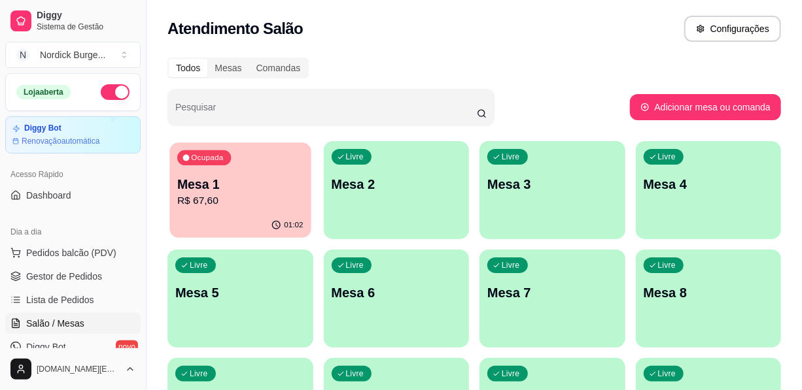
click at [249, 204] on p "R$ 67,60" at bounding box center [240, 201] width 126 height 15
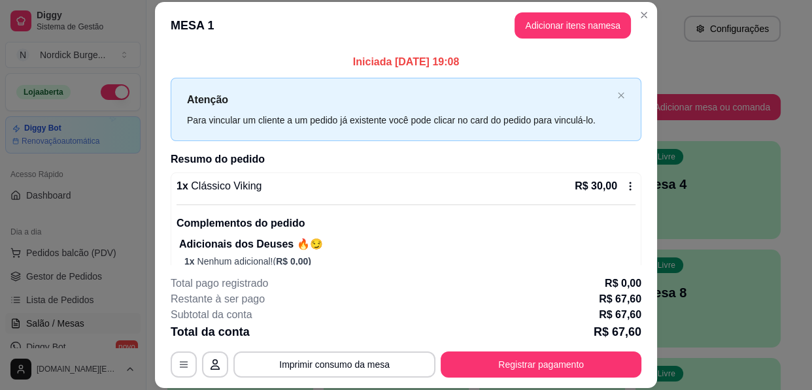
click at [625, 181] on icon at bounding box center [630, 186] width 10 height 10
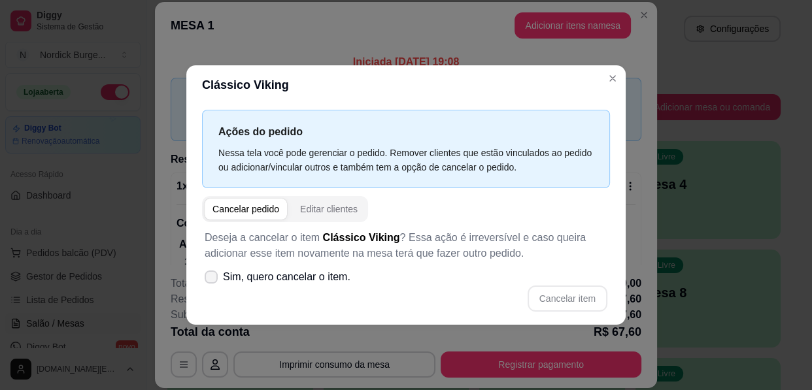
click at [286, 282] on span "Sim, quero cancelar o item." at bounding box center [287, 277] width 128 height 16
click at [213, 282] on input "Sim, quero cancelar o item." at bounding box center [208, 283] width 9 height 9
checkbox input "true"
click at [564, 288] on button "Cancelar item" at bounding box center [568, 299] width 80 height 26
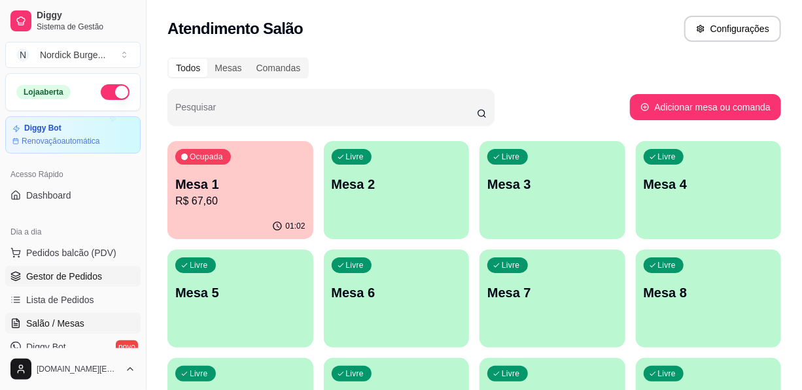
click at [87, 277] on span "Gestor de Pedidos" at bounding box center [64, 276] width 76 height 13
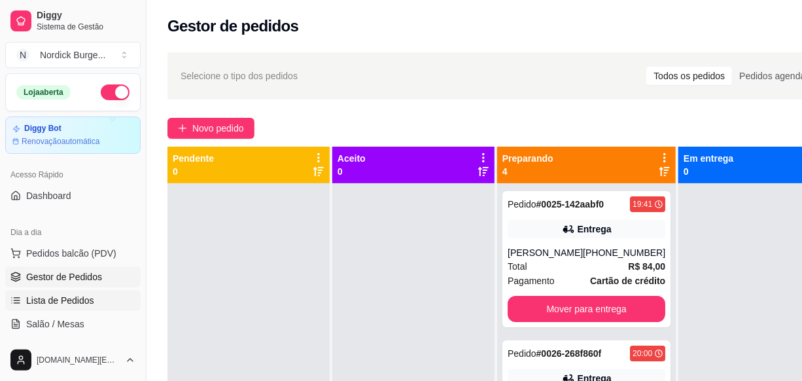
click at [67, 303] on span "Lista de Pedidos" at bounding box center [60, 300] width 68 height 13
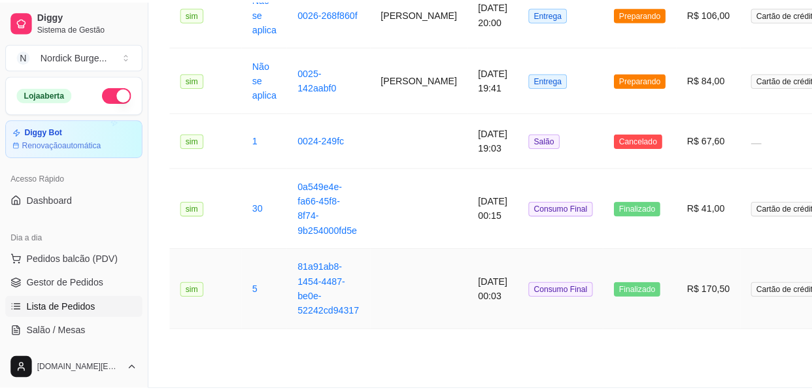
scroll to position [416, 0]
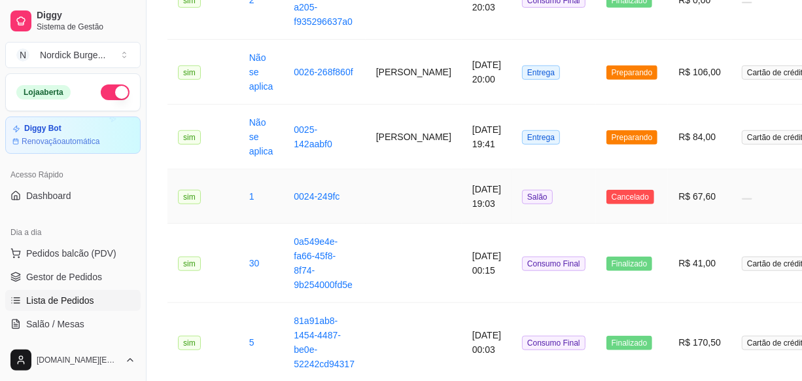
click at [223, 201] on td "sim" at bounding box center [202, 196] width 71 height 54
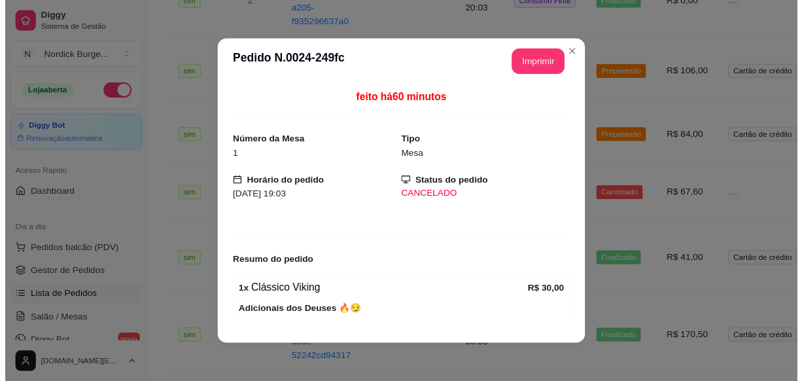
scroll to position [152, 0]
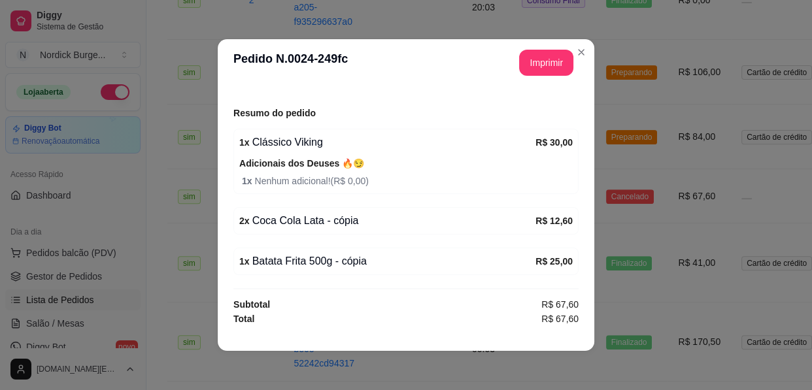
click at [220, 258] on div "feito há 60 minutos Número da Mesa 1 Tipo Mesa Horário do pedido [DATE] 19:03 S…" at bounding box center [406, 208] width 377 height 244
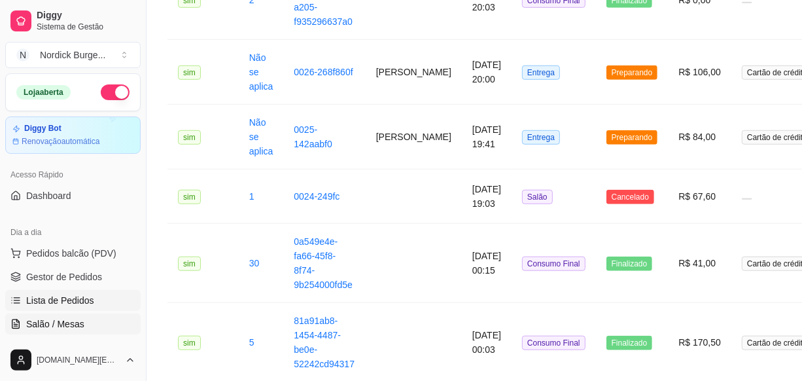
click at [52, 320] on span "Salão / Mesas" at bounding box center [55, 323] width 58 height 13
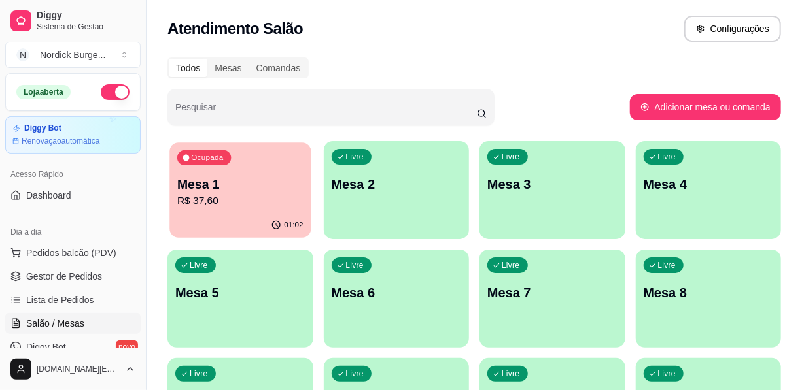
click at [211, 230] on div "01:02" at bounding box center [239, 225] width 141 height 25
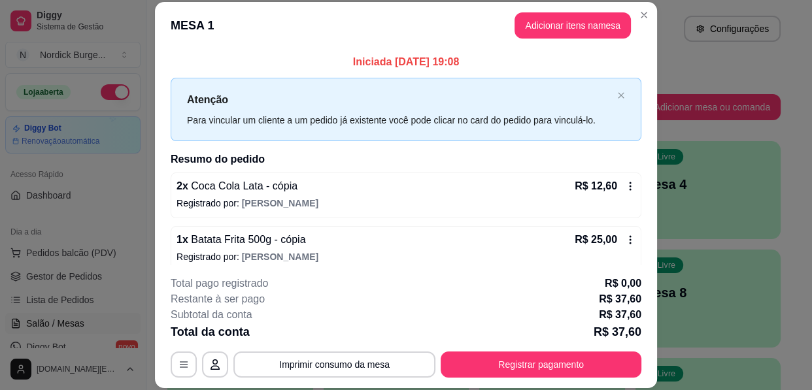
click at [625, 186] on icon at bounding box center [630, 186] width 10 height 10
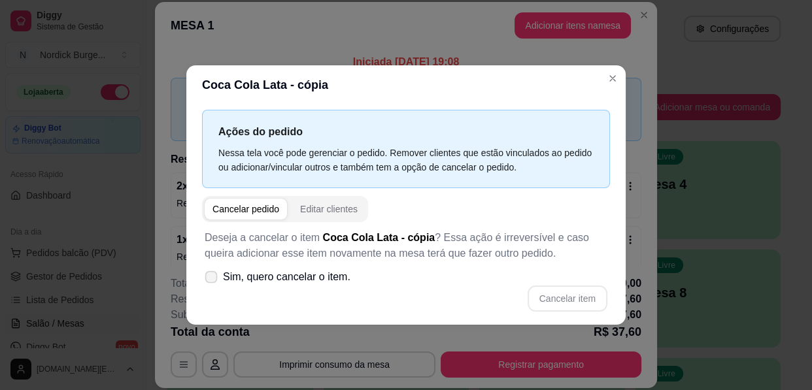
click at [209, 283] on span at bounding box center [211, 277] width 12 height 12
click at [209, 283] on input "Sim, quero cancelar o item." at bounding box center [208, 283] width 9 height 9
checkbox input "true"
click at [540, 294] on button "Cancelar item" at bounding box center [568, 299] width 78 height 26
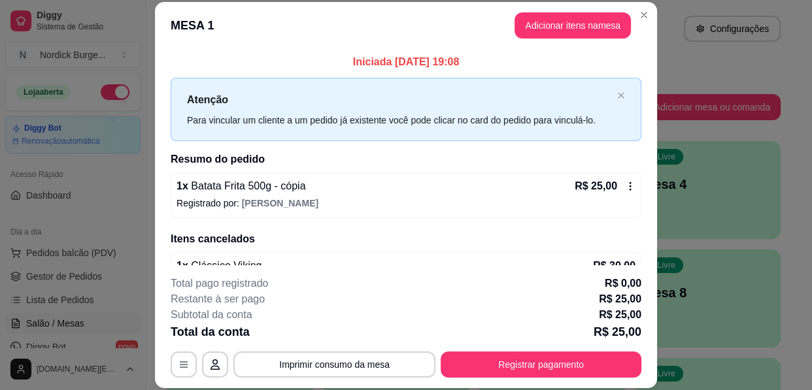
click at [608, 179] on div "R$ 25,00" at bounding box center [605, 187] width 61 height 16
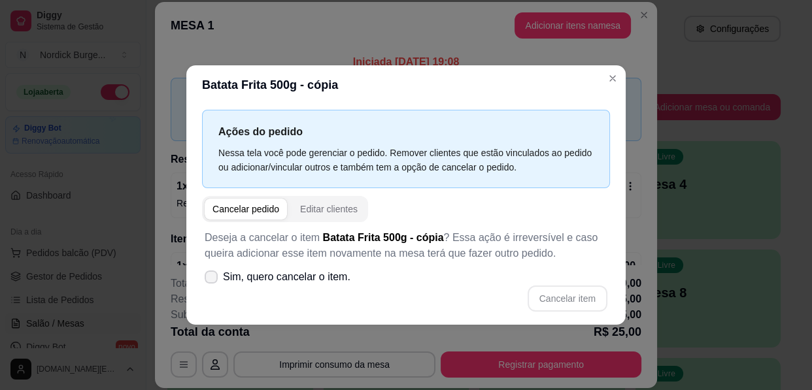
click at [212, 279] on icon at bounding box center [211, 277] width 10 height 8
click at [212, 279] on input "Sim, quero cancelar o item." at bounding box center [208, 283] width 9 height 9
checkbox input "true"
click at [555, 300] on button "Cancelar item" at bounding box center [568, 299] width 80 height 26
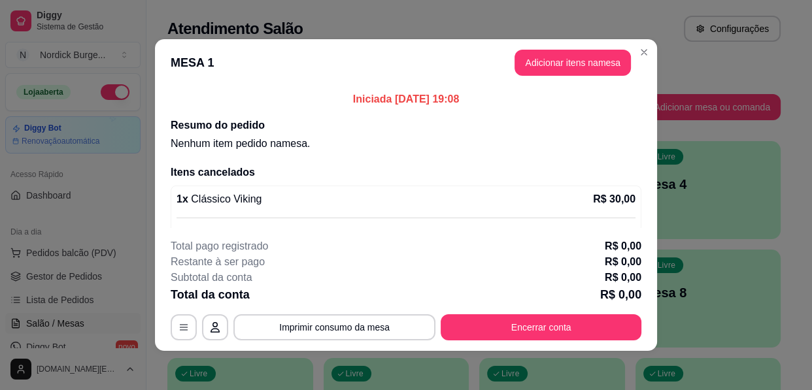
click at [555, 341] on footer "Total pago registrado R$ 0,00 Restante à ser pago R$ 0,00 Subtotal da conta R$ …" at bounding box center [406, 289] width 502 height 123
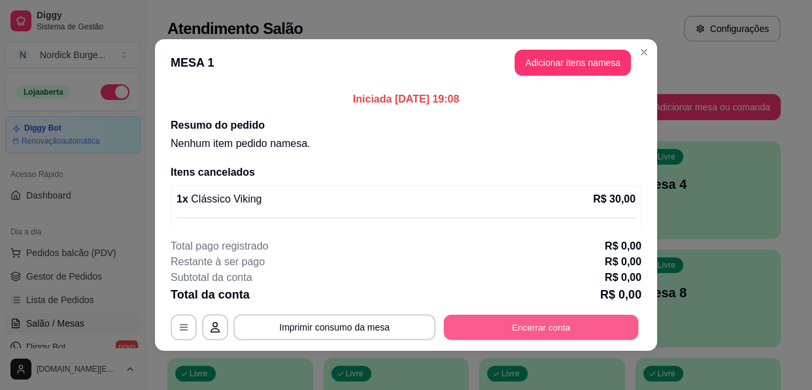
click at [553, 333] on button "Encerrar conta" at bounding box center [541, 328] width 195 height 26
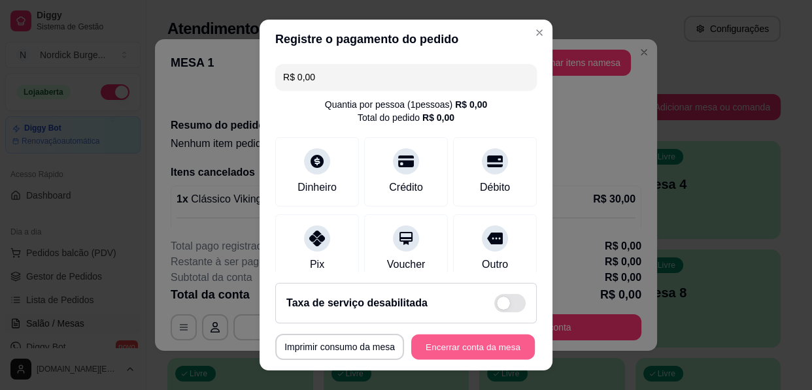
click at [491, 352] on button "Encerrar conta da mesa" at bounding box center [473, 348] width 124 height 26
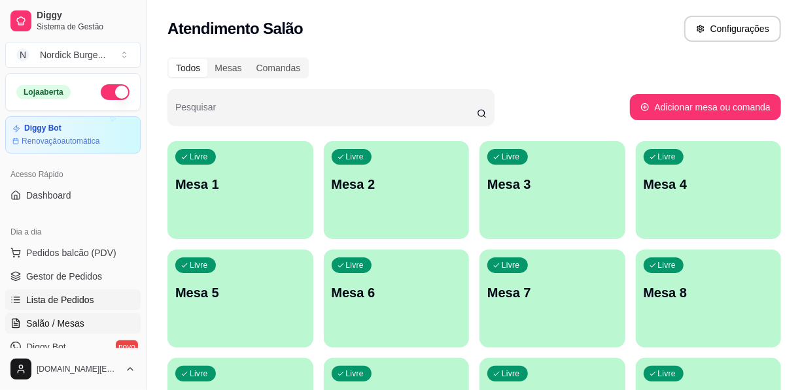
click at [56, 296] on span "Lista de Pedidos" at bounding box center [60, 300] width 68 height 13
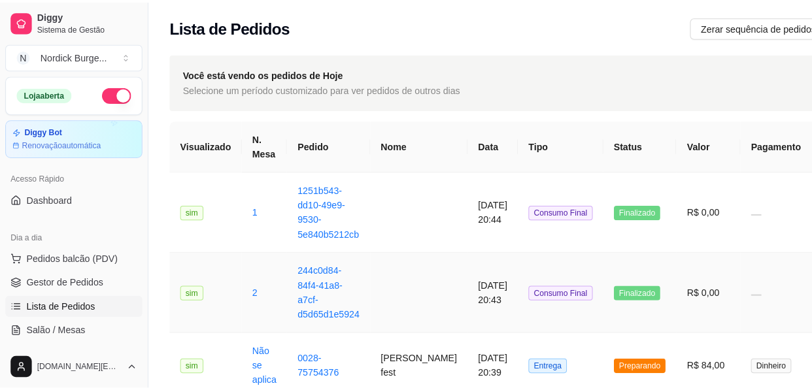
scroll to position [59, 0]
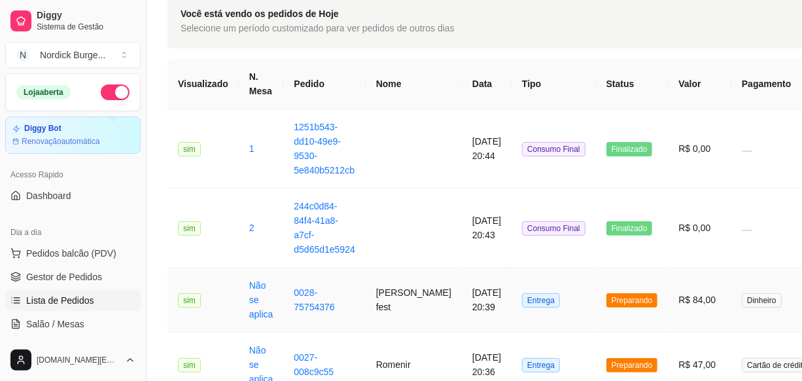
click at [389, 292] on td "[PERSON_NAME] fest" at bounding box center [414, 300] width 96 height 65
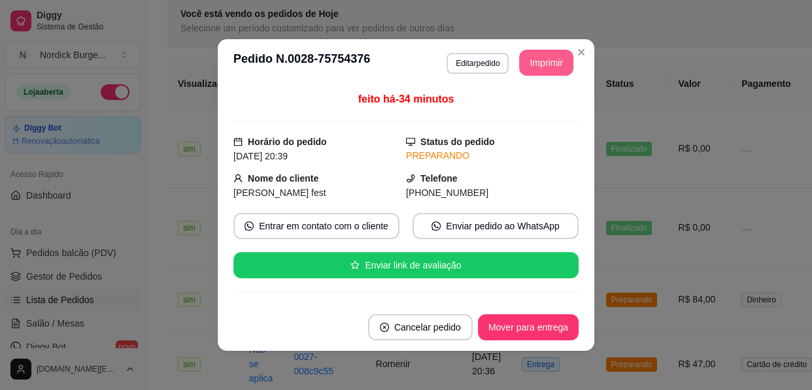
click at [532, 64] on button "Imprimir" at bounding box center [546, 63] width 54 height 26
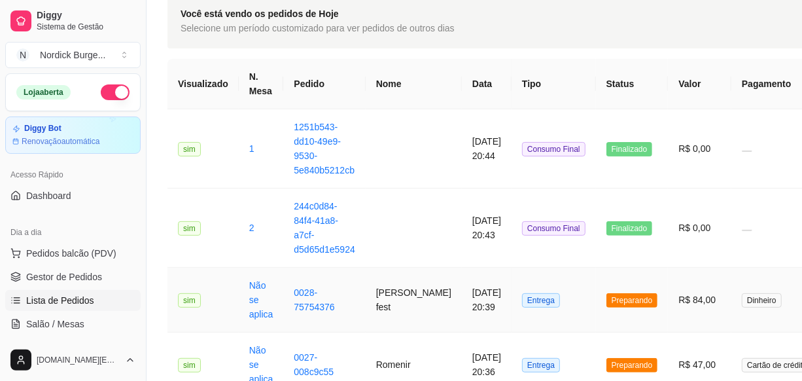
click at [606, 301] on span "Preparando" at bounding box center [632, 300] width 52 height 14
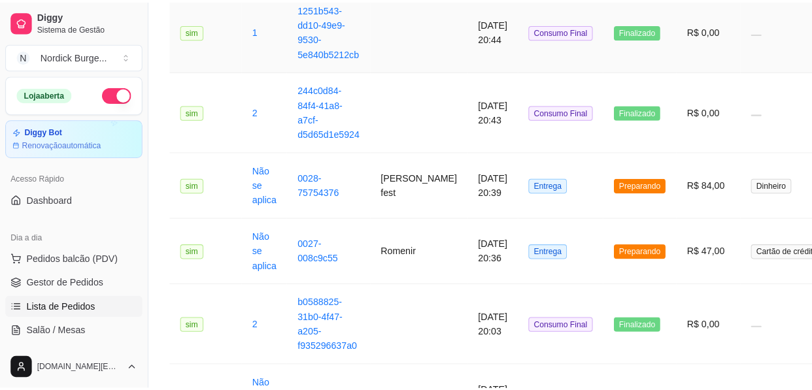
scroll to position [0, 0]
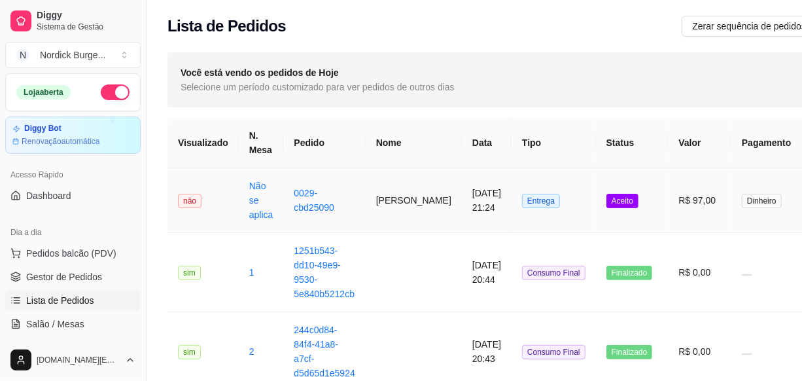
click at [353, 198] on td "0029-cbd25090" at bounding box center [324, 200] width 82 height 65
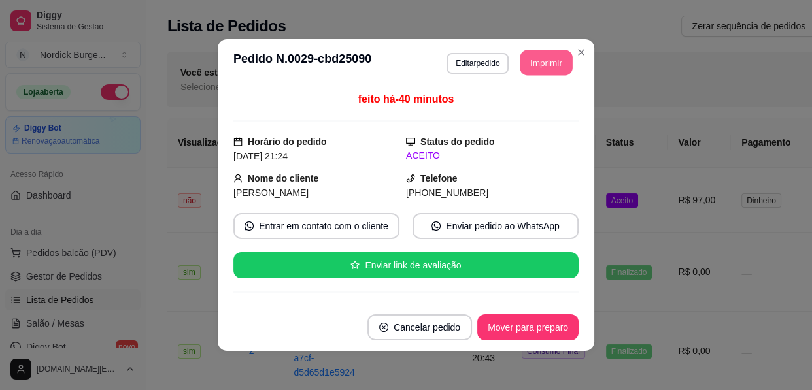
click at [521, 64] on button "Imprimir" at bounding box center [547, 63] width 52 height 26
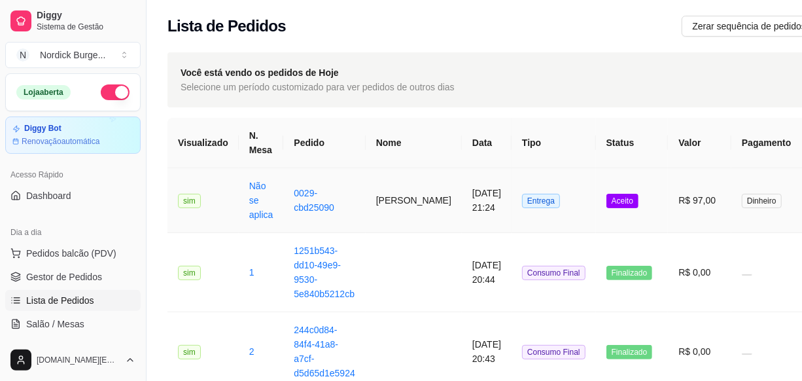
click at [402, 203] on td "[PERSON_NAME]" at bounding box center [414, 200] width 96 height 65
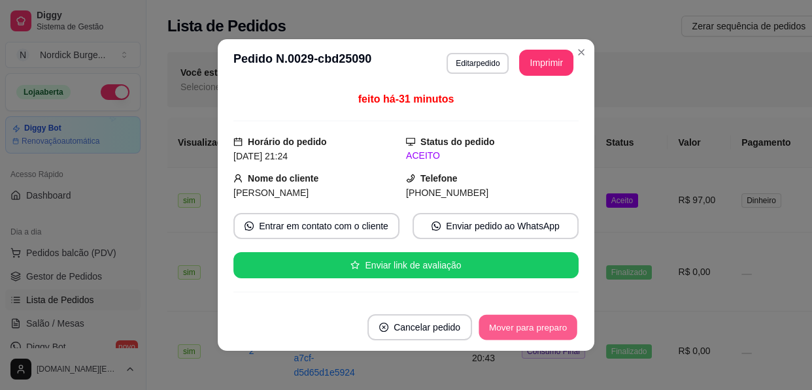
click at [523, 323] on button "Mover para preparo" at bounding box center [528, 328] width 98 height 26
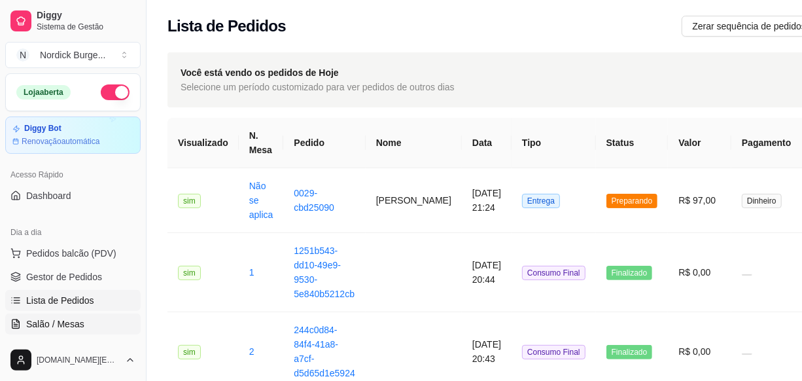
click at [61, 321] on span "Salão / Mesas" at bounding box center [55, 323] width 58 height 13
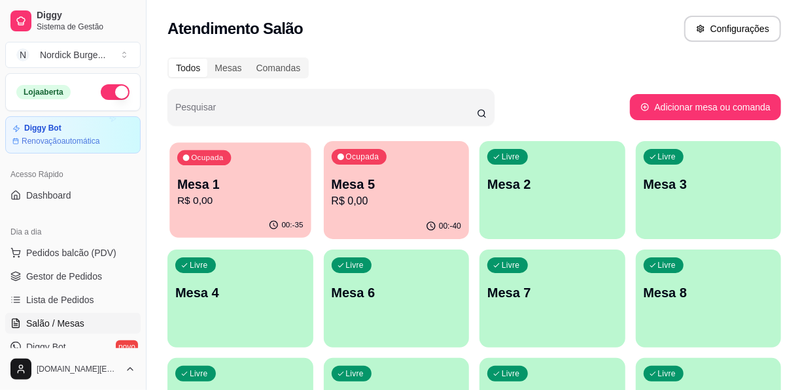
click at [232, 185] on p "Mesa 1" at bounding box center [240, 185] width 126 height 18
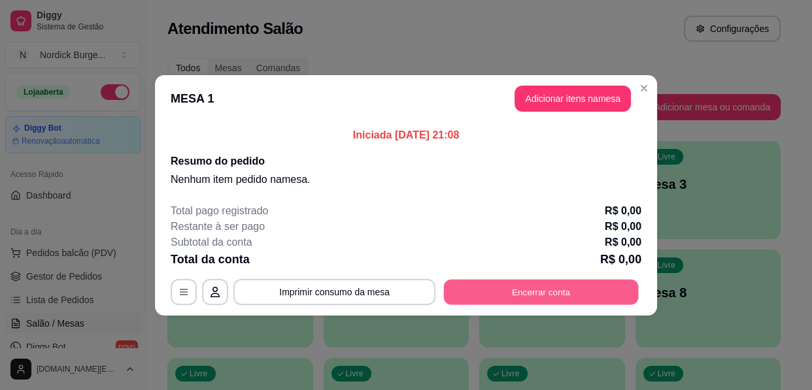
click at [451, 297] on button "Encerrar conta" at bounding box center [541, 292] width 195 height 26
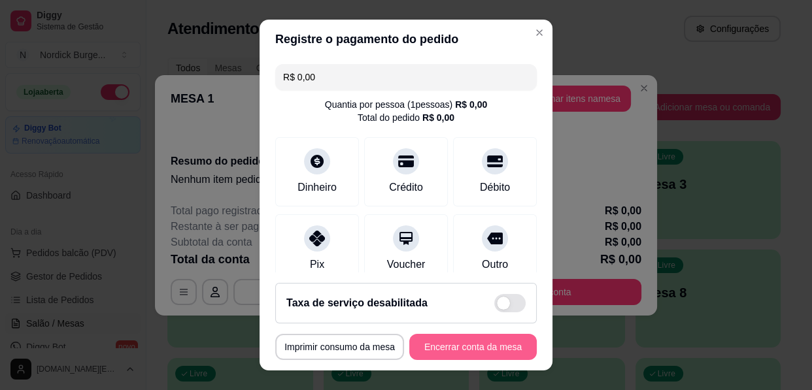
click at [449, 340] on button "Encerrar conta da mesa" at bounding box center [473, 347] width 128 height 26
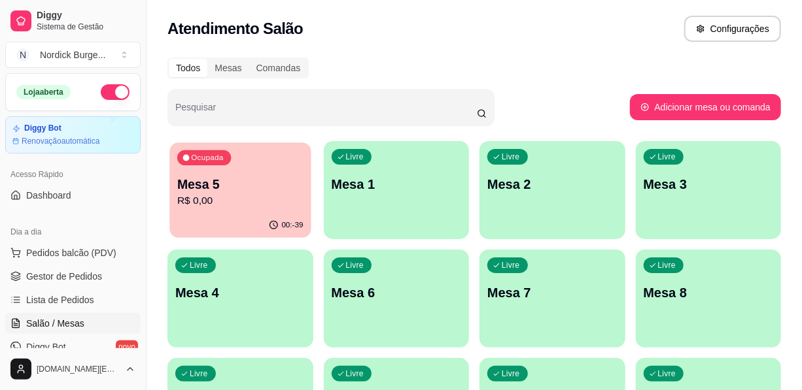
click at [288, 177] on p "Mesa 5" at bounding box center [240, 185] width 126 height 18
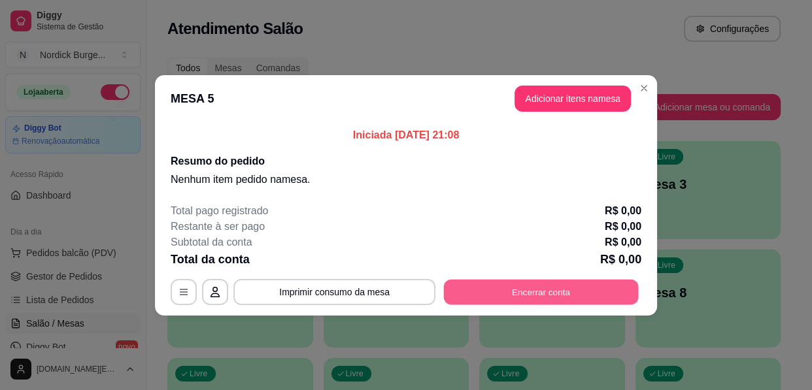
click at [470, 292] on button "Encerrar conta" at bounding box center [541, 292] width 195 height 26
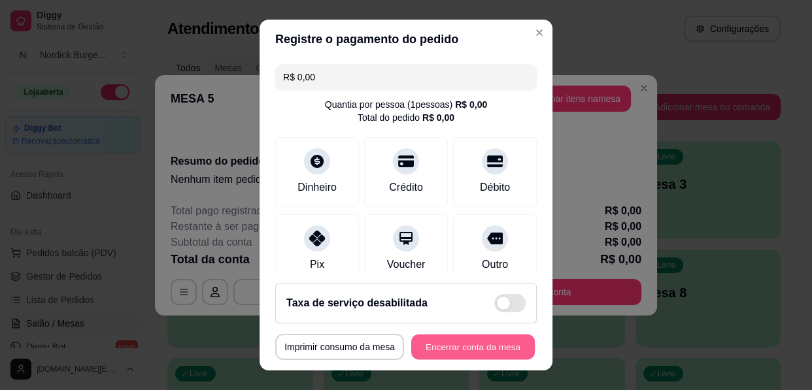
click at [443, 340] on button "Encerrar conta da mesa" at bounding box center [473, 348] width 124 height 26
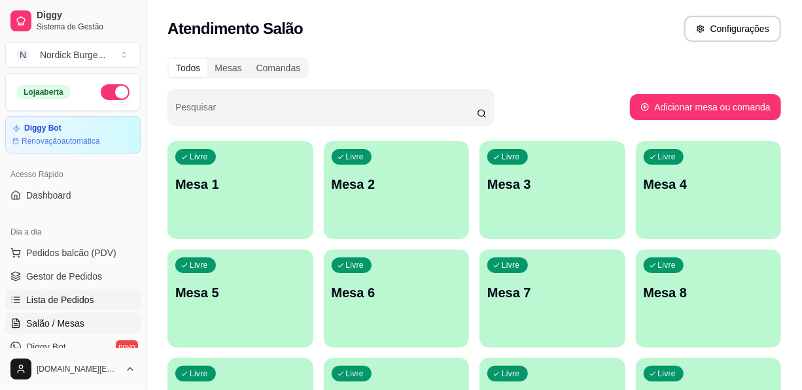
click at [42, 294] on span "Lista de Pedidos" at bounding box center [60, 300] width 68 height 13
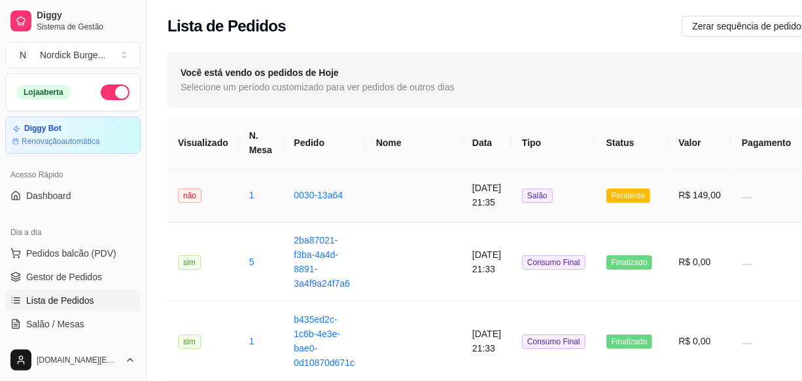
click at [343, 194] on td "0030-13a64" at bounding box center [324, 195] width 82 height 54
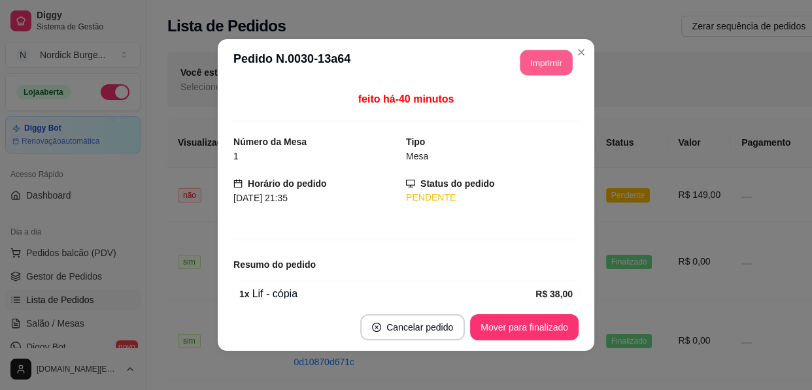
click at [549, 51] on button "Imprimir" at bounding box center [547, 63] width 52 height 26
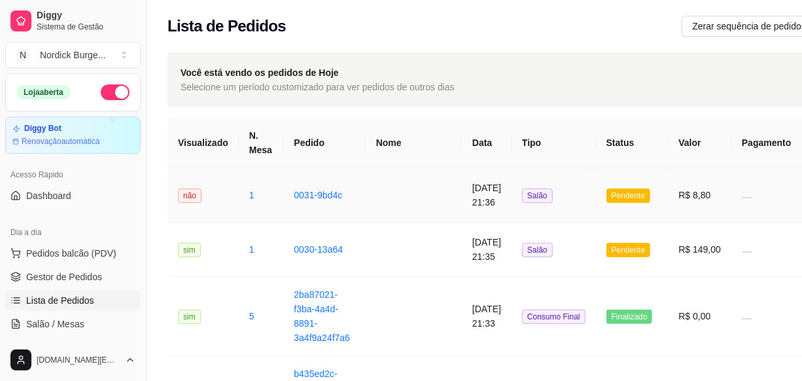
click at [536, 202] on td "Salão" at bounding box center [553, 195] width 84 height 54
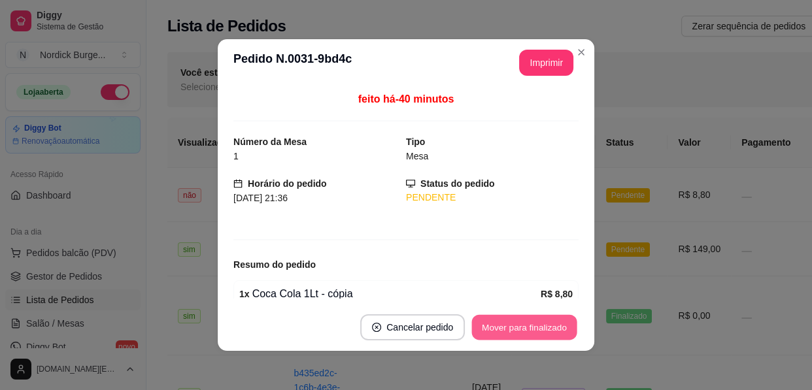
click at [539, 332] on button "Mover para finalizado" at bounding box center [524, 328] width 105 height 26
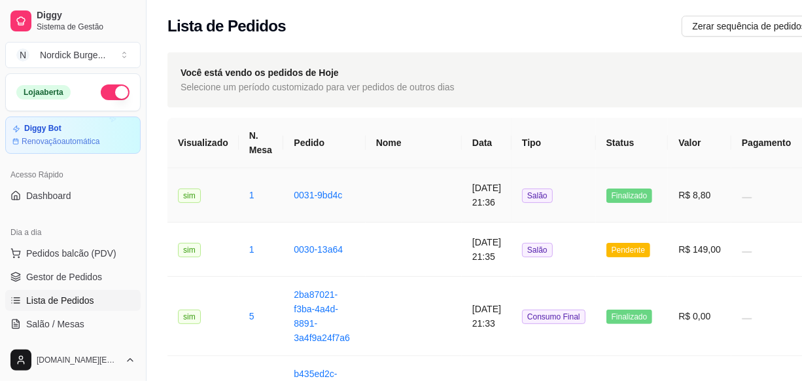
click at [462, 213] on td "[DATE] 21:36" at bounding box center [487, 195] width 50 height 54
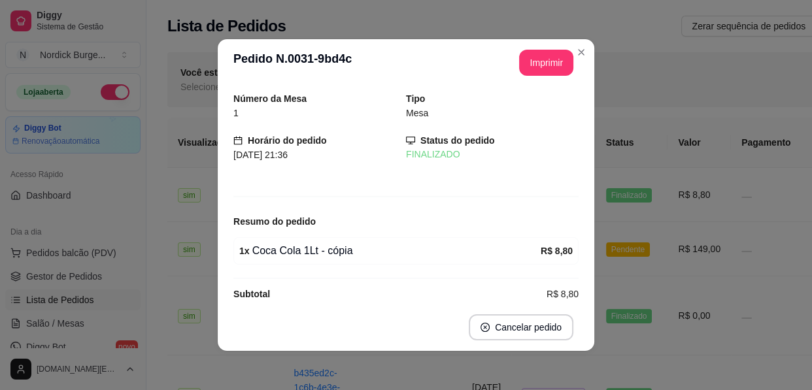
scroll to position [16, 0]
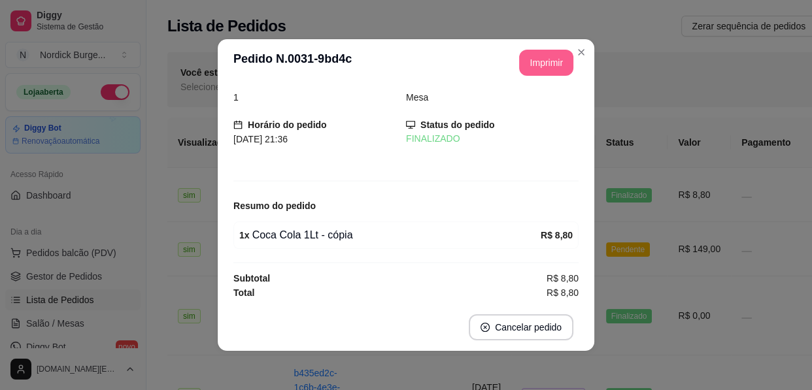
click at [541, 65] on button "Imprimir" at bounding box center [546, 63] width 54 height 26
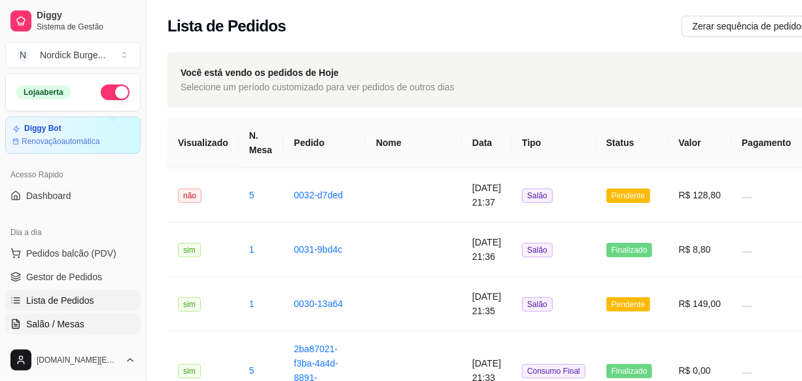
click at [65, 320] on span "Salão / Mesas" at bounding box center [55, 323] width 58 height 13
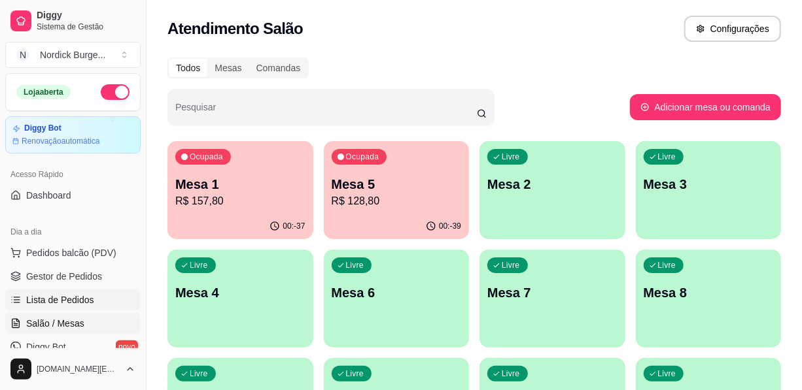
click at [59, 294] on span "Lista de Pedidos" at bounding box center [60, 300] width 68 height 13
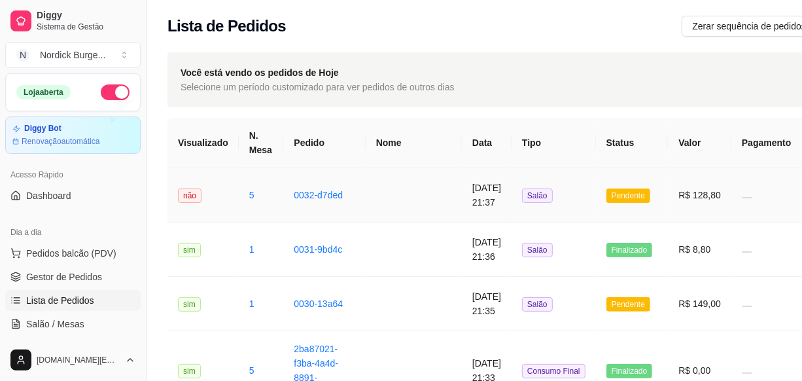
click at [255, 190] on td "5" at bounding box center [261, 195] width 45 height 54
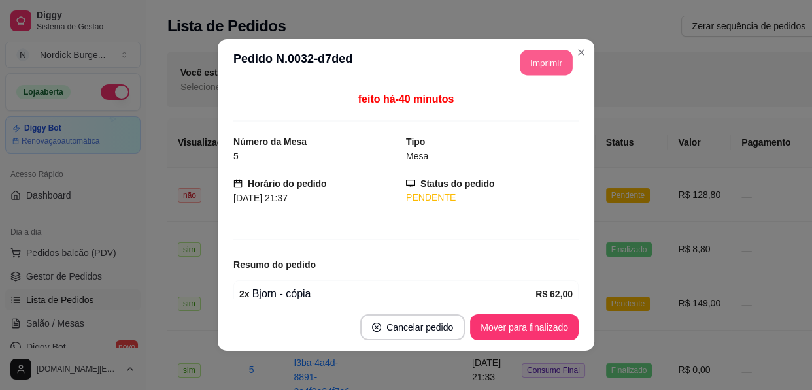
click at [525, 65] on button "Imprimir" at bounding box center [547, 63] width 52 height 26
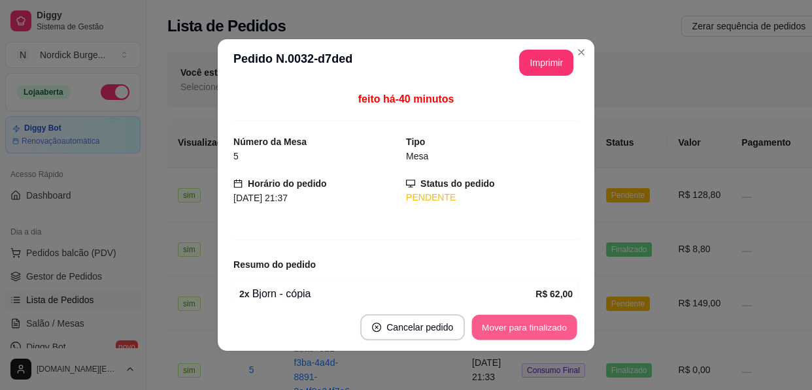
click at [532, 326] on button "Mover para finalizado" at bounding box center [524, 328] width 105 height 26
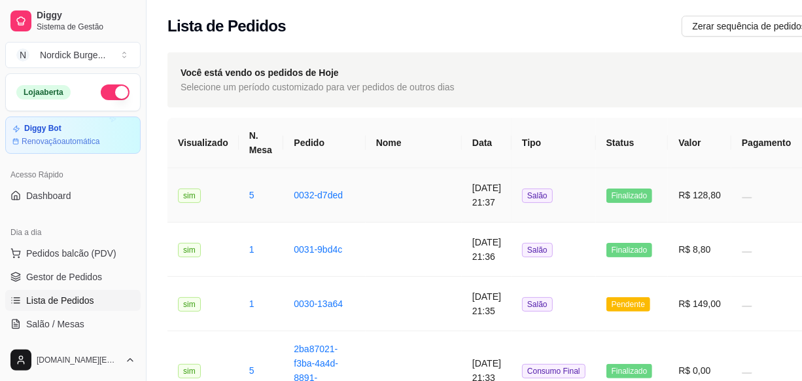
click at [275, 196] on td "5" at bounding box center [261, 195] width 45 height 54
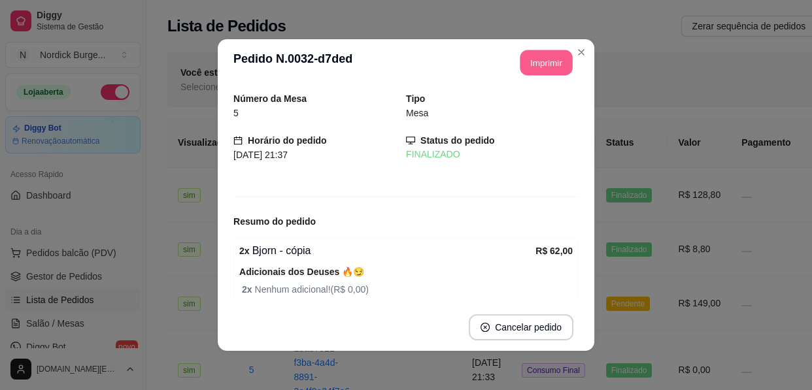
click at [526, 59] on button "Imprimir" at bounding box center [547, 63] width 52 height 26
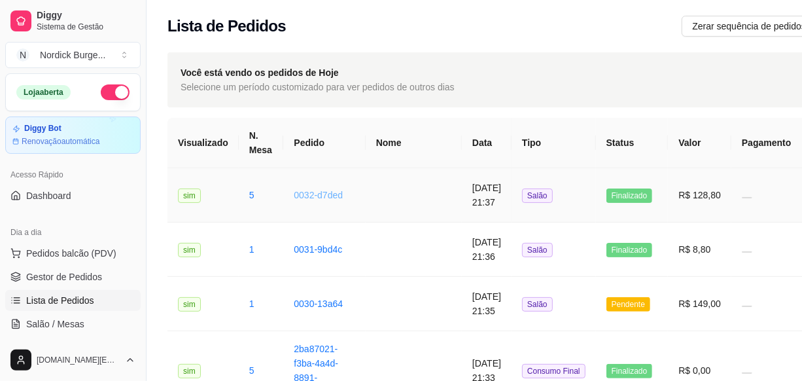
click at [321, 194] on link "0032-d7ded" at bounding box center [318, 195] width 49 height 10
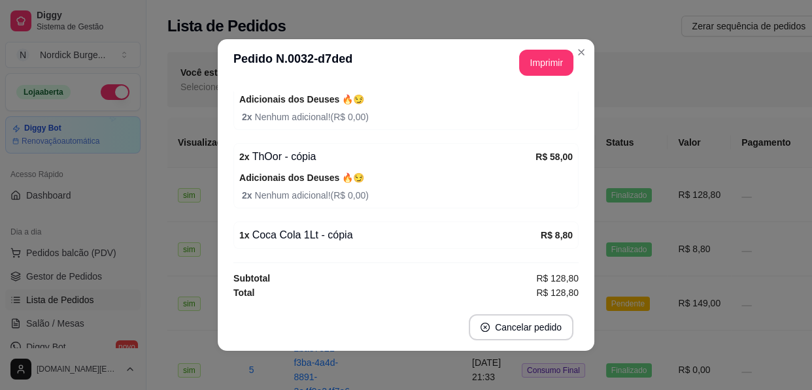
scroll to position [2, 0]
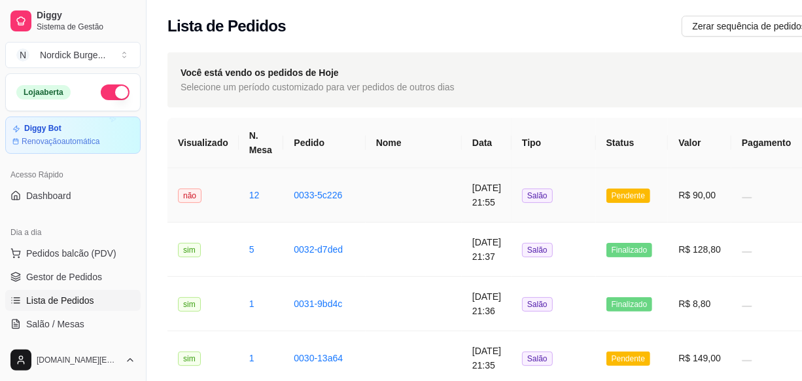
click at [349, 188] on td "0033-5c226" at bounding box center [324, 195] width 82 height 54
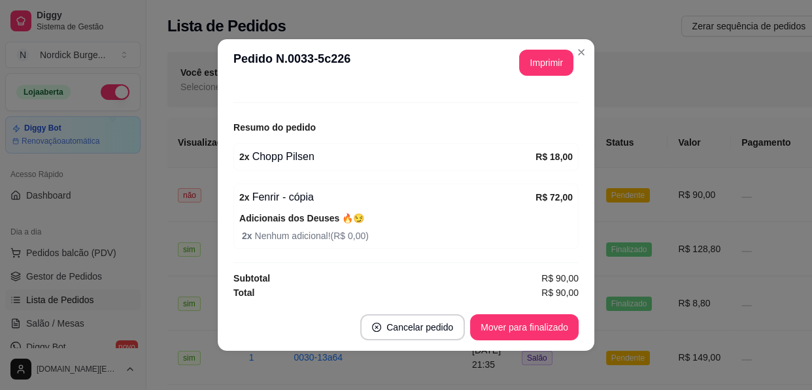
scroll to position [0, 0]
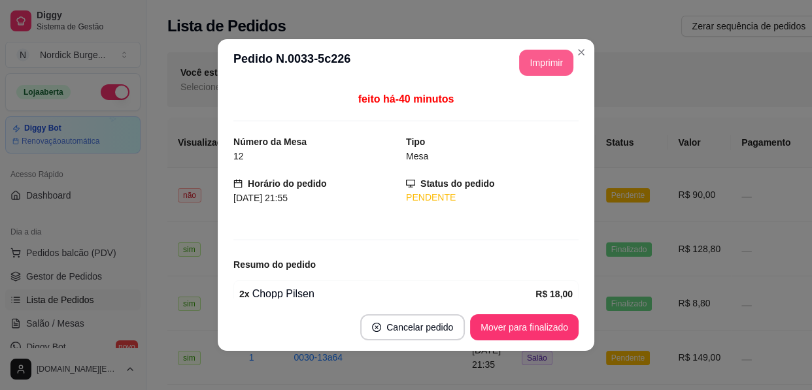
click at [530, 60] on button "Imprimir" at bounding box center [546, 63] width 54 height 26
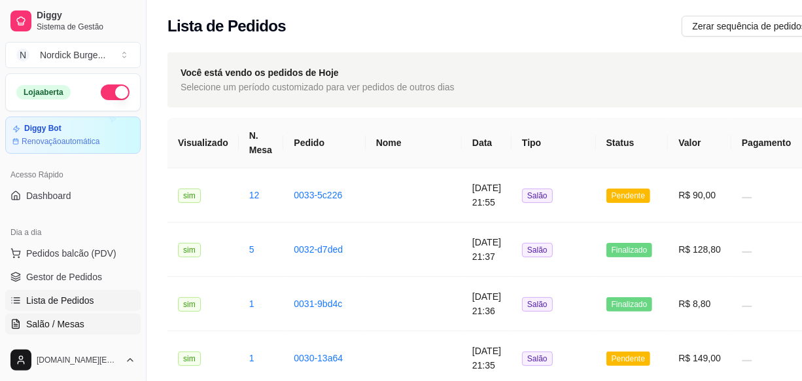
click at [39, 325] on span "Salão / Mesas" at bounding box center [55, 323] width 58 height 13
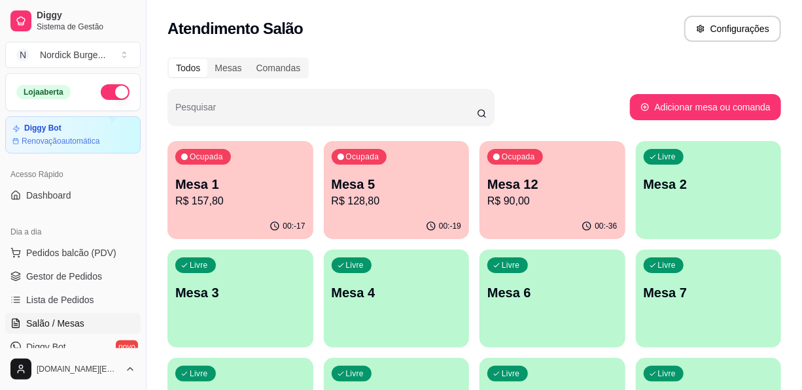
click at [527, 203] on p "R$ 90,00" at bounding box center [552, 202] width 130 height 16
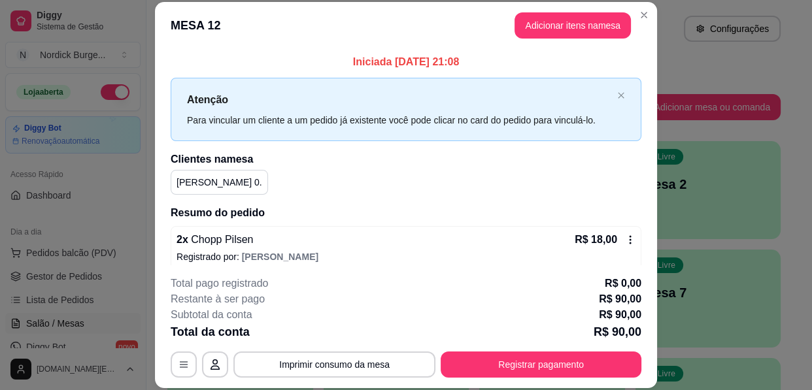
click at [206, 185] on p "[PERSON_NAME] 0." at bounding box center [220, 182] width 86 height 13
click at [224, 188] on div "[PERSON_NAME] 0." at bounding box center [219, 182] width 97 height 25
click at [224, 185] on div "[PERSON_NAME] 0." at bounding box center [219, 182] width 97 height 25
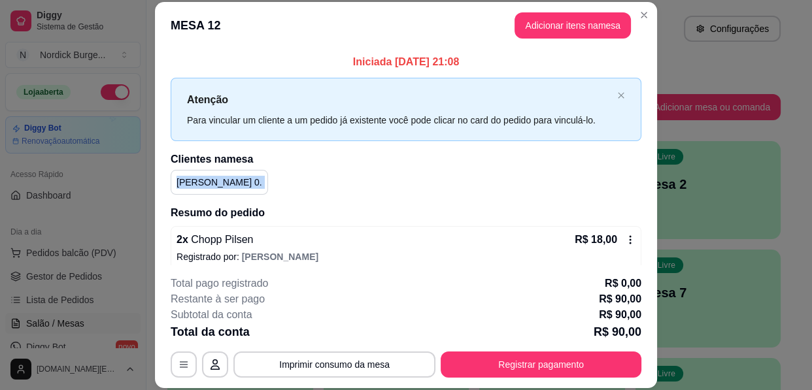
click at [224, 185] on div "[PERSON_NAME] 0." at bounding box center [219, 182] width 97 height 25
click at [236, 181] on div "[PERSON_NAME] 0." at bounding box center [406, 182] width 471 height 25
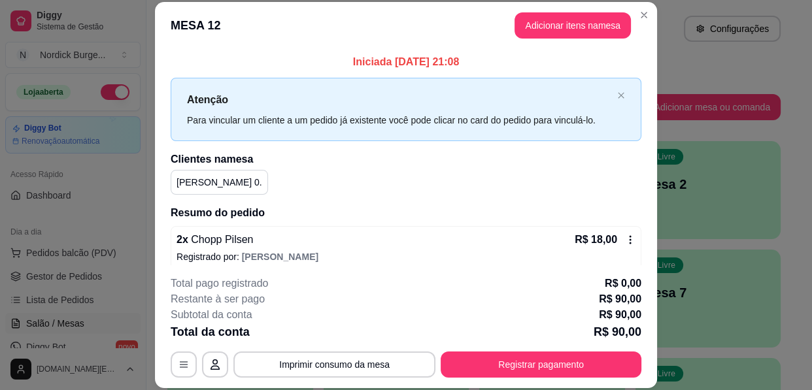
click at [236, 181] on div "[PERSON_NAME] 0." at bounding box center [406, 182] width 471 height 25
click at [229, 181] on div "[PERSON_NAME] 0." at bounding box center [406, 182] width 471 height 25
click at [241, 179] on div "[PERSON_NAME] 0." at bounding box center [406, 182] width 471 height 25
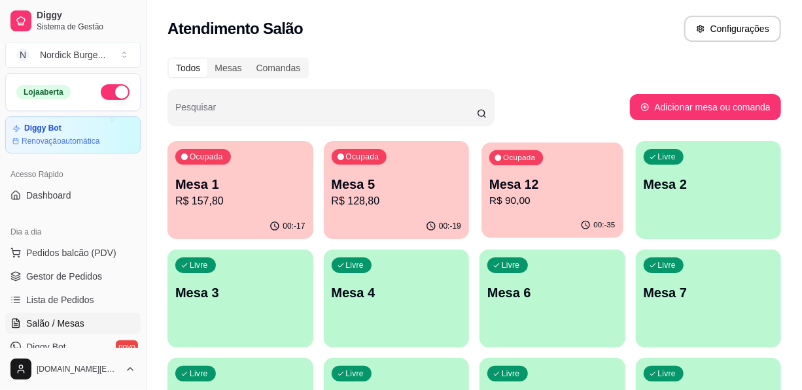
click at [570, 185] on p "Mesa 12" at bounding box center [552, 185] width 126 height 18
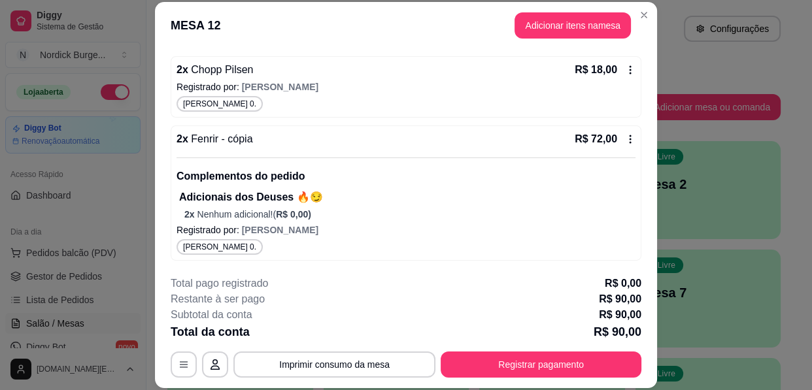
scroll to position [51, 0]
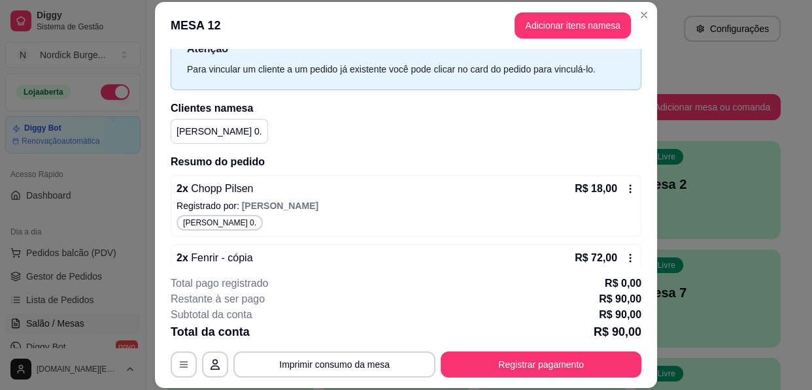
click at [199, 137] on div "[PERSON_NAME] 0." at bounding box center [219, 131] width 97 height 25
click at [402, 119] on div "[PERSON_NAME] 0." at bounding box center [406, 131] width 471 height 25
click at [190, 133] on p "[PERSON_NAME] 0." at bounding box center [220, 131] width 86 height 13
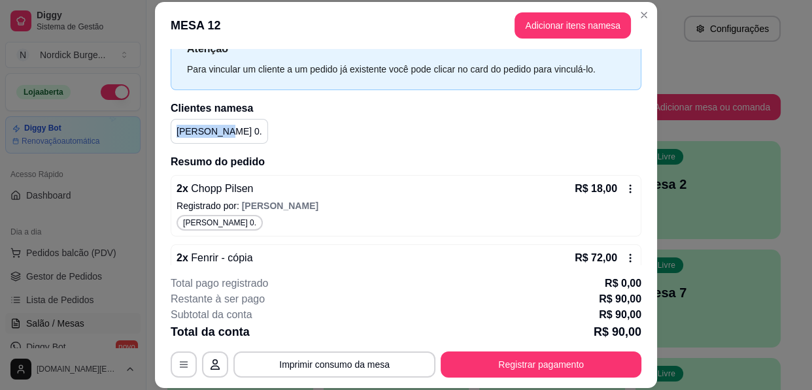
click at [190, 133] on p "[PERSON_NAME] 0." at bounding box center [220, 131] width 86 height 13
click at [199, 131] on p "[PERSON_NAME] 0." at bounding box center [220, 131] width 86 height 13
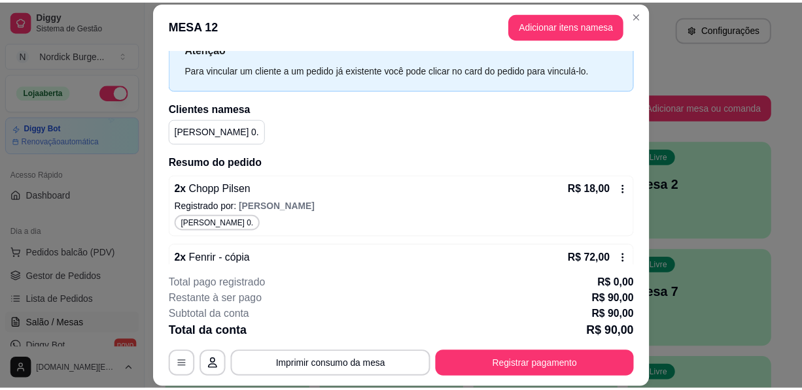
scroll to position [0, 0]
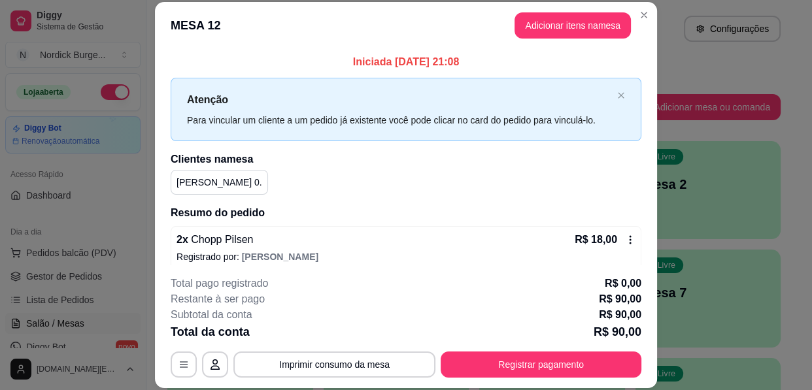
click at [204, 184] on p "[PERSON_NAME] 0." at bounding box center [220, 182] width 86 height 13
click at [214, 184] on p "[PERSON_NAME] 0." at bounding box center [220, 182] width 86 height 13
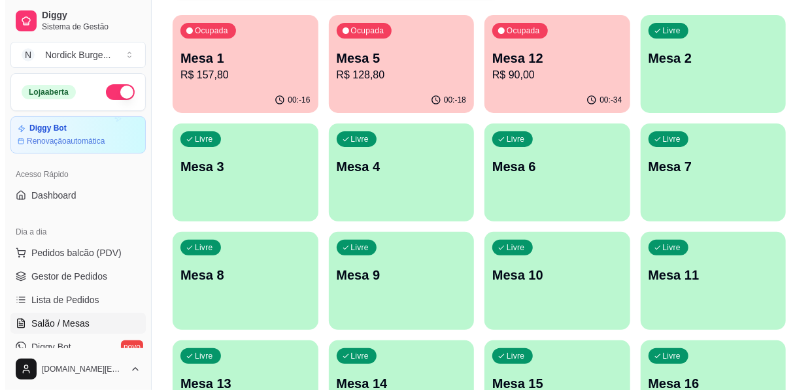
scroll to position [186, 0]
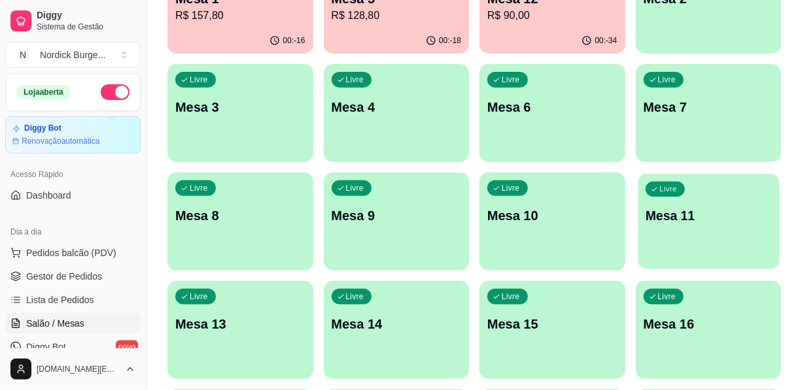
click at [737, 201] on div "Livre Mesa 11" at bounding box center [708, 214] width 141 height 80
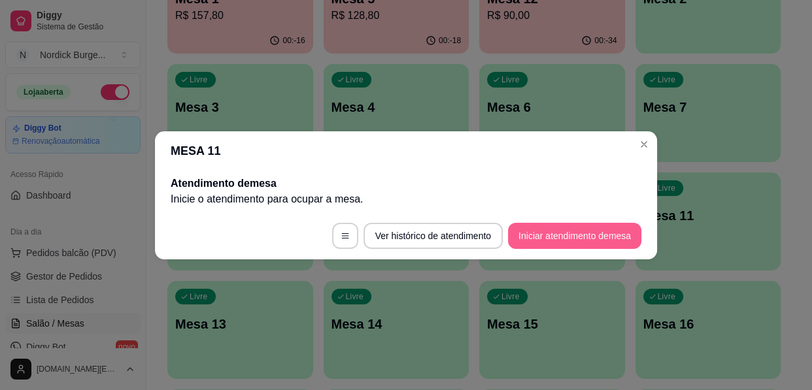
click at [558, 239] on button "Iniciar atendimento de mesa" at bounding box center [574, 236] width 133 height 26
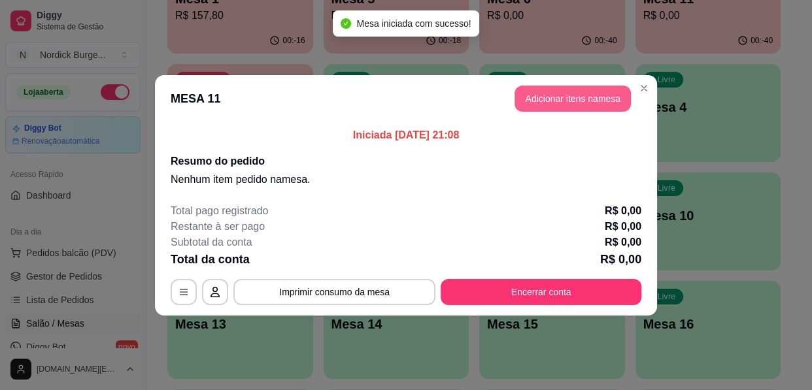
click at [579, 104] on button "Adicionar itens na mesa" at bounding box center [573, 99] width 116 height 26
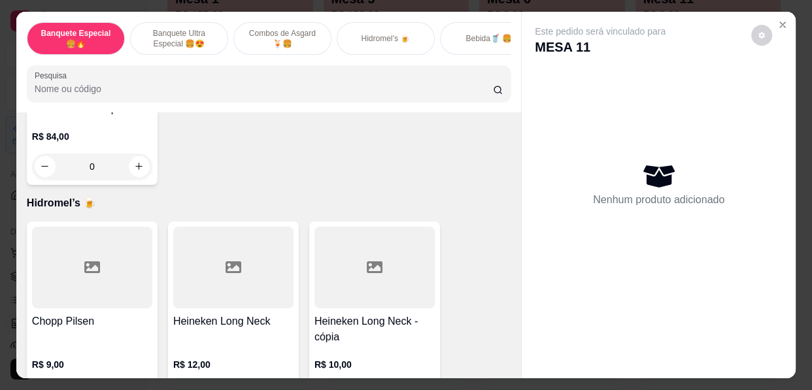
scroll to position [1665, 0]
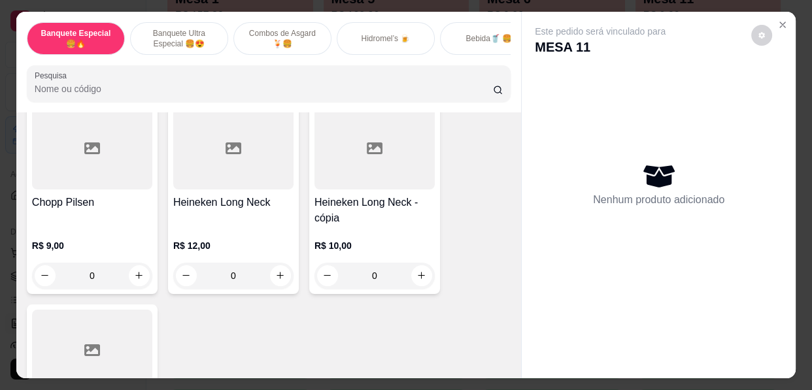
click at [50, 177] on div at bounding box center [92, 149] width 120 height 82
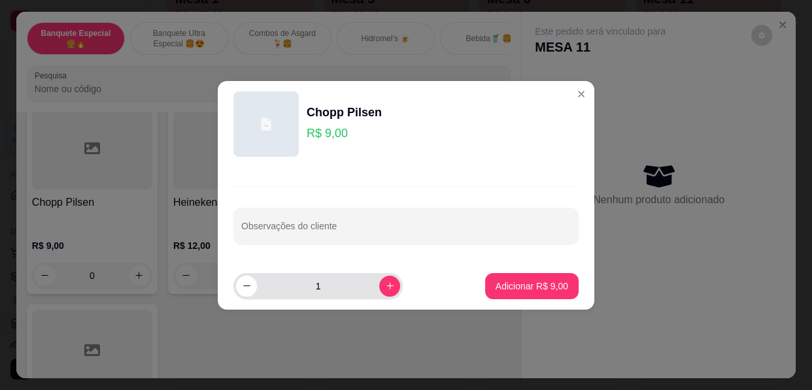
click at [361, 296] on input "1" at bounding box center [318, 286] width 122 height 26
click at [385, 290] on icon "increase-product-quantity" at bounding box center [390, 286] width 10 height 10
type input "2"
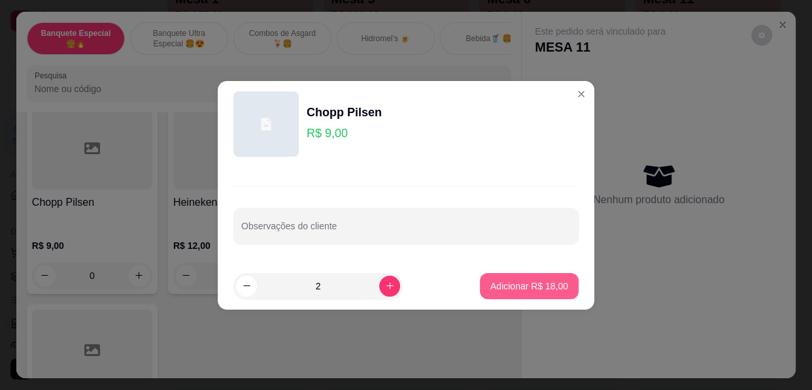
click at [494, 288] on p "Adicionar R$ 18,00" at bounding box center [530, 286] width 78 height 13
type input "2"
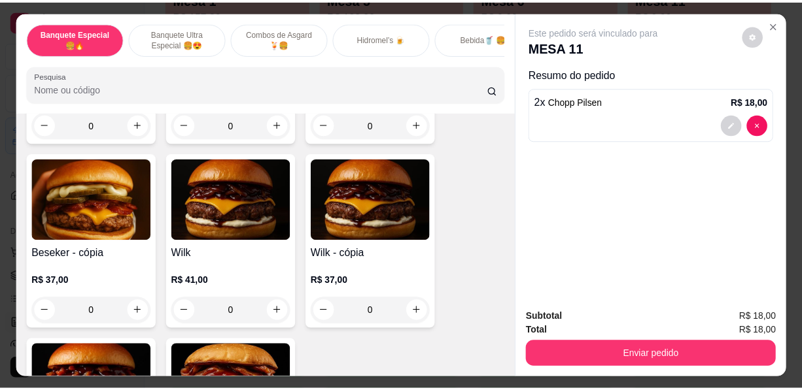
scroll to position [179, 0]
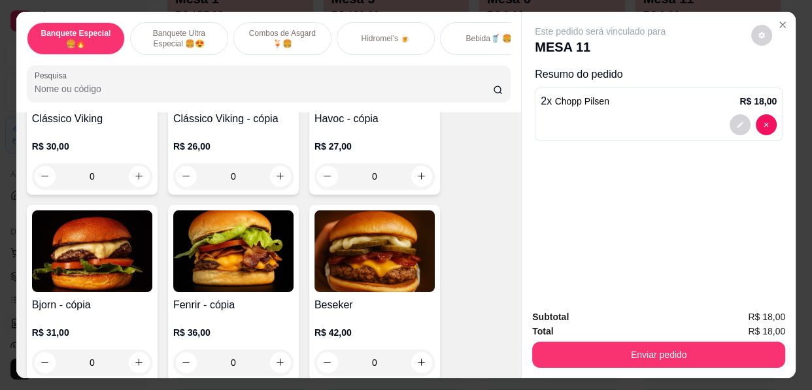
click at [255, 278] on img at bounding box center [233, 252] width 120 height 82
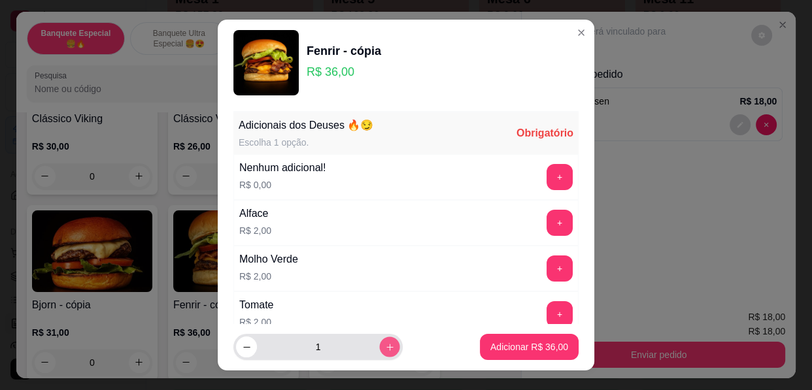
click at [385, 348] on icon "increase-product-quantity" at bounding box center [390, 348] width 10 height 10
type input "2"
click at [547, 177] on button "+" at bounding box center [560, 177] width 26 height 26
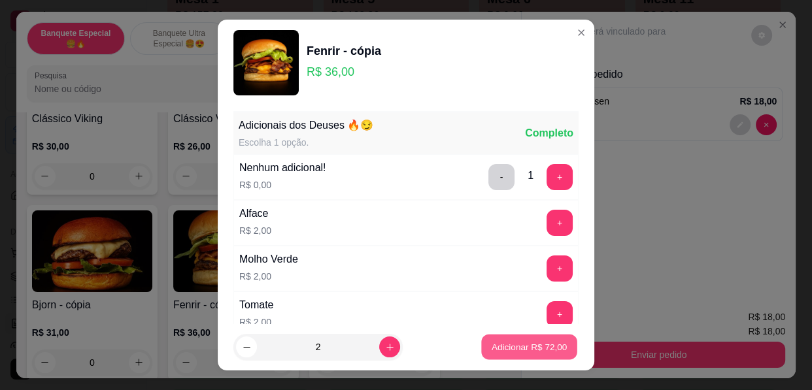
click at [523, 350] on p "Adicionar R$ 72,00" at bounding box center [530, 347] width 76 height 12
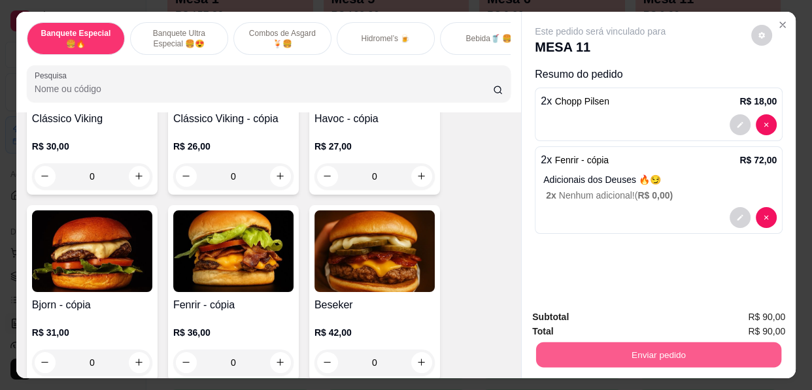
click at [581, 343] on button "Enviar pedido" at bounding box center [658, 356] width 245 height 26
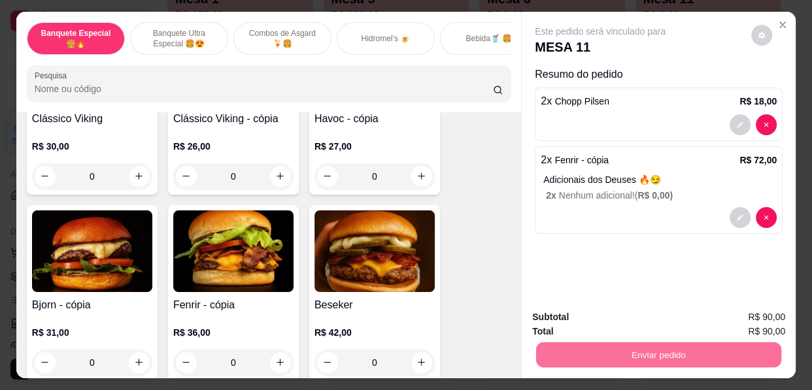
click at [723, 314] on button "Sim, quero registrar" at bounding box center [740, 318] width 94 height 24
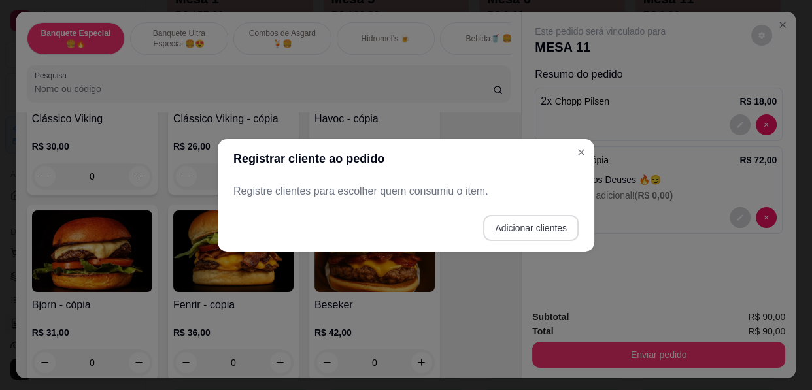
click at [539, 228] on button "Adicionar clientes" at bounding box center [530, 228] width 95 height 26
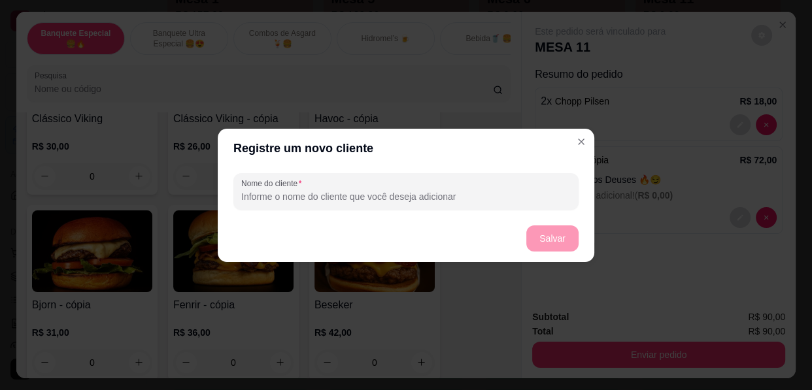
click at [406, 198] on input "Nome do cliente" at bounding box center [406, 196] width 330 height 13
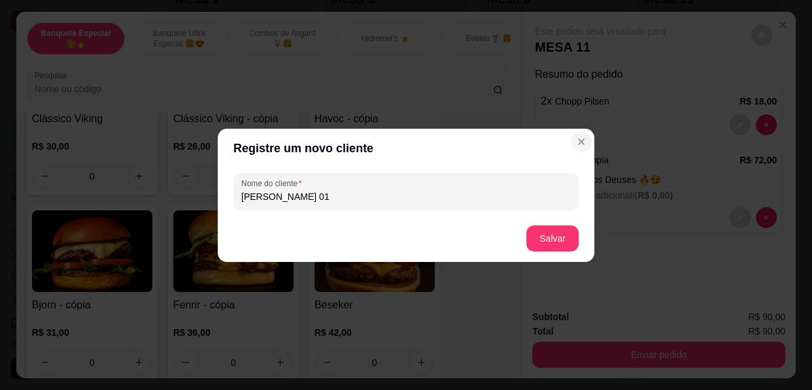
type input "[PERSON_NAME] 01"
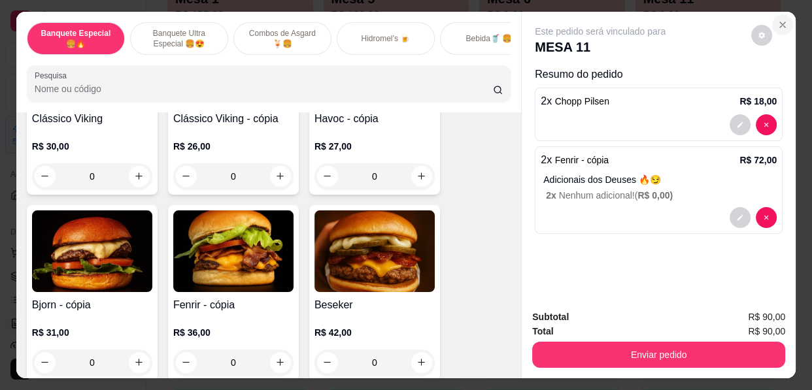
click at [778, 20] on icon "Close" at bounding box center [783, 25] width 10 height 10
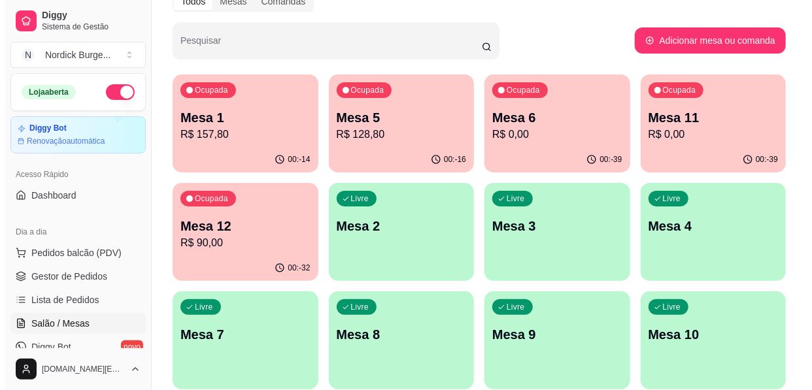
scroll to position [7, 0]
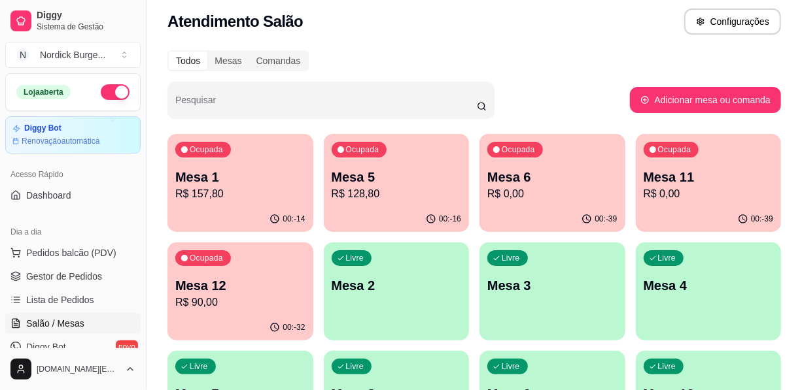
click at [654, 207] on div "00:-39" at bounding box center [709, 220] width 146 height 26
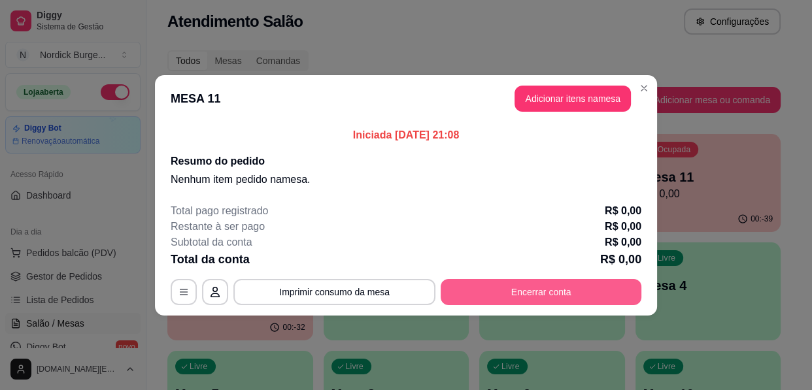
click at [570, 287] on button "Encerrar conta" at bounding box center [541, 292] width 201 height 26
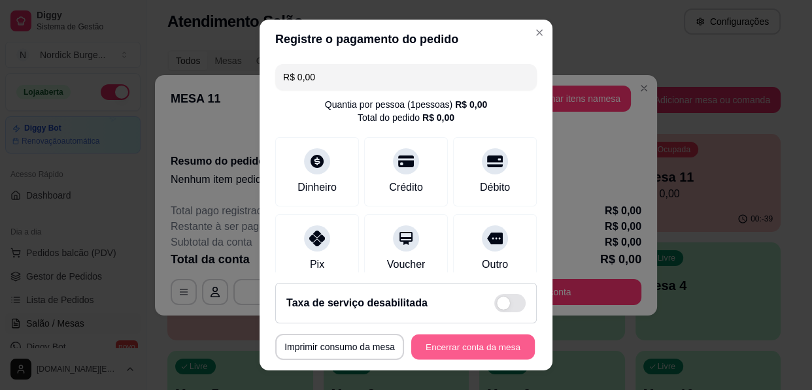
click at [468, 343] on button "Encerrar conta da mesa" at bounding box center [473, 348] width 124 height 26
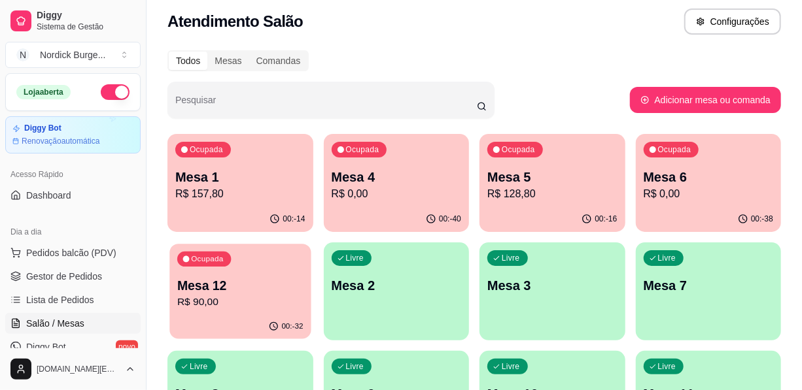
click at [270, 293] on p "Mesa 12" at bounding box center [240, 286] width 126 height 18
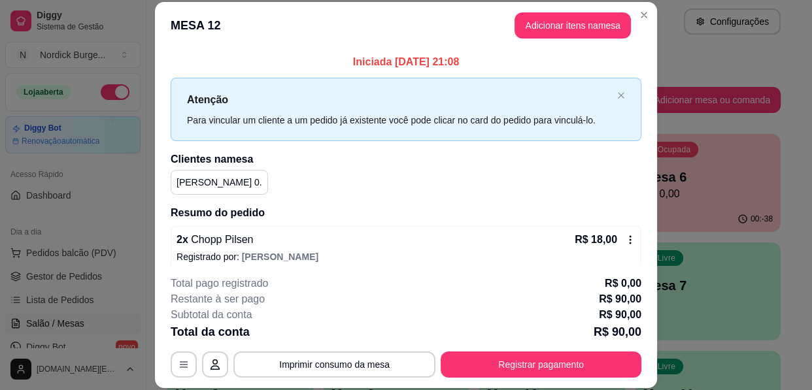
scroll to position [39, 0]
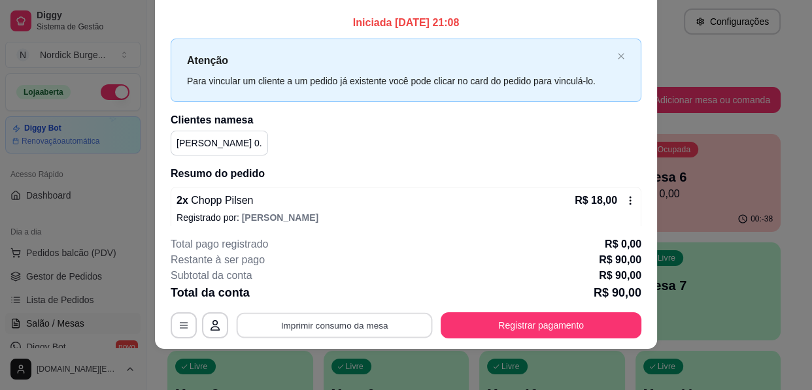
click at [376, 328] on button "Imprimir consumo da mesa" at bounding box center [335, 326] width 196 height 26
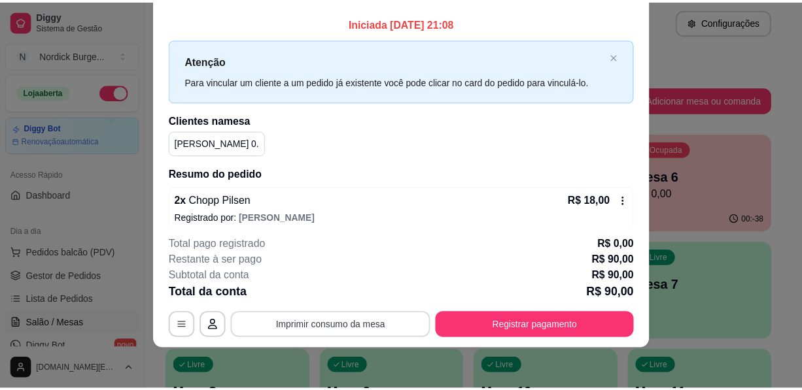
scroll to position [0, 0]
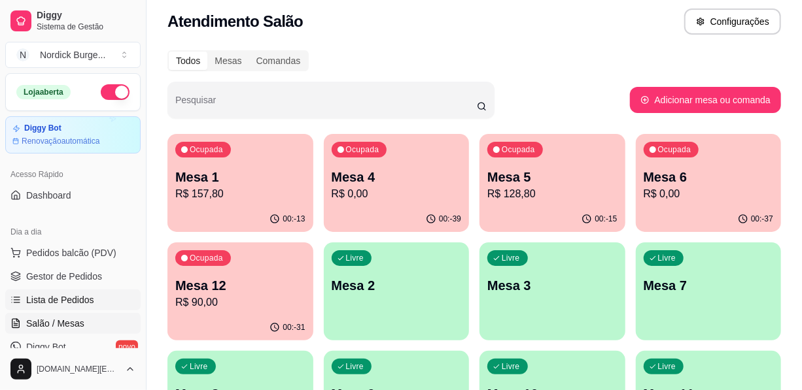
click at [61, 303] on span "Lista de Pedidos" at bounding box center [60, 300] width 68 height 13
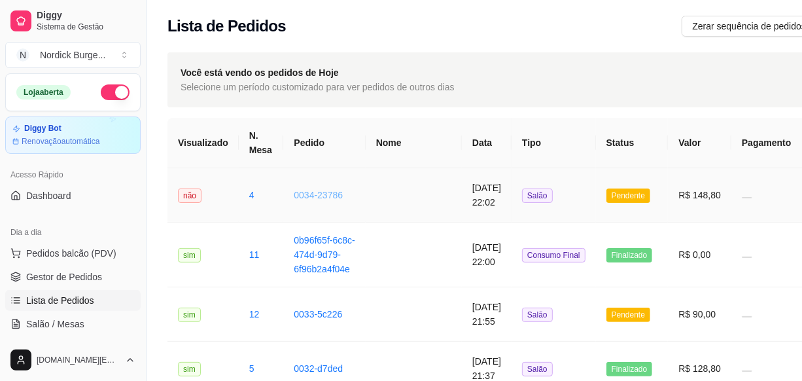
click at [336, 190] on link "0034-23786" at bounding box center [318, 195] width 49 height 10
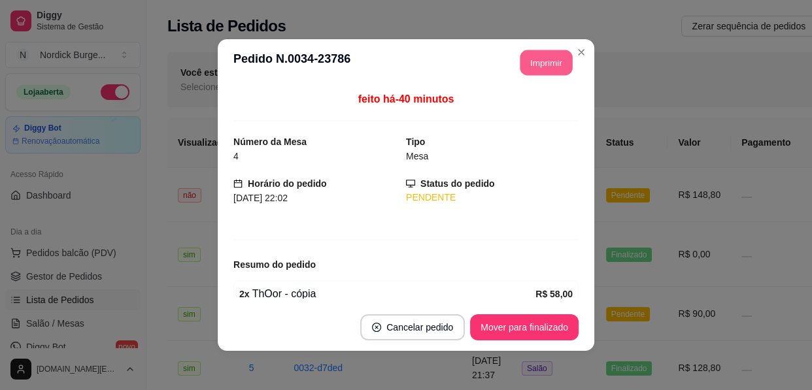
click at [533, 73] on button "Imprimir" at bounding box center [547, 63] width 52 height 26
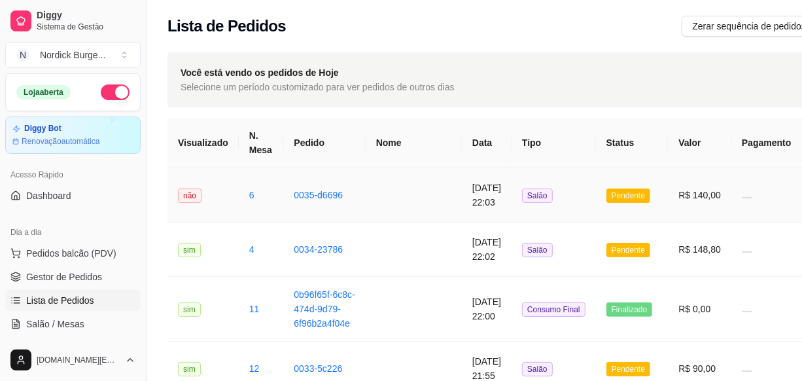
click at [267, 191] on td "6" at bounding box center [261, 195] width 45 height 54
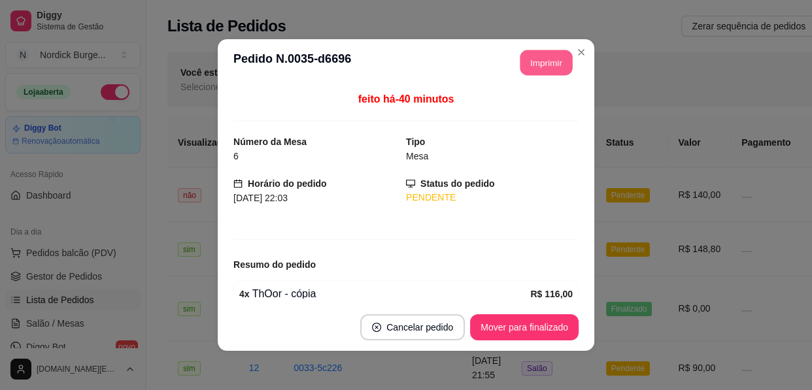
click at [526, 65] on button "Imprimir" at bounding box center [547, 63] width 52 height 26
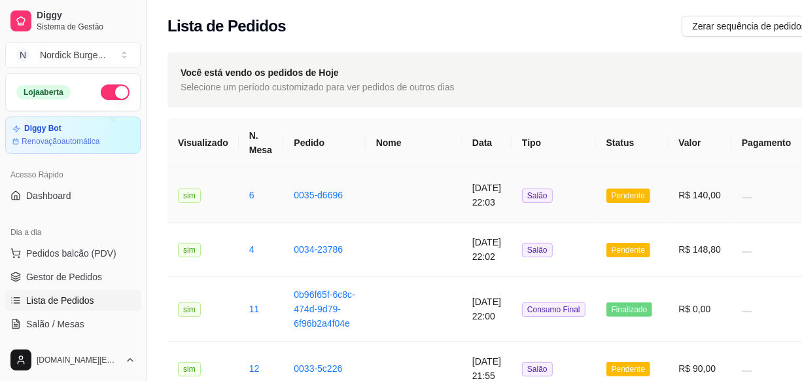
click at [262, 182] on td "6" at bounding box center [261, 195] width 45 height 54
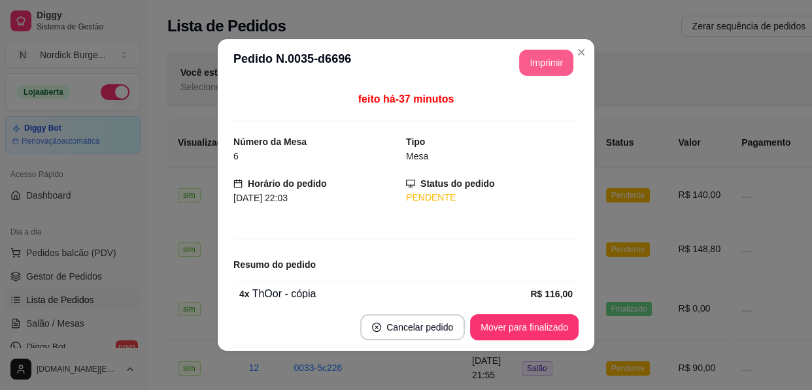
click at [546, 70] on button "Imprimir" at bounding box center [546, 63] width 54 height 26
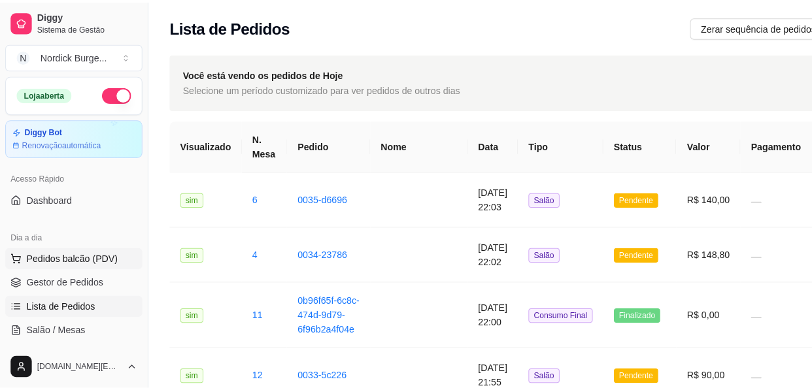
scroll to position [59, 0]
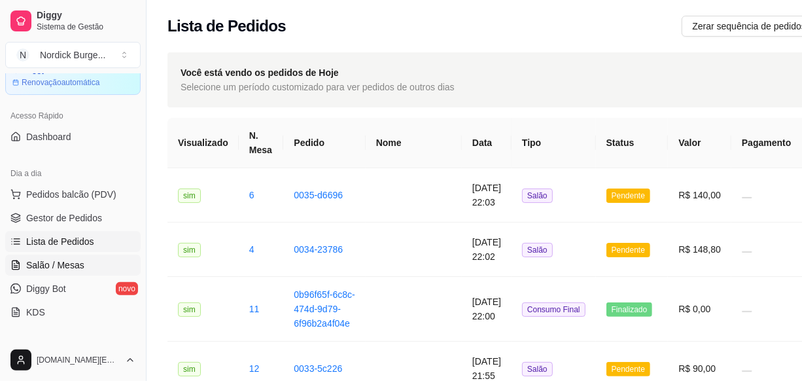
click at [62, 258] on span "Salão / Mesas" at bounding box center [55, 264] width 58 height 13
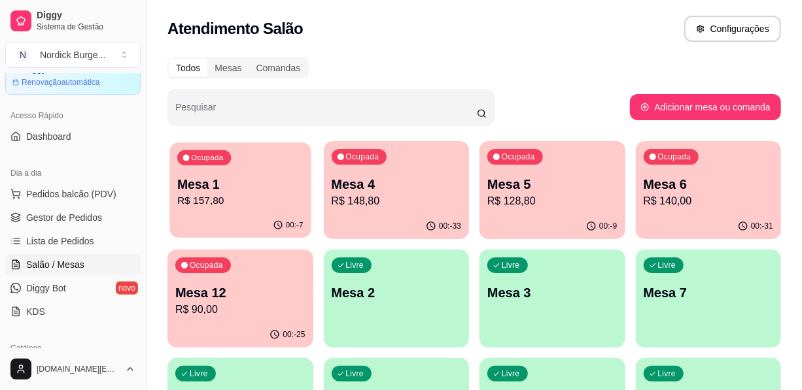
click at [275, 186] on p "Mesa 1" at bounding box center [240, 185] width 126 height 18
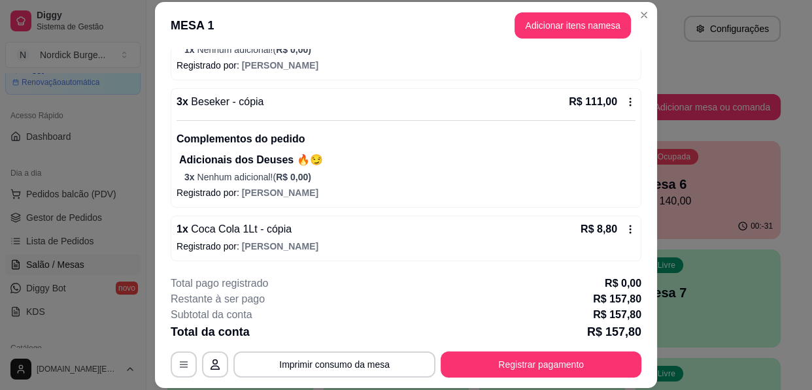
scroll to position [39, 0]
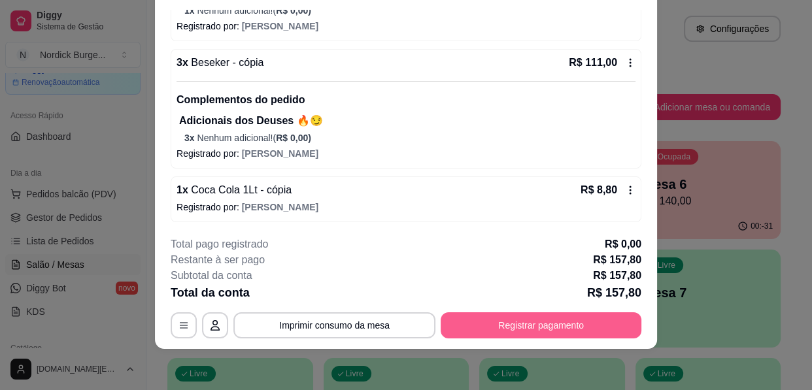
click at [570, 321] on button "Registrar pagamento" at bounding box center [541, 326] width 201 height 26
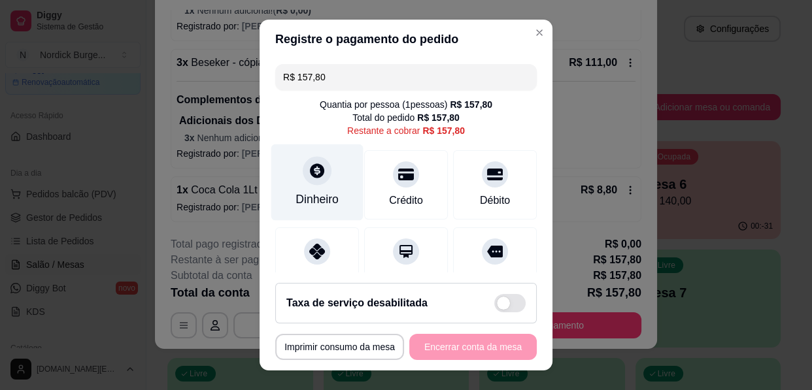
click at [309, 178] on icon at bounding box center [317, 170] width 17 height 17
type input "R$ 0,00"
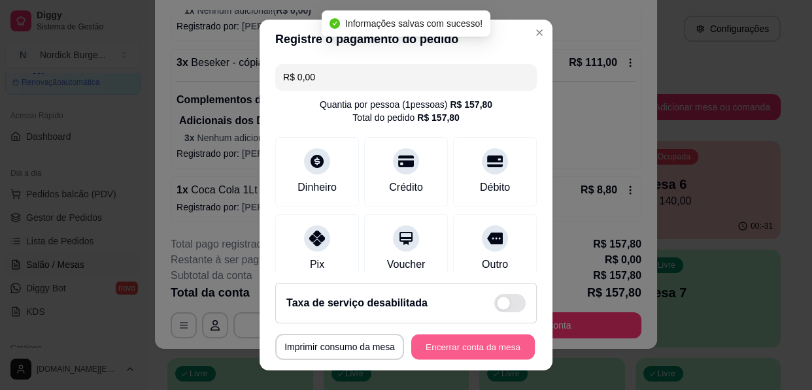
click at [478, 353] on button "Encerrar conta da mesa" at bounding box center [473, 348] width 124 height 26
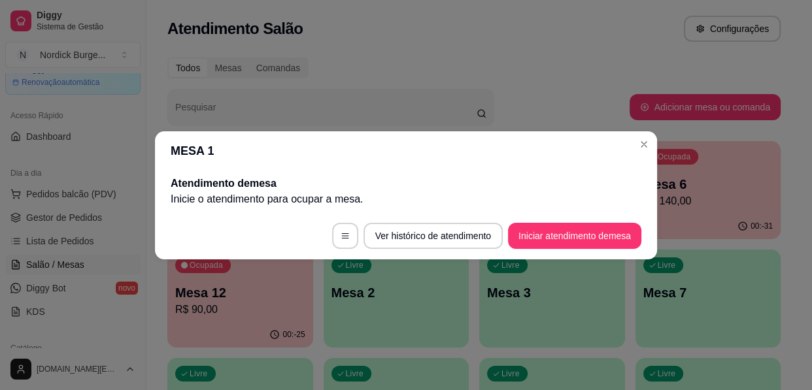
scroll to position [0, 0]
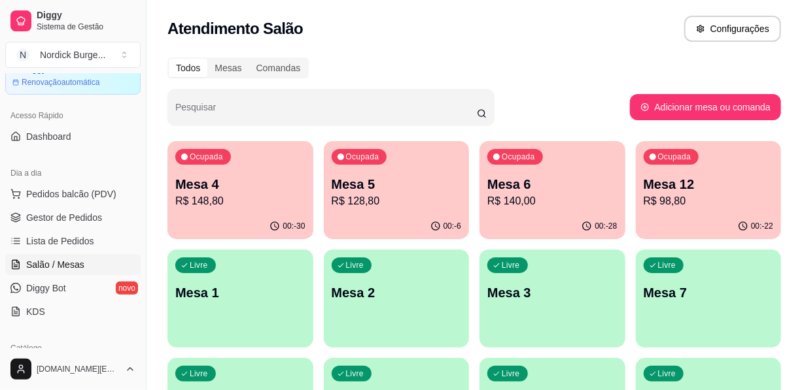
click at [546, 177] on p "Mesa 6" at bounding box center [552, 184] width 130 height 18
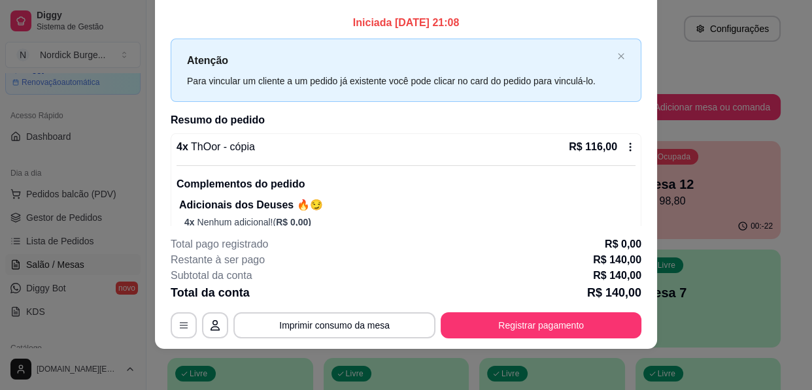
click at [474, 160] on div "4 x ThOor - cópia R$ 116,00 Complementos do pedido Adicionais dos Deuses 🔥😏 4 x…" at bounding box center [406, 184] width 459 height 90
click at [625, 145] on icon at bounding box center [630, 147] width 10 height 10
click at [389, 319] on button "Imprimir consumo da mesa" at bounding box center [335, 326] width 196 height 26
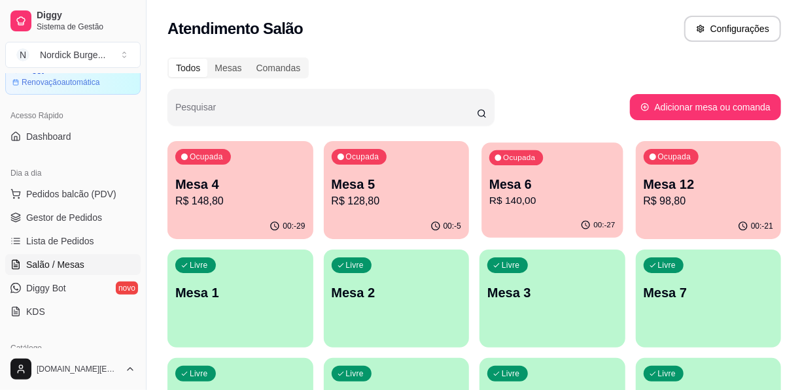
click at [550, 159] on div "Ocupada Mesa 6 R$ 140,00" at bounding box center [551, 178] width 141 height 71
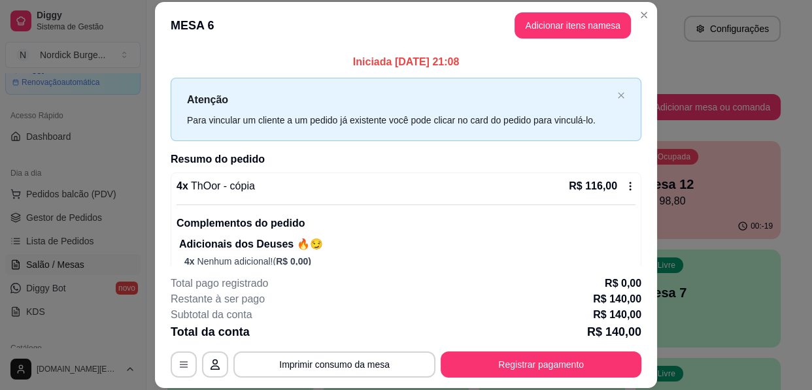
click at [630, 183] on icon at bounding box center [631, 186] width 2 height 9
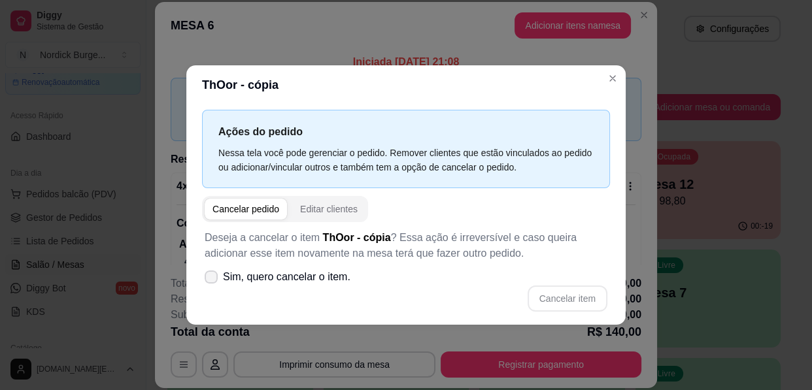
click at [205, 277] on span at bounding box center [211, 277] width 13 height 13
click at [204, 279] on input "Sim, quero cancelar o item." at bounding box center [208, 283] width 9 height 9
checkbox input "true"
click at [568, 298] on button "Cancelar item" at bounding box center [568, 299] width 80 height 26
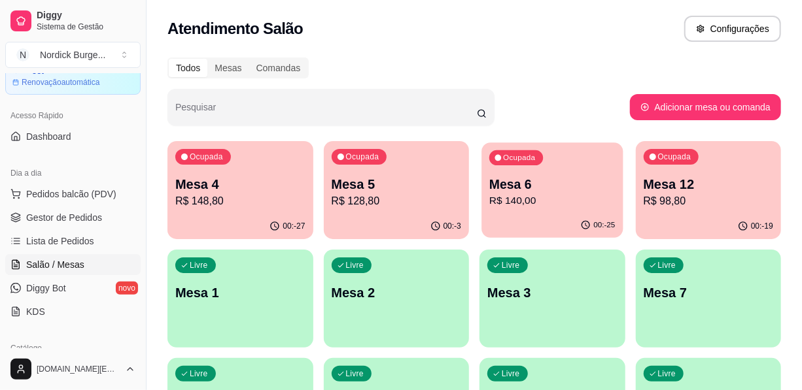
click at [561, 173] on div "Ocupada Mesa 6 R$ 140,00" at bounding box center [551, 178] width 141 height 71
click at [569, 172] on div "Ocupada Mesa 6 R$ 140,00" at bounding box center [551, 178] width 141 height 71
click at [544, 167] on div "Ocupada Mesa 6 R$ 140,00" at bounding box center [551, 178] width 141 height 71
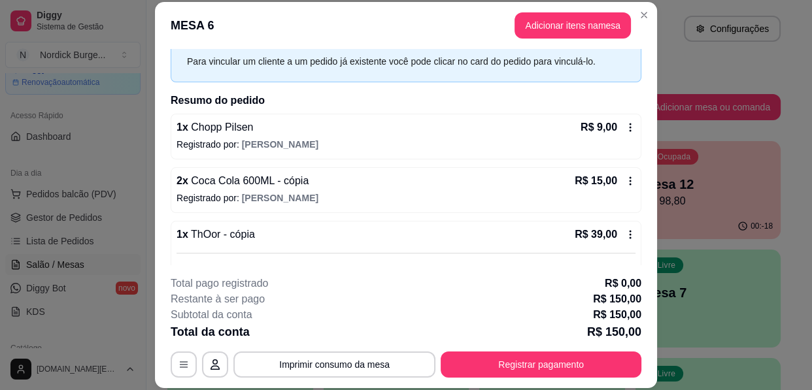
scroll to position [118, 0]
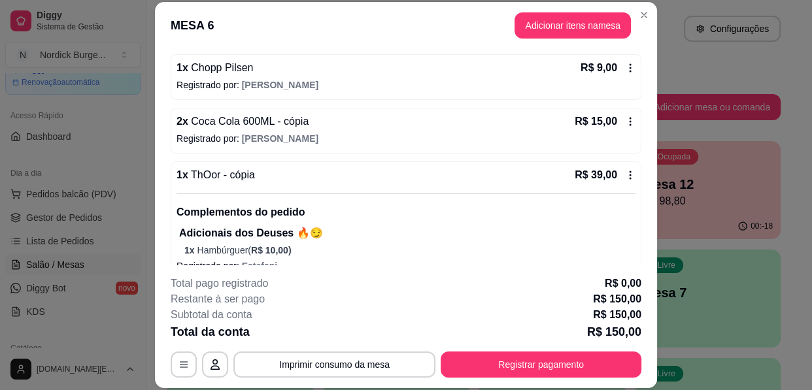
click at [630, 120] on icon at bounding box center [631, 122] width 2 height 9
click at [625, 116] on icon at bounding box center [630, 121] width 10 height 10
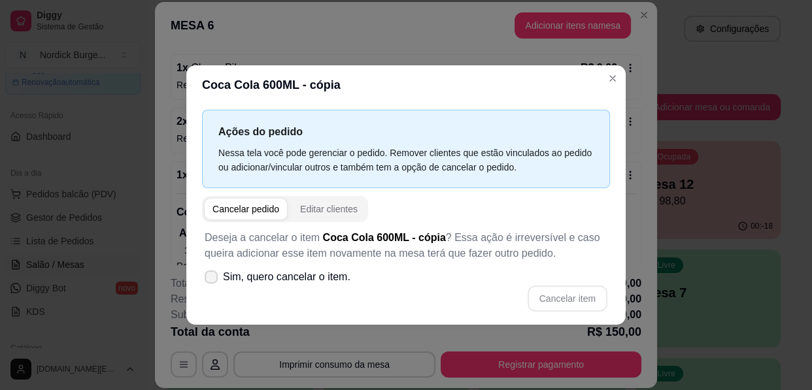
click at [215, 283] on label "Sim, quero cancelar o item." at bounding box center [277, 277] width 156 height 26
click at [213, 283] on input "Sim, quero cancelar o item." at bounding box center [208, 283] width 9 height 9
checkbox input "true"
click at [549, 300] on button "Cancelar item" at bounding box center [568, 299] width 78 height 26
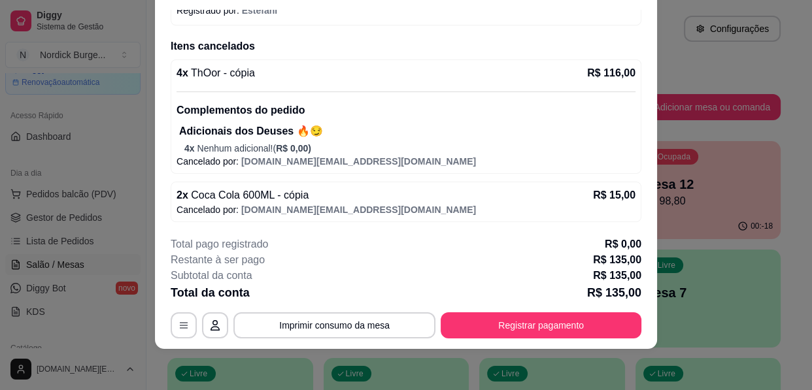
scroll to position [290, 0]
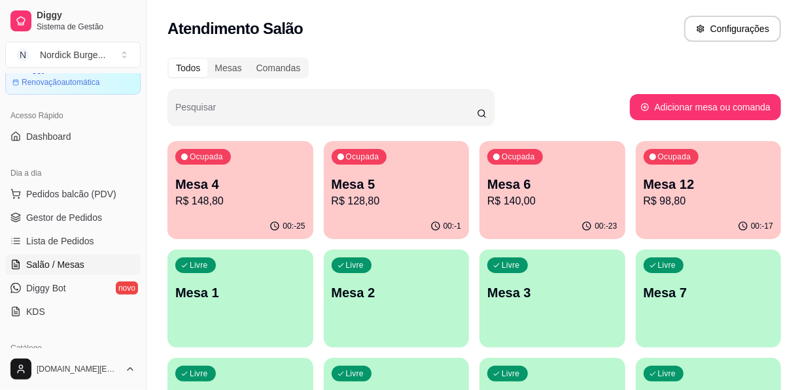
click at [71, 237] on span "Lista de Pedidos" at bounding box center [60, 241] width 68 height 13
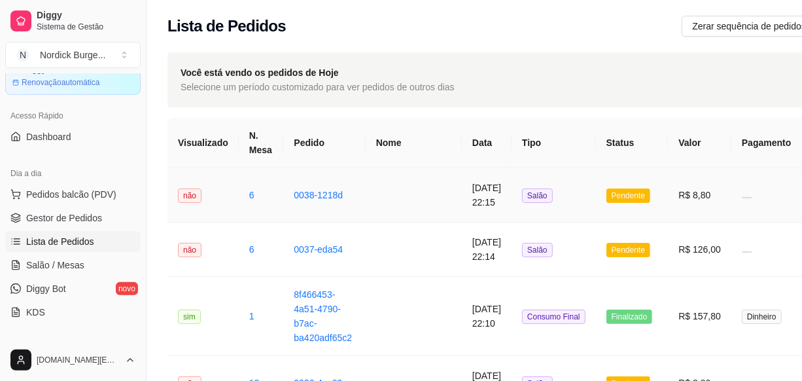
click at [256, 190] on td "6" at bounding box center [261, 195] width 45 height 54
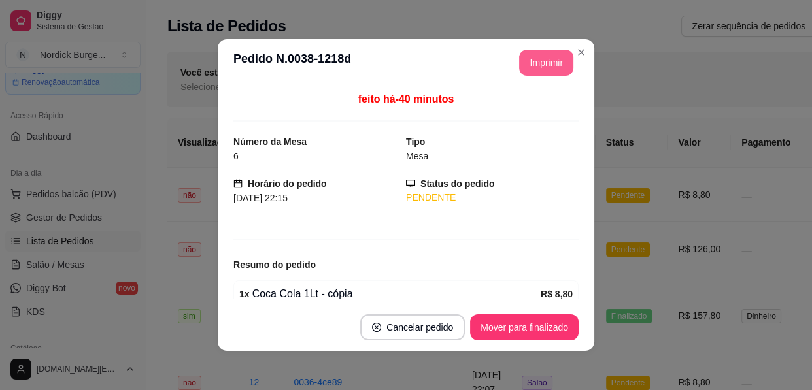
click at [529, 65] on button "Imprimir" at bounding box center [546, 63] width 54 height 26
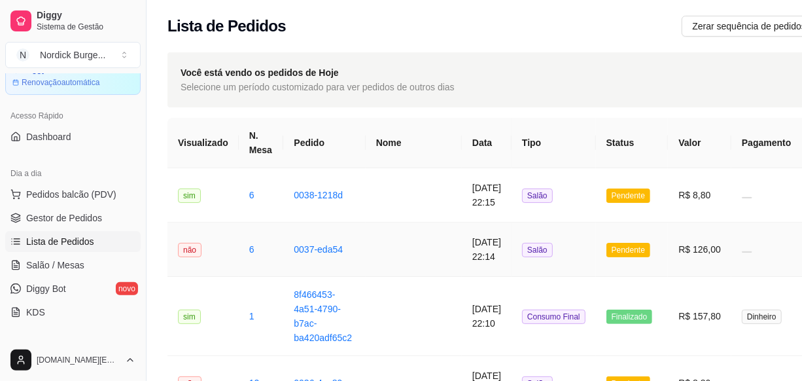
click at [389, 247] on td at bounding box center [414, 249] width 96 height 54
click at [56, 259] on span "Salão / Mesas" at bounding box center [55, 264] width 58 height 13
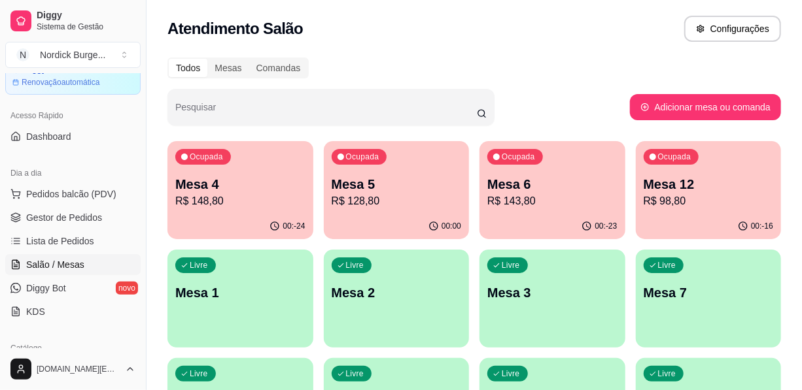
click at [417, 203] on p "R$ 128,80" at bounding box center [397, 202] width 130 height 16
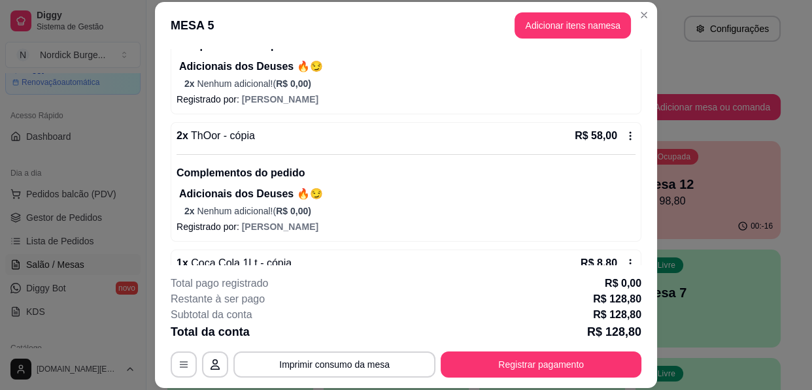
scroll to position [212, 0]
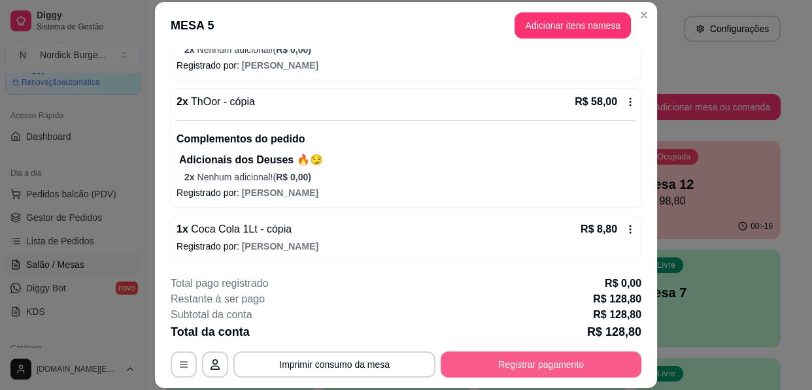
click at [491, 375] on button "Registrar pagamento" at bounding box center [541, 365] width 201 height 26
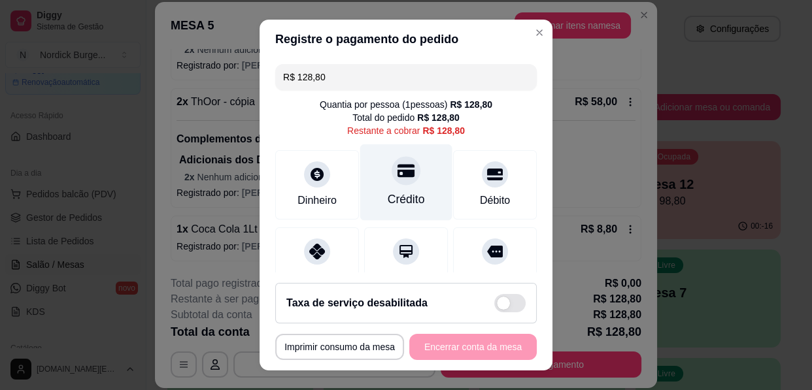
click at [394, 193] on div "Crédito" at bounding box center [406, 199] width 37 height 17
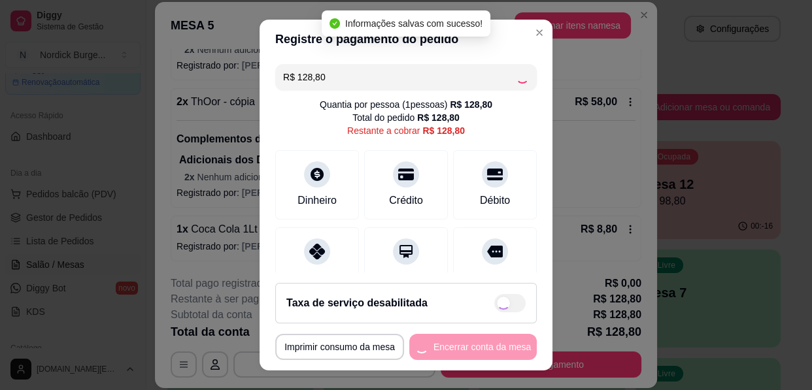
type input "R$ 0,00"
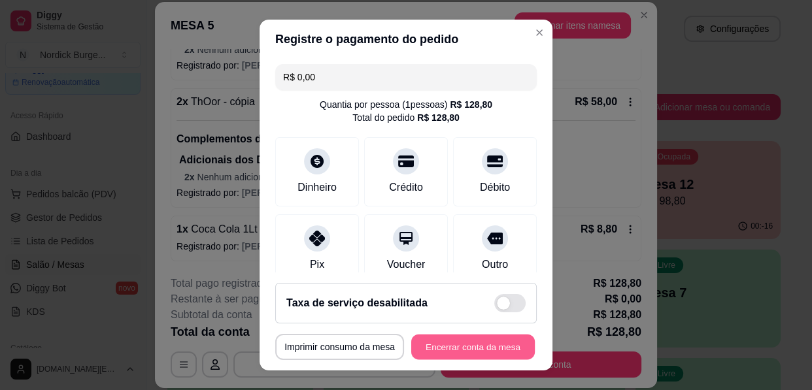
click at [468, 349] on button "Encerrar conta da mesa" at bounding box center [473, 348] width 124 height 26
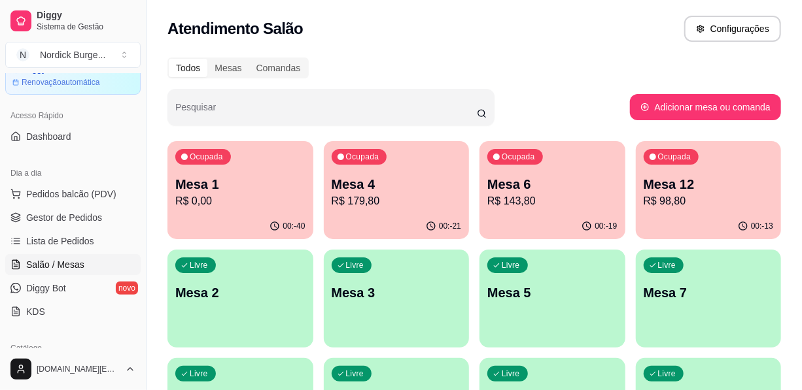
click at [538, 197] on p "R$ 143,80" at bounding box center [552, 202] width 130 height 16
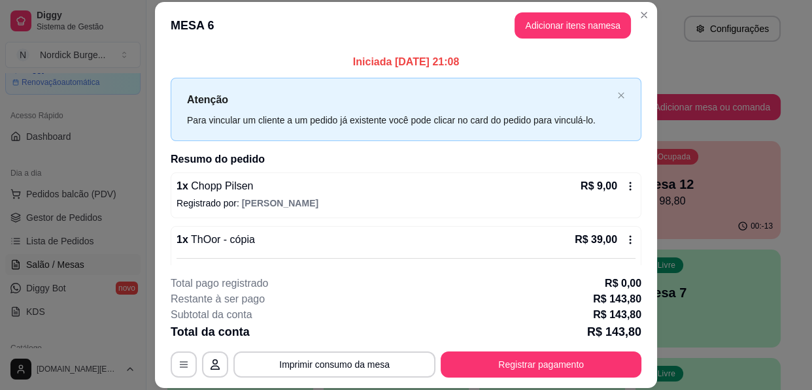
scroll to position [59, 0]
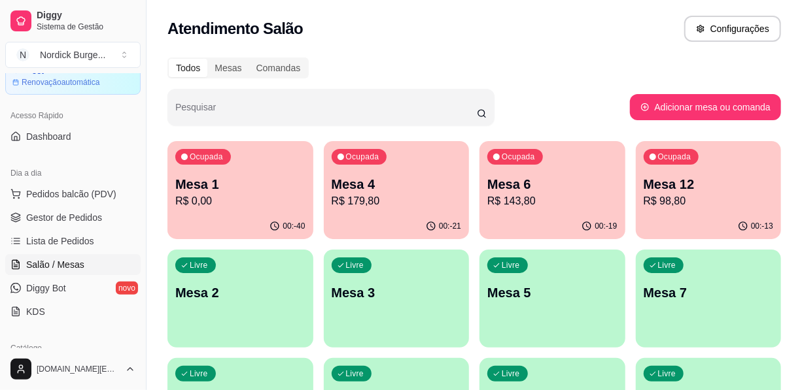
click at [392, 203] on p "R$ 179,80" at bounding box center [397, 202] width 130 height 16
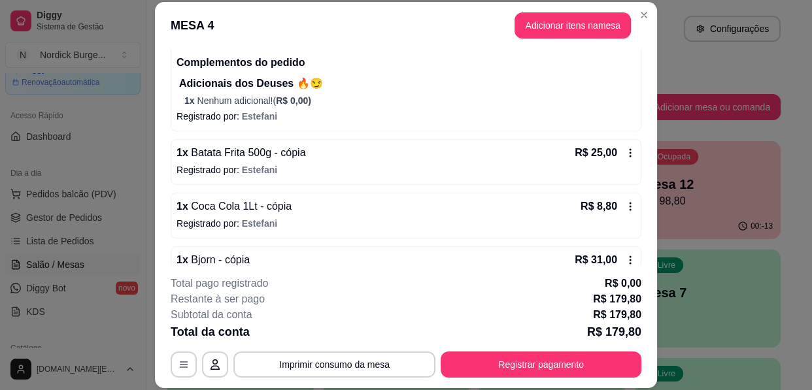
scroll to position [520, 0]
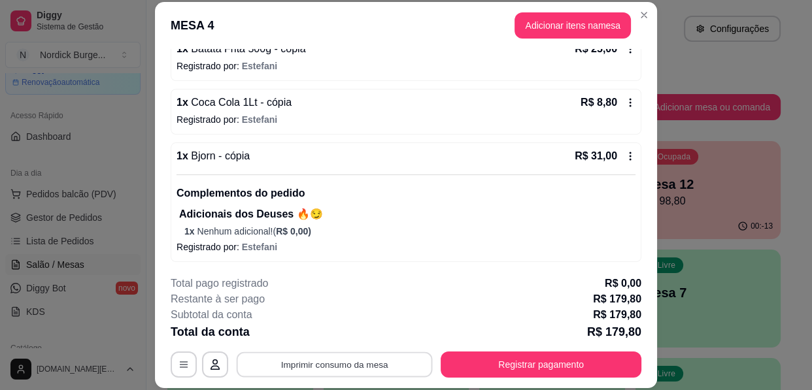
click at [376, 361] on button "Imprimir consumo da mesa" at bounding box center [335, 366] width 196 height 26
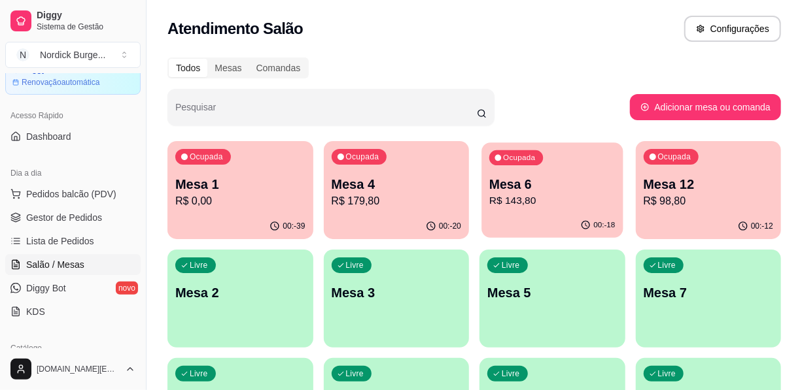
click at [524, 197] on p "R$ 143,80" at bounding box center [552, 201] width 126 height 15
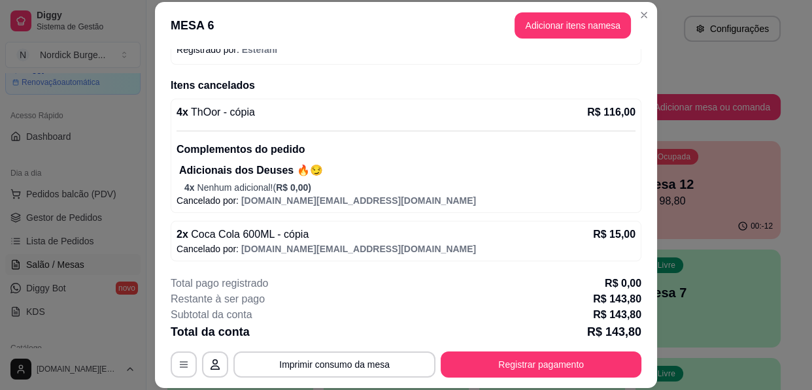
scroll to position [39, 0]
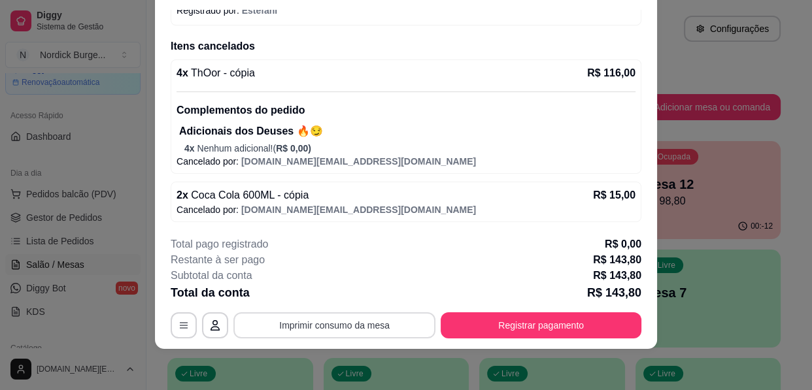
click at [301, 327] on button "Imprimir consumo da mesa" at bounding box center [335, 326] width 202 height 26
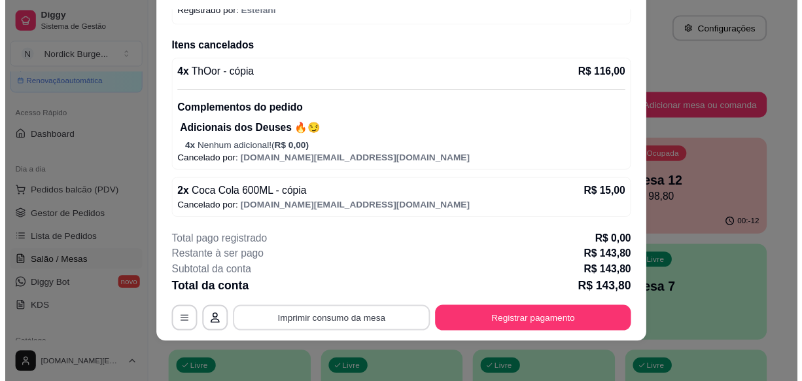
scroll to position [462, 0]
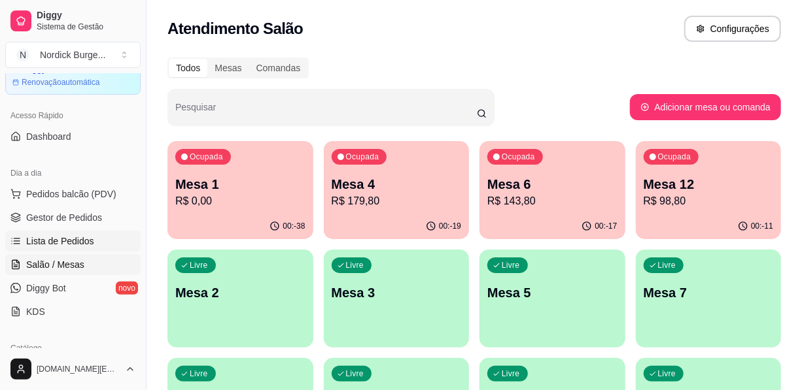
click at [88, 244] on span "Lista de Pedidos" at bounding box center [60, 241] width 68 height 13
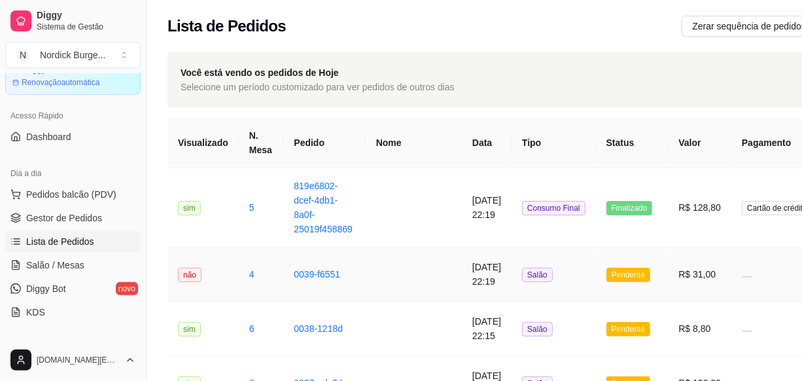
click at [613, 275] on span "Pendente" at bounding box center [628, 275] width 44 height 14
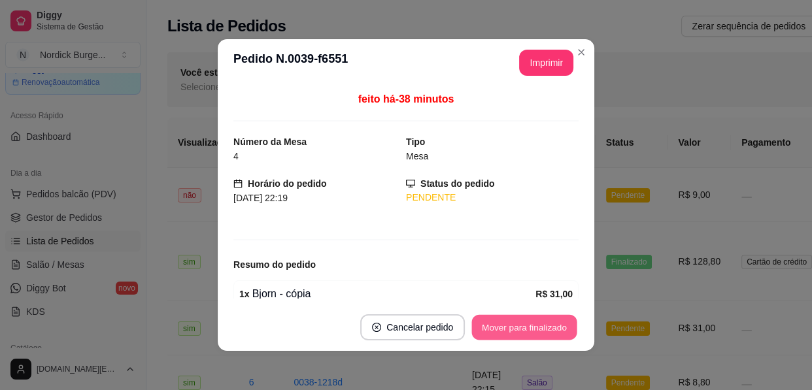
click at [483, 330] on button "Mover para finalizado" at bounding box center [524, 328] width 105 height 26
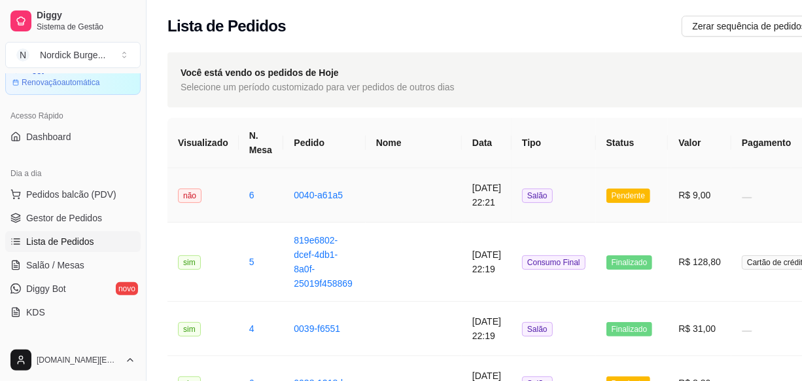
click at [606, 196] on span "Pendente" at bounding box center [628, 195] width 44 height 14
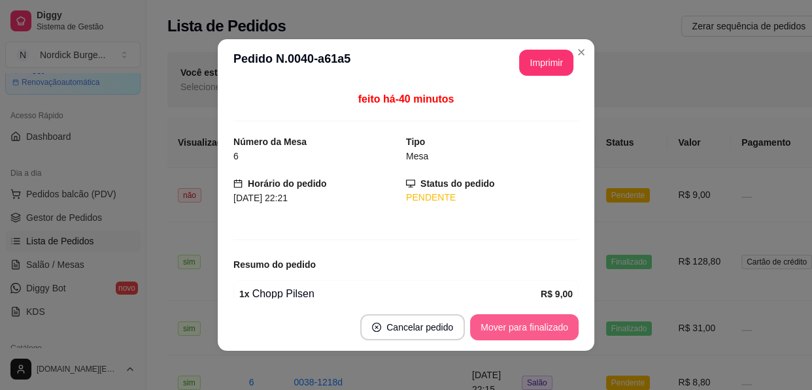
click at [511, 327] on button "Mover para finalizado" at bounding box center [524, 328] width 109 height 26
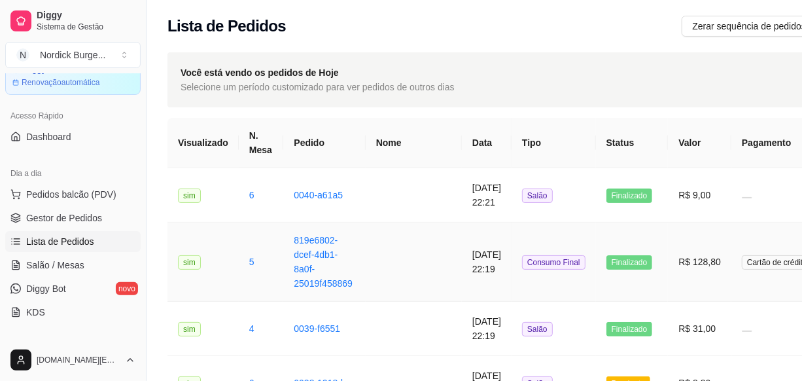
scroll to position [118, 0]
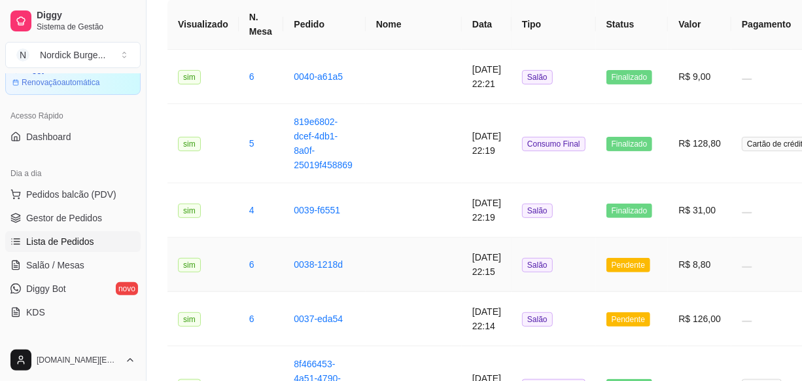
click at [606, 270] on span "Pendente" at bounding box center [628, 265] width 44 height 14
click at [606, 260] on span "Pendente" at bounding box center [628, 265] width 44 height 14
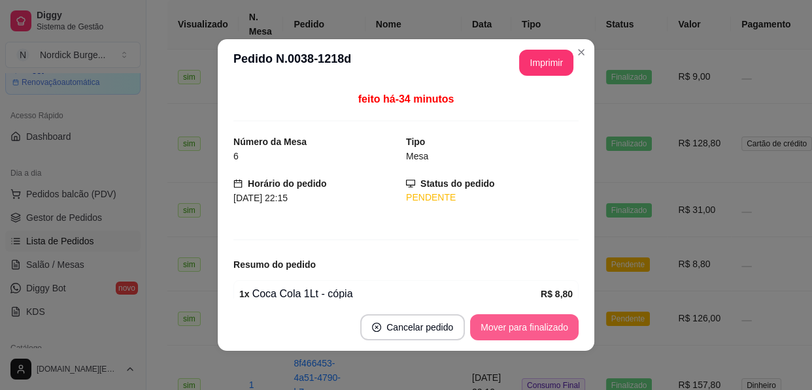
click at [536, 323] on button "Mover para finalizado" at bounding box center [524, 328] width 109 height 26
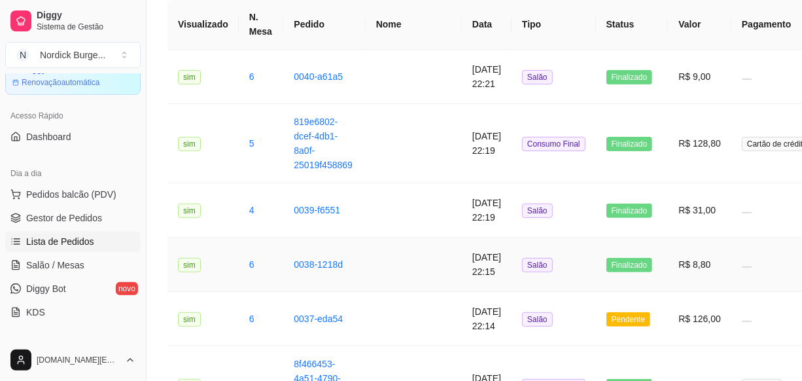
scroll to position [178, 0]
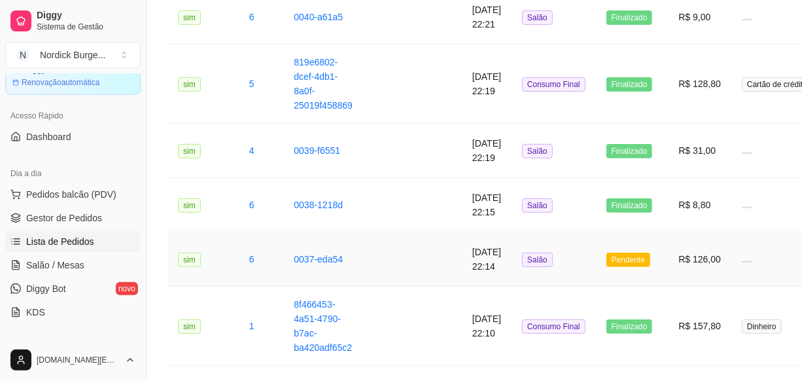
click at [608, 260] on span "Pendente" at bounding box center [628, 259] width 44 height 14
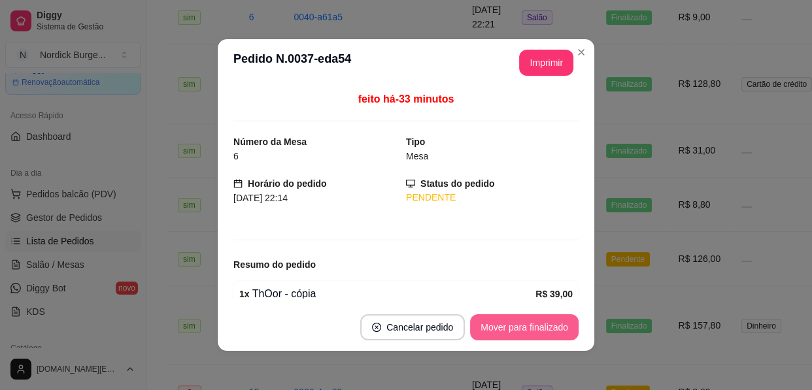
click at [528, 321] on button "Mover para finalizado" at bounding box center [524, 328] width 109 height 26
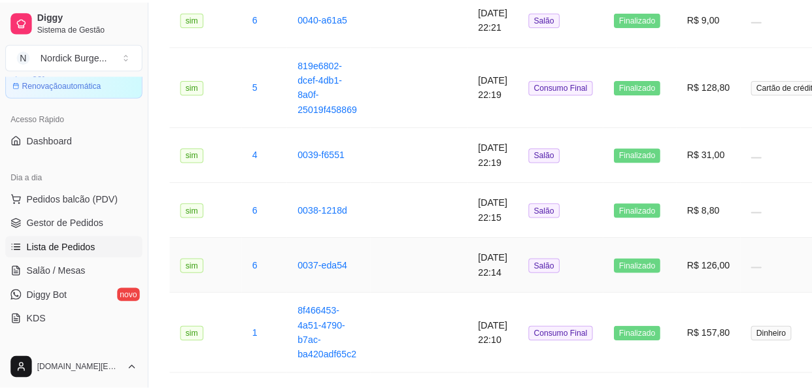
scroll to position [0, 0]
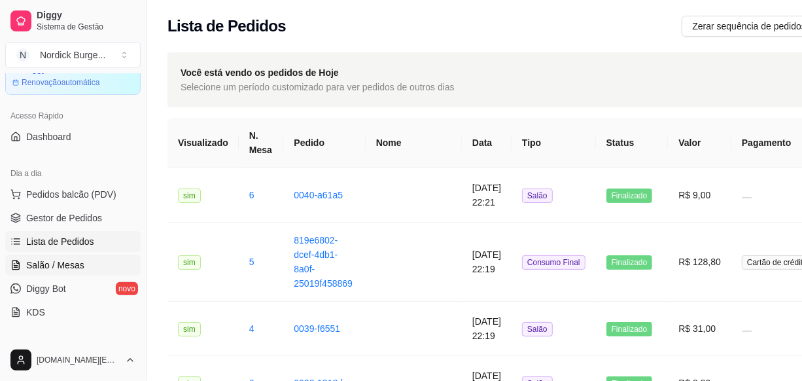
click at [39, 268] on span "Salão / Mesas" at bounding box center [55, 264] width 58 height 13
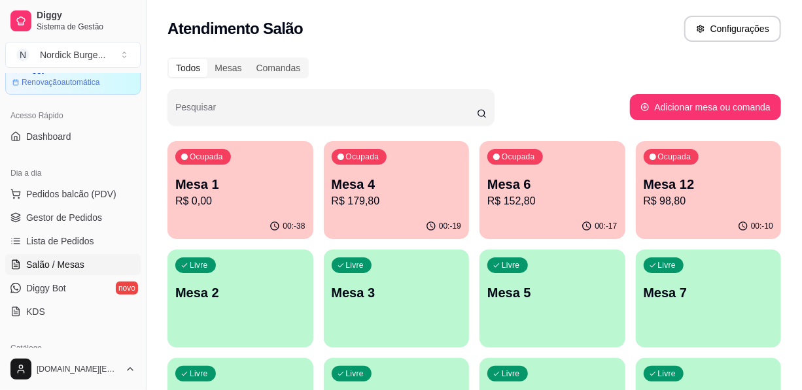
click at [251, 190] on p "Mesa 1" at bounding box center [240, 184] width 130 height 18
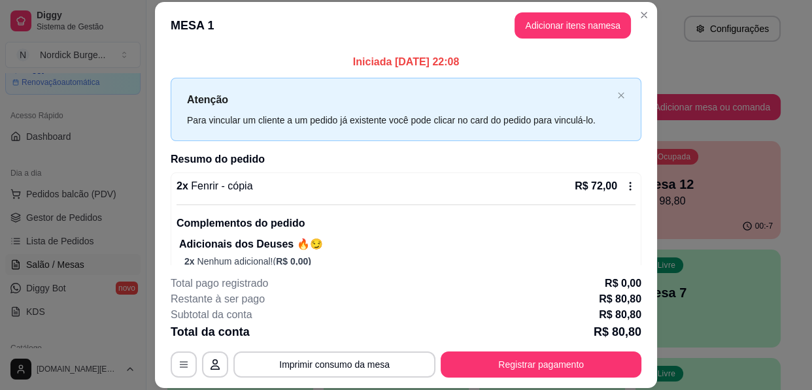
scroll to position [59, 0]
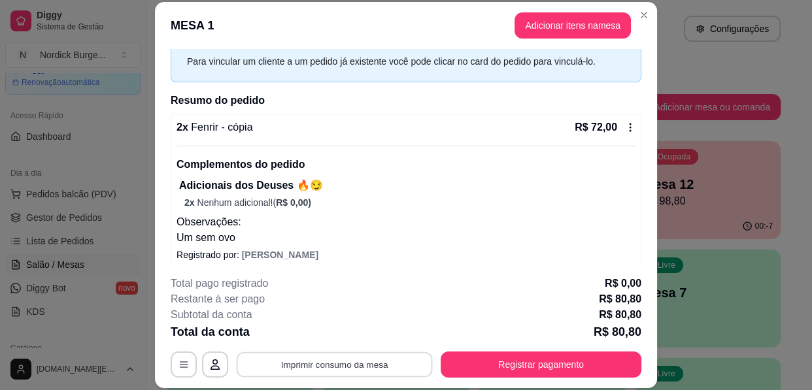
click at [400, 360] on button "Imprimir consumo da mesa" at bounding box center [335, 366] width 196 height 26
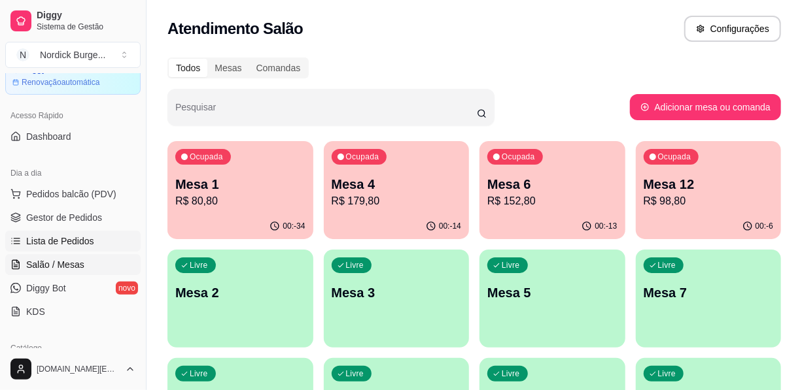
click at [66, 232] on link "Lista de Pedidos" at bounding box center [72, 241] width 135 height 21
click at [77, 240] on span "Lista de Pedidos" at bounding box center [60, 241] width 68 height 13
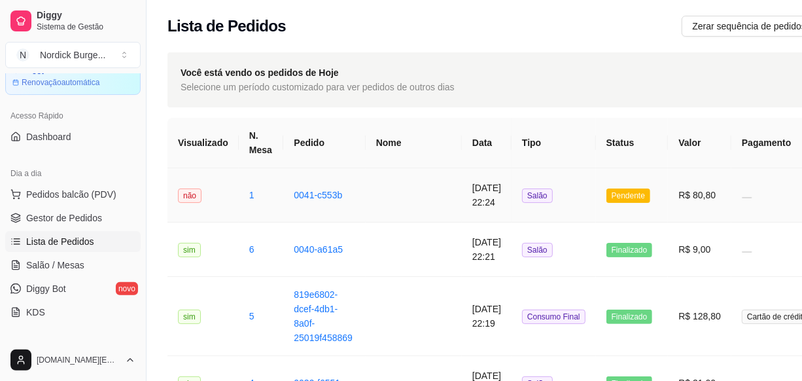
click at [606, 196] on span "Pendente" at bounding box center [628, 195] width 44 height 14
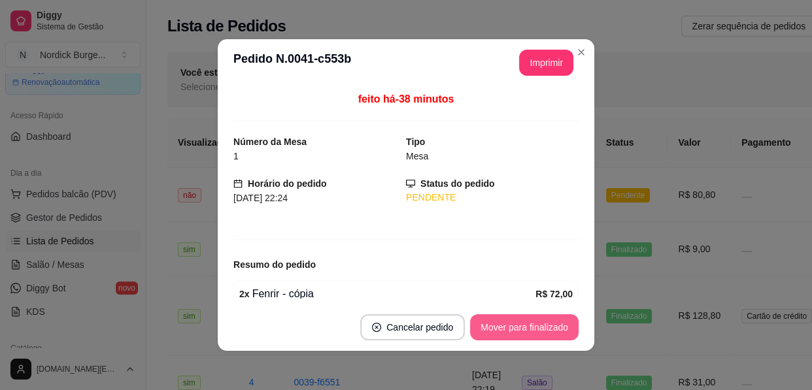
click at [485, 333] on button "Mover para finalizado" at bounding box center [524, 328] width 109 height 26
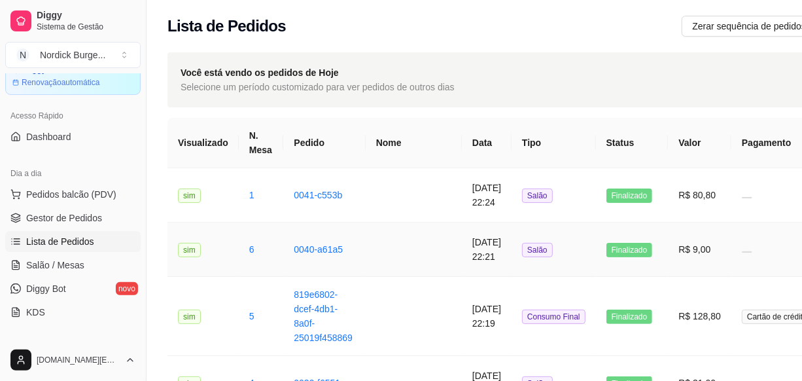
scroll to position [118, 0]
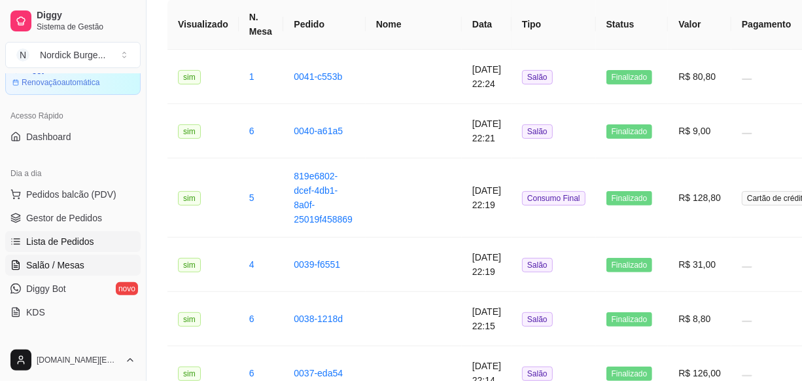
click at [76, 262] on span "Salão / Mesas" at bounding box center [55, 264] width 58 height 13
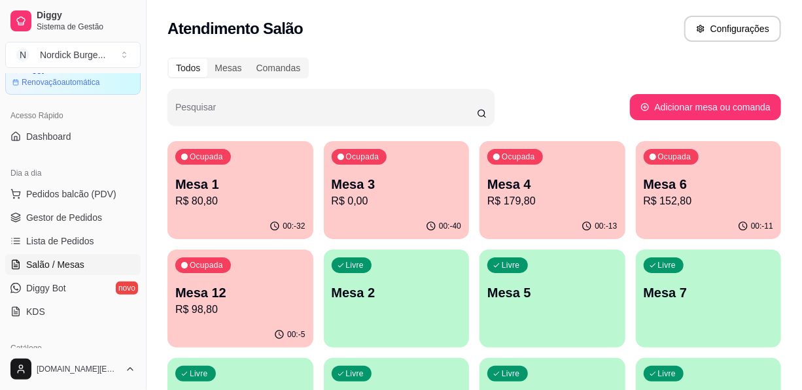
click at [412, 198] on p "R$ 0,00" at bounding box center [397, 202] width 130 height 16
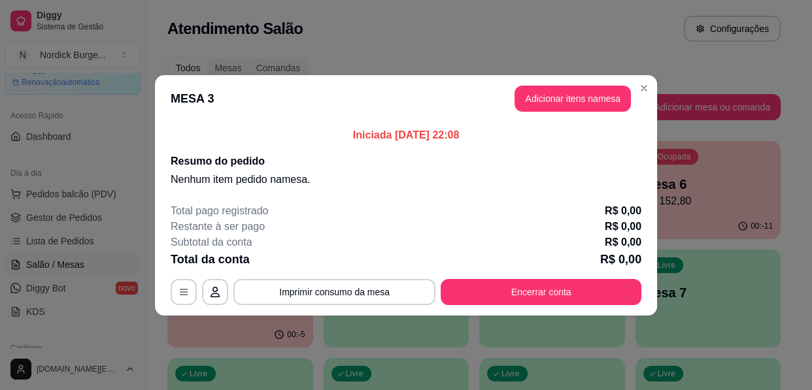
drag, startPoint x: 551, startPoint y: 311, endPoint x: 546, endPoint y: 306, distance: 7.0
click at [550, 309] on footer "Total pago registrado R$ 0,00 Restante à ser pago R$ 0,00 Subtotal da conta R$ …" at bounding box center [406, 254] width 502 height 123
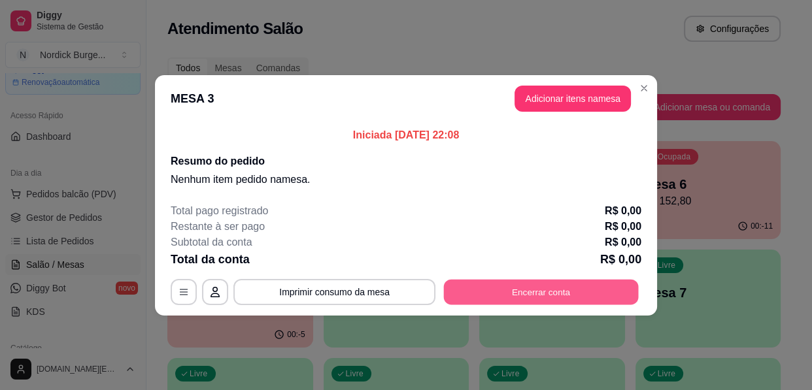
click at [545, 301] on button "Encerrar conta" at bounding box center [541, 292] width 195 height 26
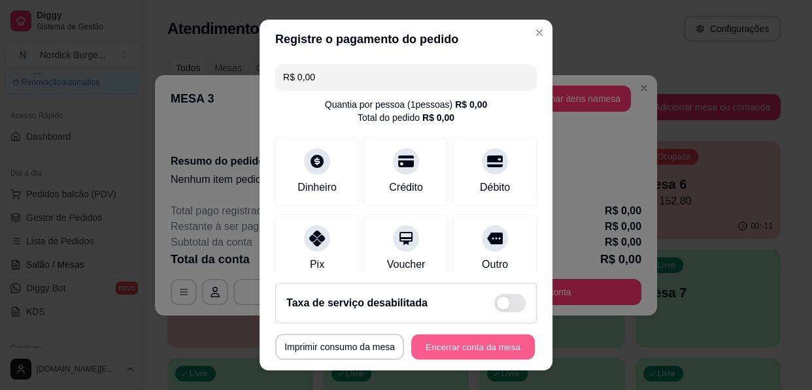
click at [477, 350] on button "Encerrar conta da mesa" at bounding box center [473, 348] width 124 height 26
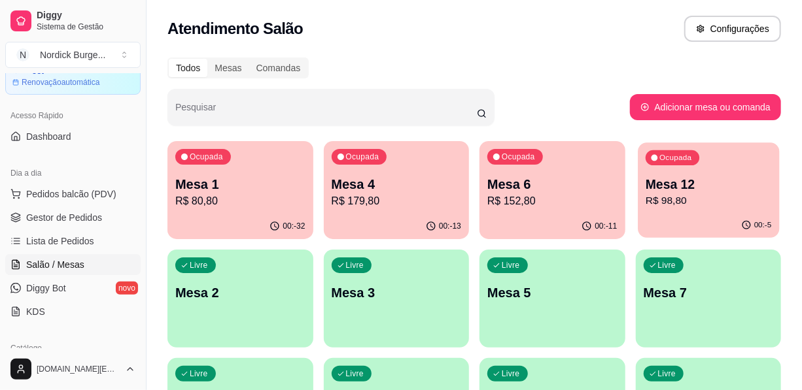
click at [653, 201] on p "R$ 98,80" at bounding box center [708, 201] width 126 height 15
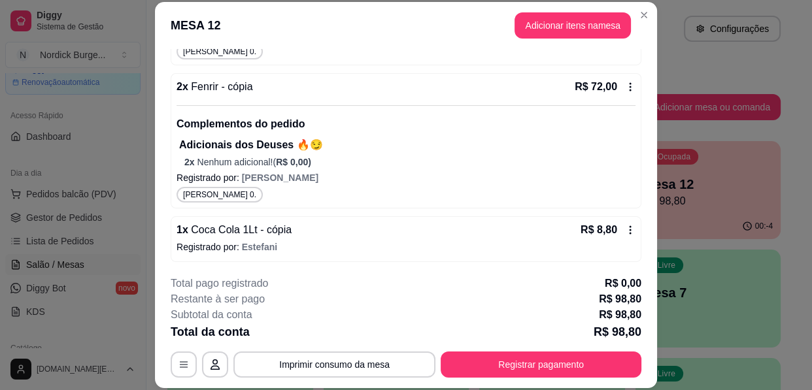
scroll to position [39, 0]
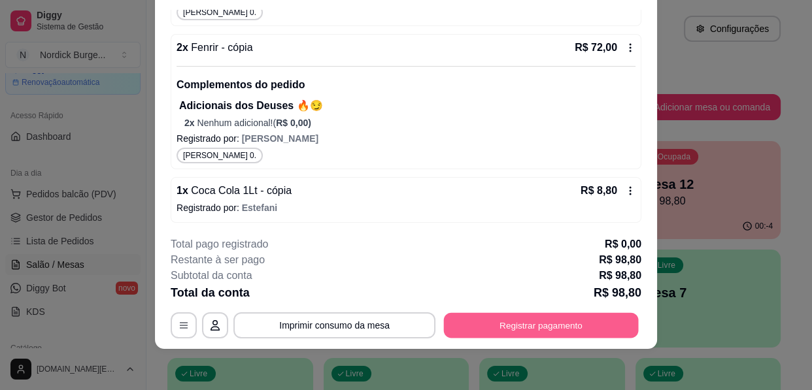
click at [498, 333] on button "Registrar pagamento" at bounding box center [541, 326] width 195 height 26
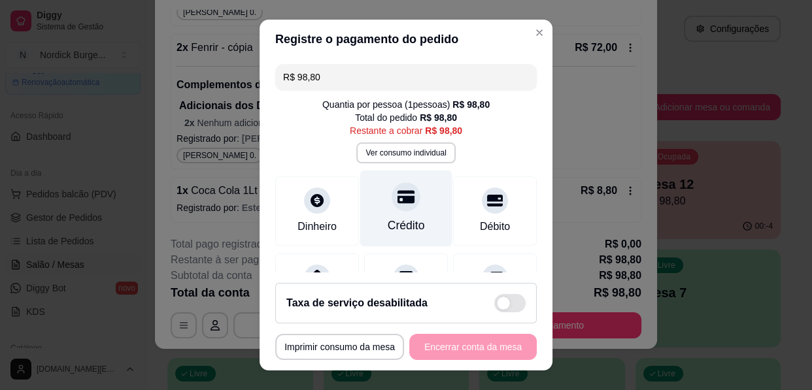
click at [406, 211] on div "Crédito" at bounding box center [406, 209] width 92 height 77
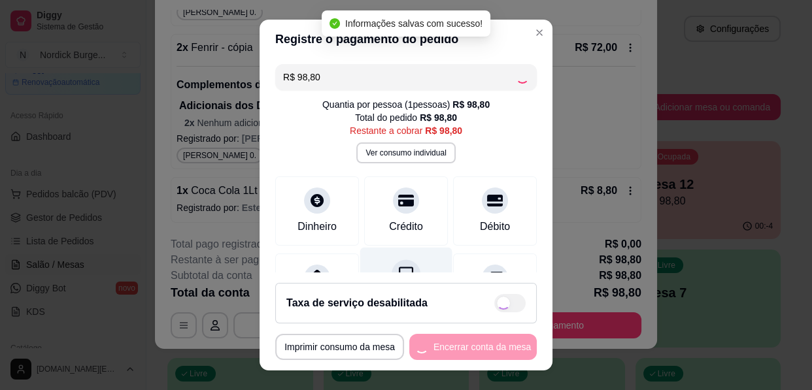
type input "R$ 0,00"
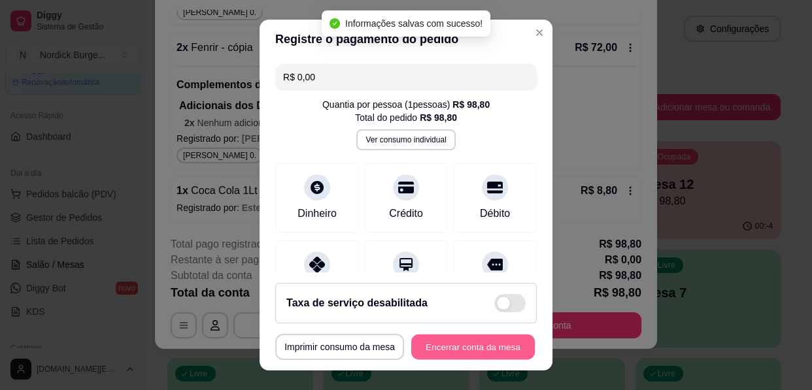
click at [474, 342] on button "Encerrar conta da mesa" at bounding box center [473, 348] width 124 height 26
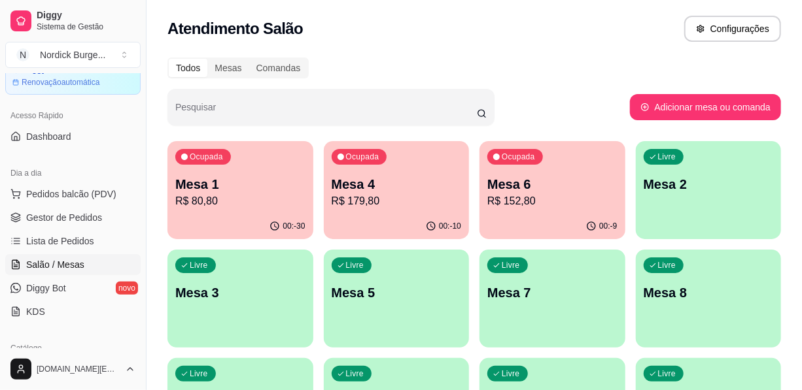
click at [419, 173] on div "Ocupada Mesa 4 R$ 179,80" at bounding box center [397, 177] width 146 height 73
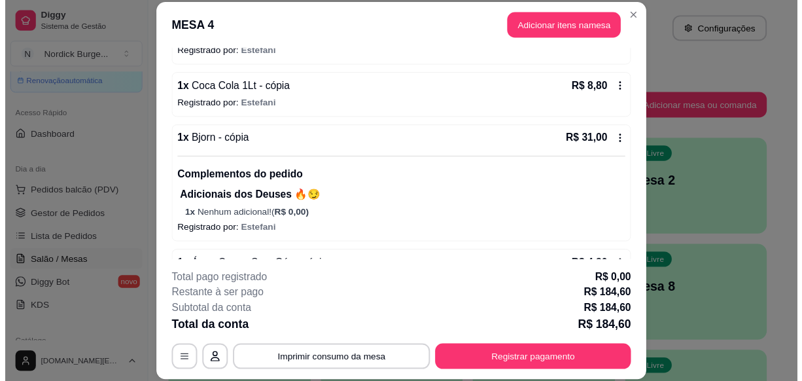
scroll to position [574, 0]
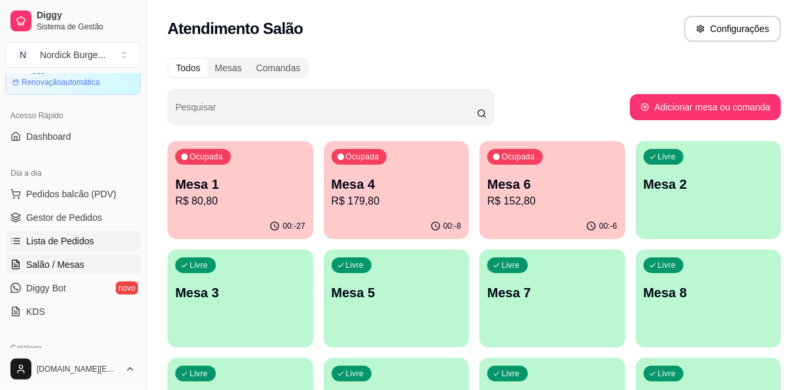
click at [85, 242] on span "Lista de Pedidos" at bounding box center [60, 241] width 68 height 13
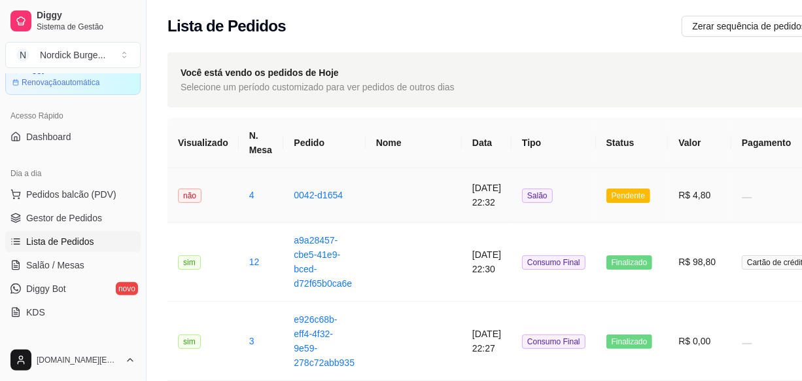
click at [606, 196] on span "Pendente" at bounding box center [628, 195] width 44 height 14
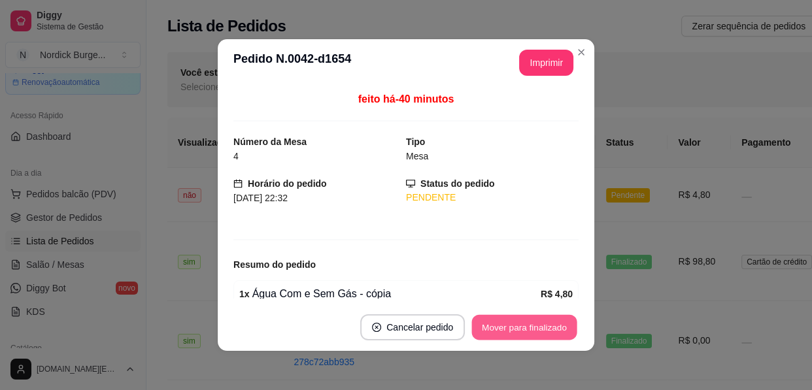
click at [491, 321] on button "Mover para finalizado" at bounding box center [524, 328] width 105 height 26
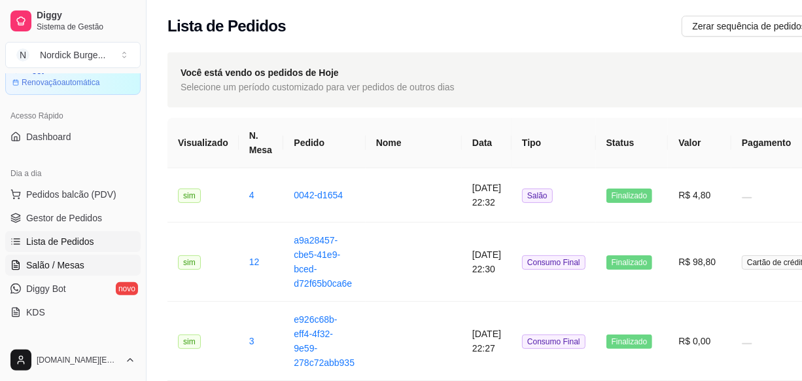
click at [52, 270] on link "Salão / Mesas" at bounding box center [72, 264] width 135 height 21
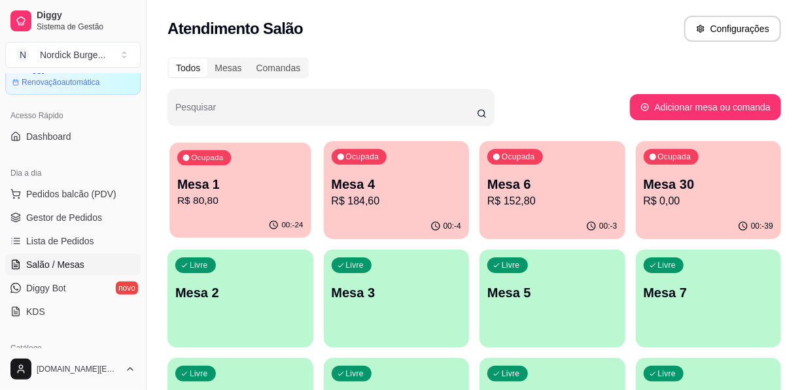
click at [250, 196] on p "R$ 80,80" at bounding box center [240, 201] width 126 height 15
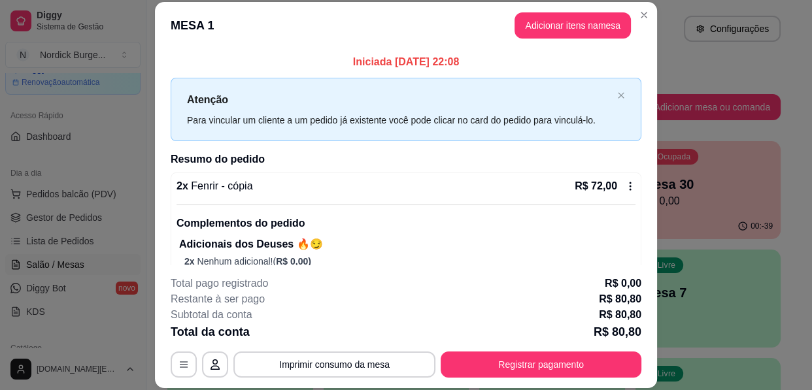
scroll to position [59, 0]
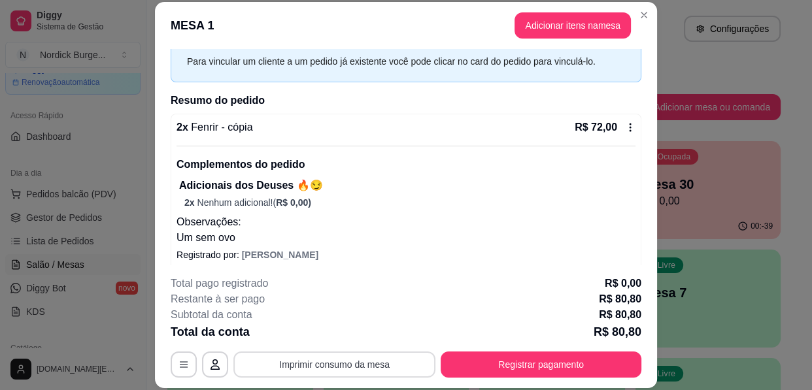
click at [327, 370] on button "Imprimir consumo da mesa" at bounding box center [335, 365] width 202 height 26
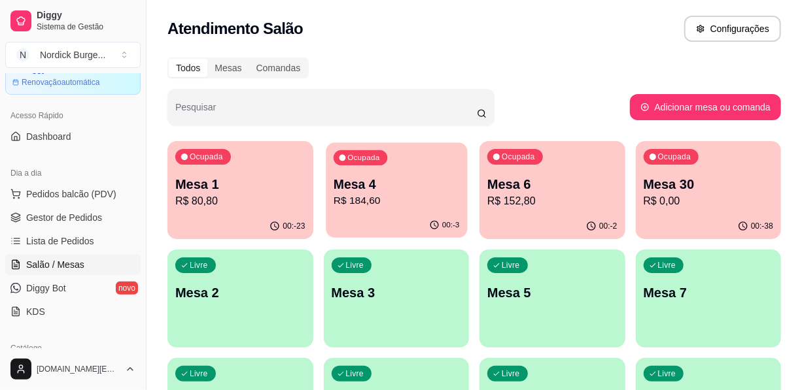
click at [409, 217] on div "00:-3" at bounding box center [396, 225] width 141 height 25
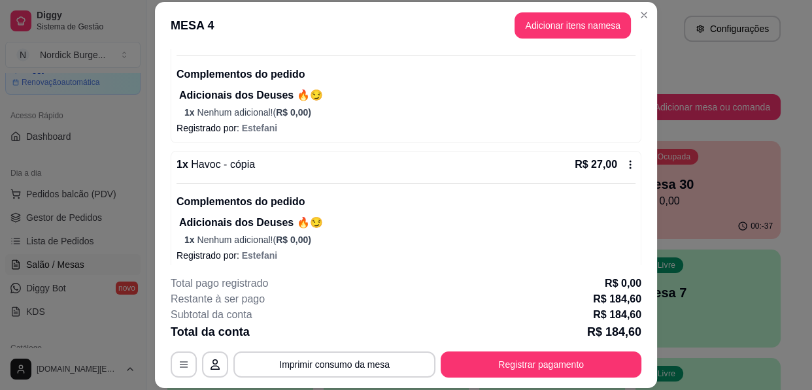
scroll to position [98, 0]
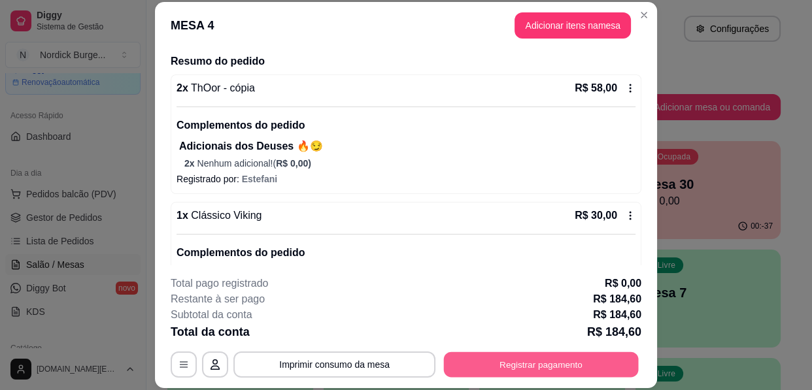
click at [452, 363] on button "Registrar pagamento" at bounding box center [541, 366] width 195 height 26
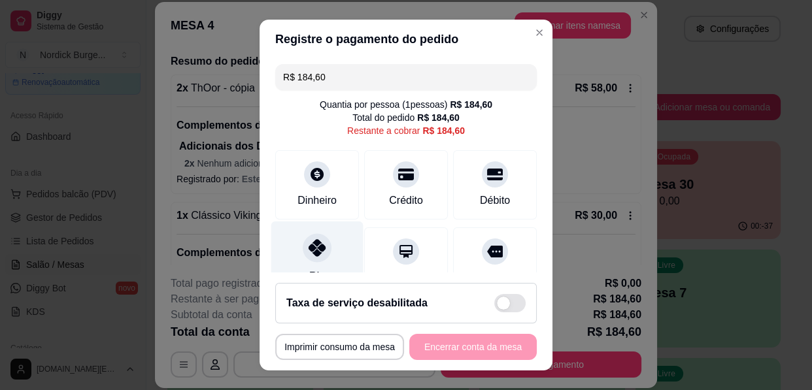
click at [325, 254] on div "Pix" at bounding box center [317, 260] width 92 height 77
type input "R$ 0,00"
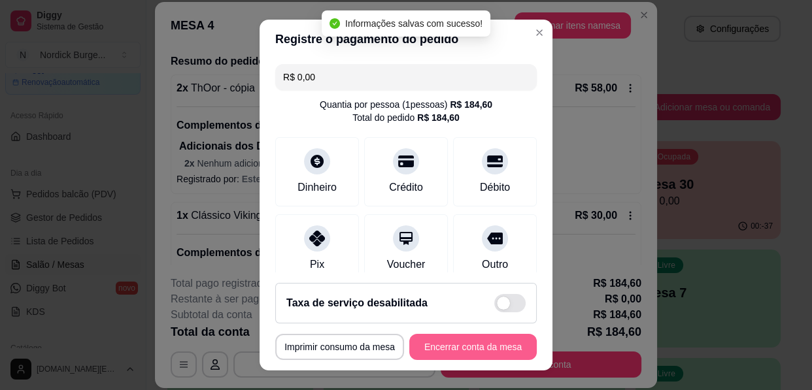
click at [483, 343] on button "Encerrar conta da mesa" at bounding box center [473, 347] width 128 height 26
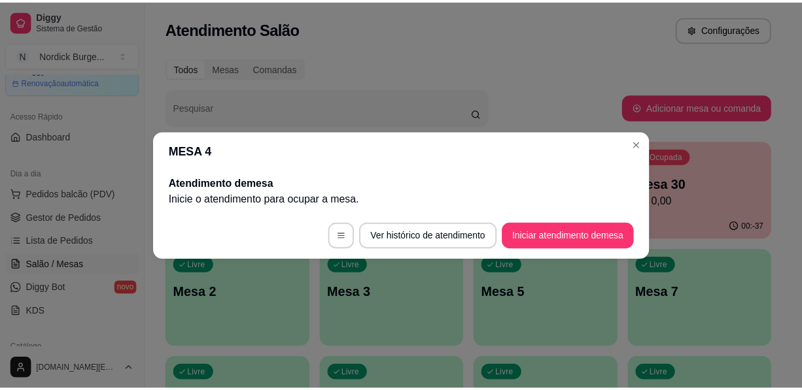
scroll to position [0, 0]
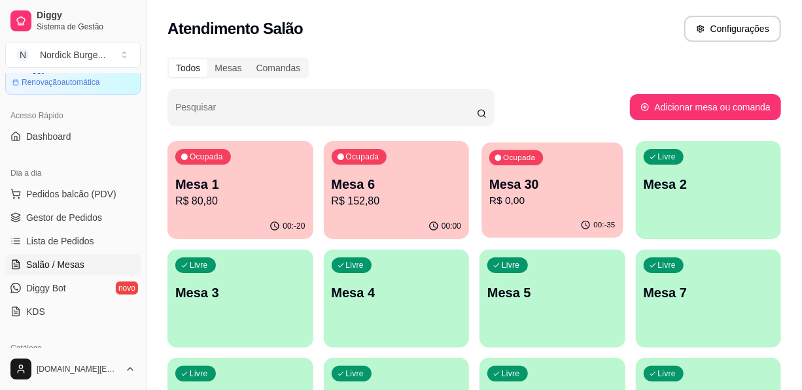
click at [542, 185] on p "Mesa 30" at bounding box center [552, 185] width 126 height 18
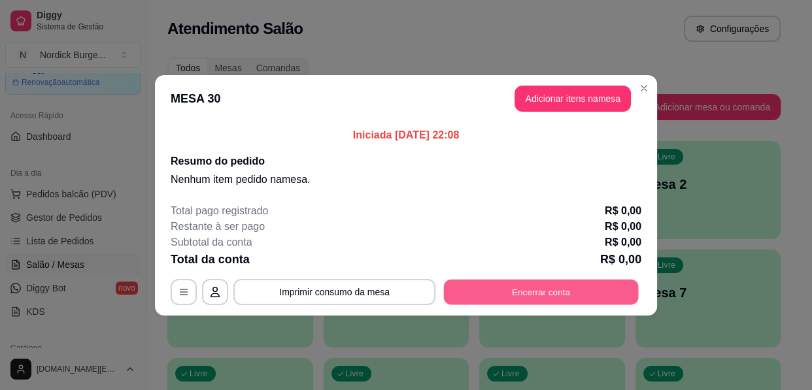
click at [500, 283] on button "Encerrar conta" at bounding box center [541, 292] width 195 height 26
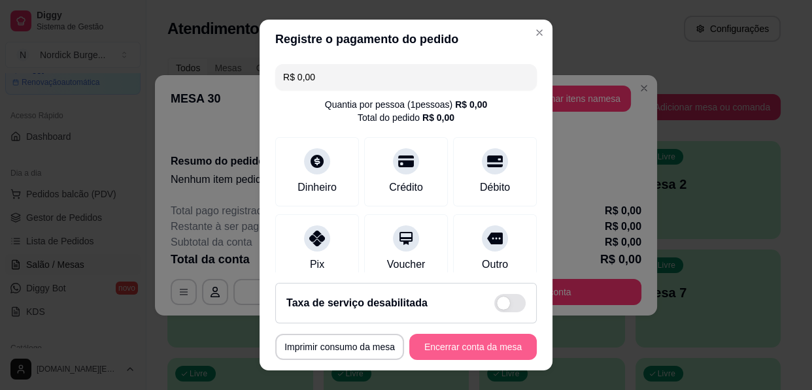
click at [469, 352] on button "Encerrar conta da mesa" at bounding box center [473, 347] width 128 height 26
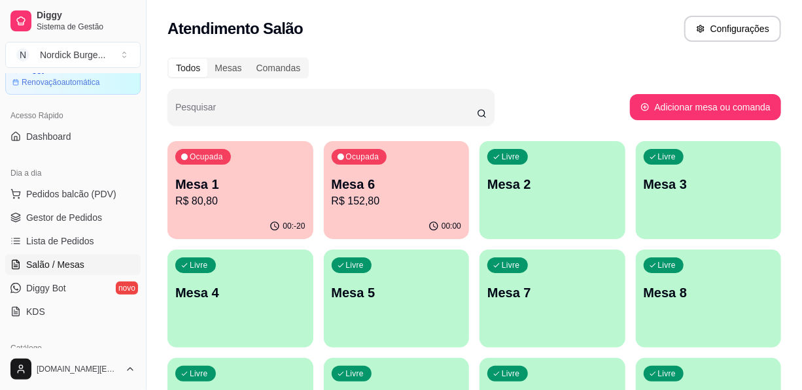
scroll to position [59, 0]
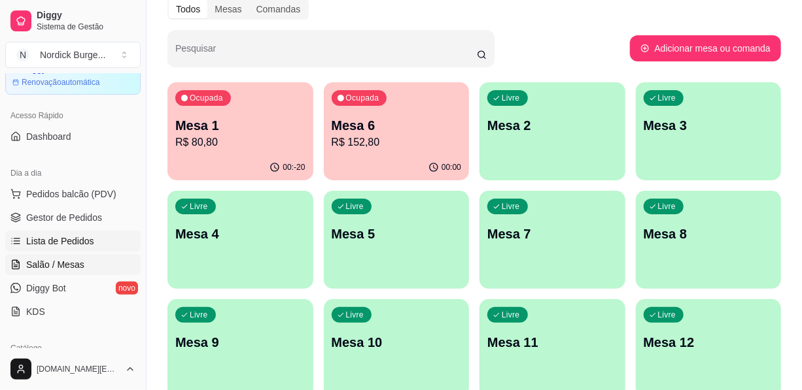
click at [57, 240] on span "Lista de Pedidos" at bounding box center [60, 241] width 68 height 13
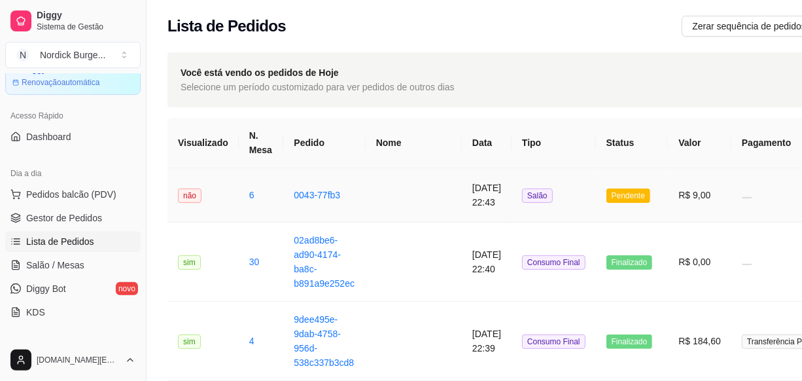
click at [606, 193] on span "Pendente" at bounding box center [628, 195] width 44 height 14
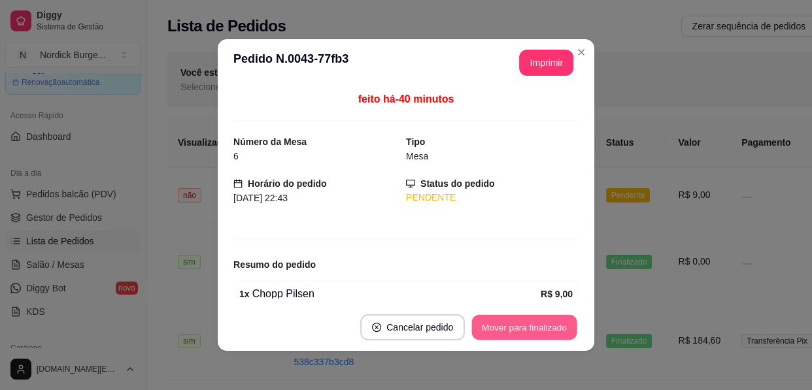
click at [519, 319] on button "Mover para finalizado" at bounding box center [524, 328] width 105 height 26
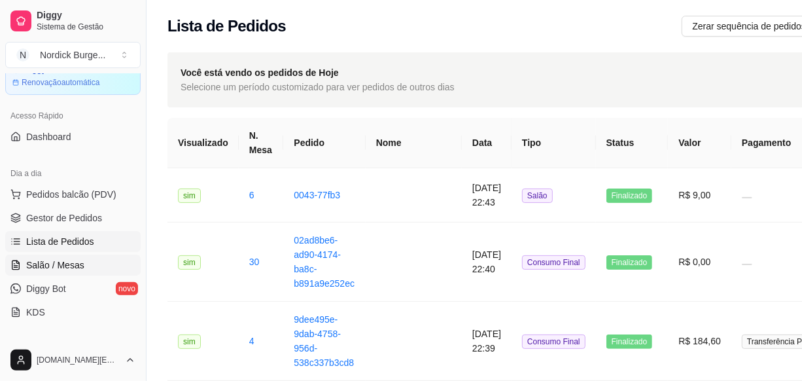
click at [55, 261] on span "Salão / Mesas" at bounding box center [55, 264] width 58 height 13
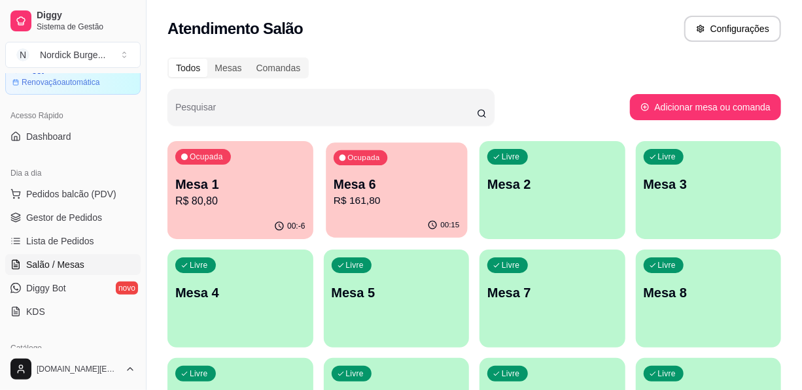
click at [361, 208] on p "R$ 161,80" at bounding box center [396, 201] width 126 height 15
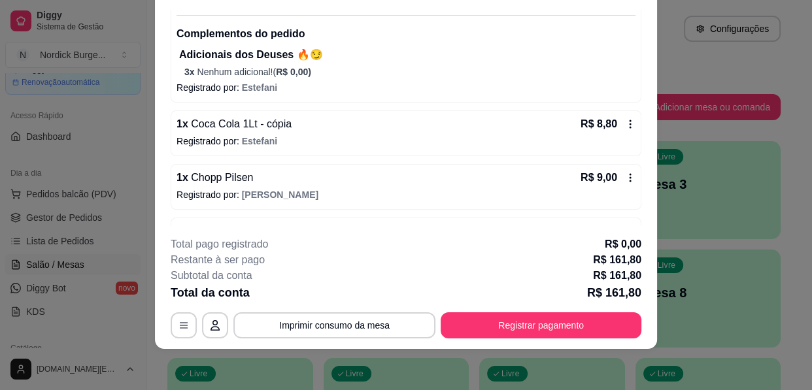
scroll to position [213, 0]
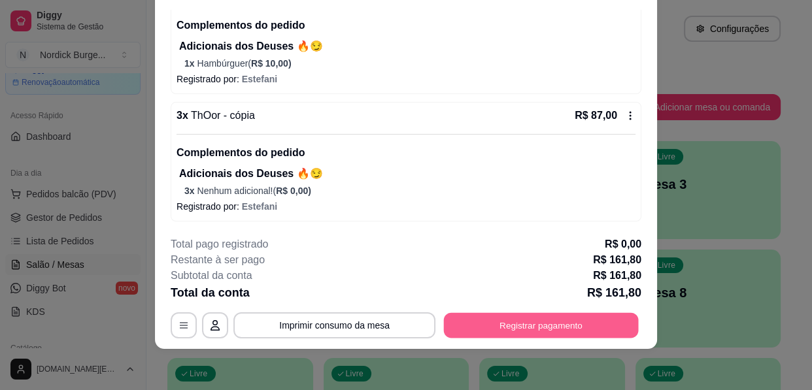
click at [551, 323] on button "Registrar pagamento" at bounding box center [541, 326] width 195 height 26
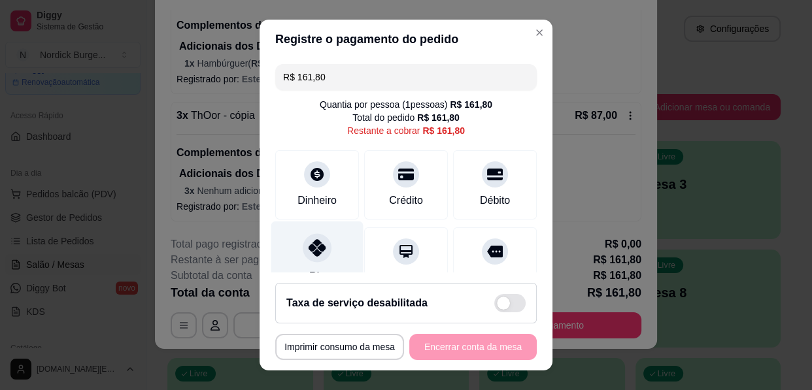
click at [315, 248] on icon at bounding box center [317, 247] width 17 height 17
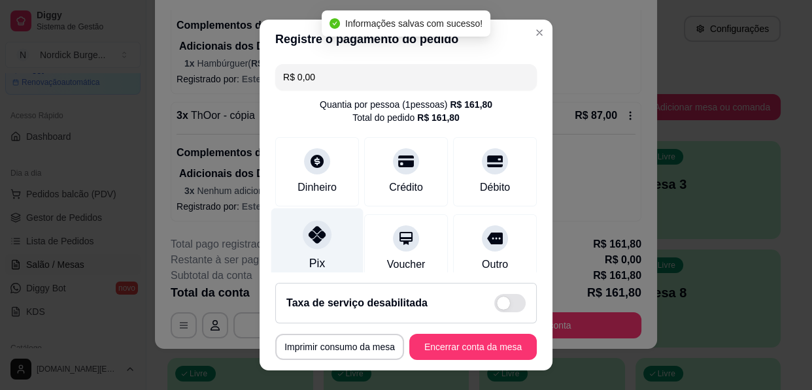
type input "R$ 0,00"
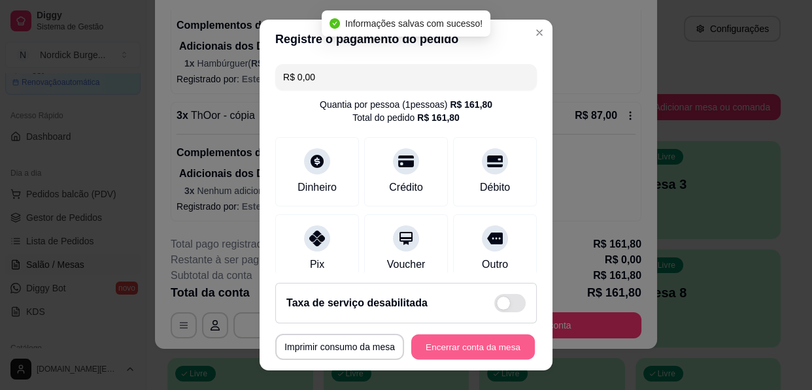
click at [500, 342] on button "Encerrar conta da mesa" at bounding box center [473, 348] width 124 height 26
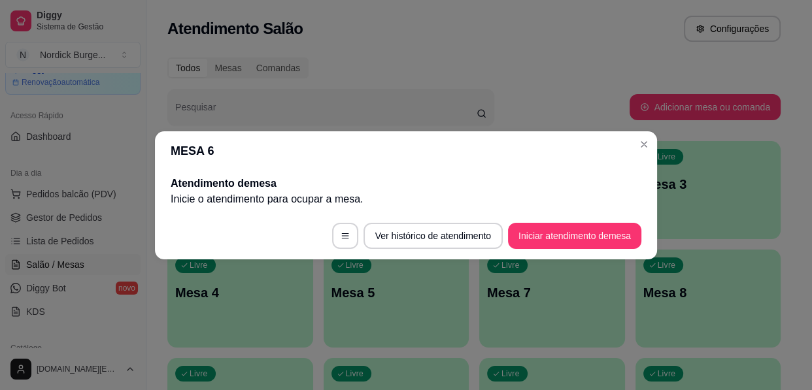
scroll to position [0, 0]
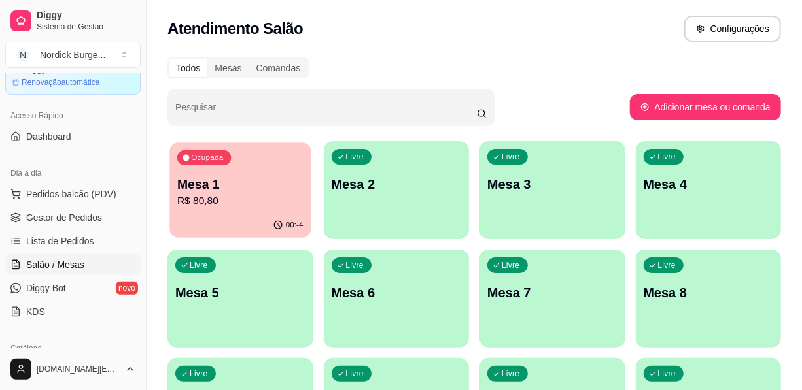
click at [262, 159] on div "Ocupada Mesa 1 R$ 80,80" at bounding box center [239, 178] width 141 height 71
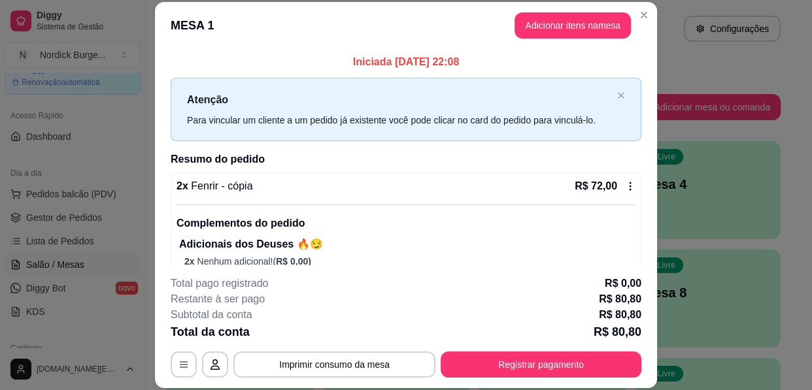
scroll to position [121, 0]
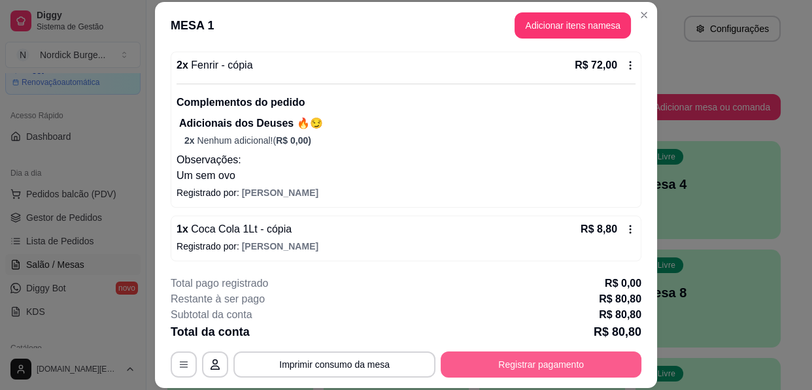
click at [542, 368] on button "Registrar pagamento" at bounding box center [541, 365] width 201 height 26
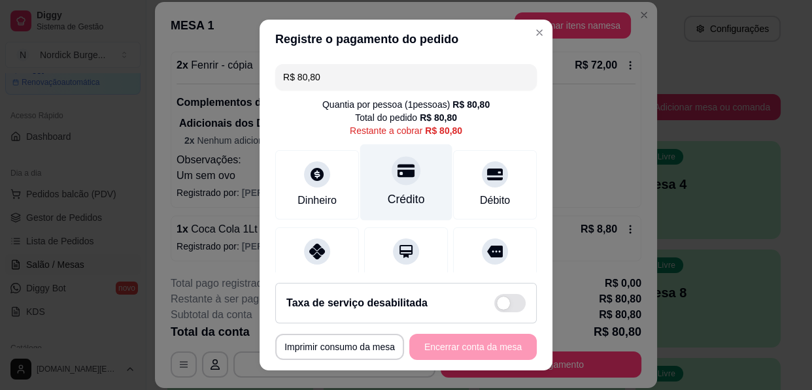
click at [393, 179] on div at bounding box center [406, 170] width 29 height 29
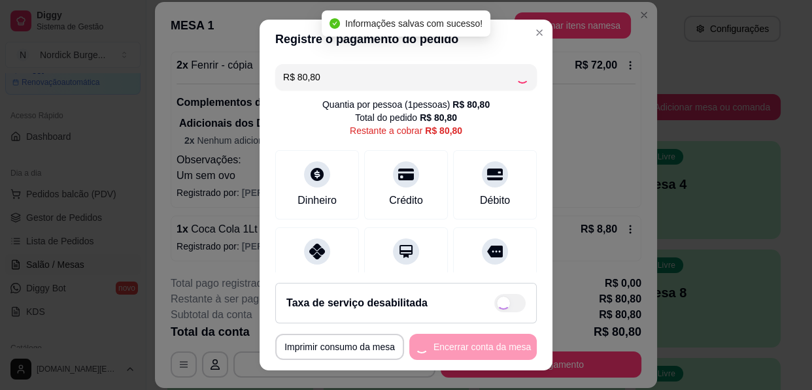
type input "R$ 0,00"
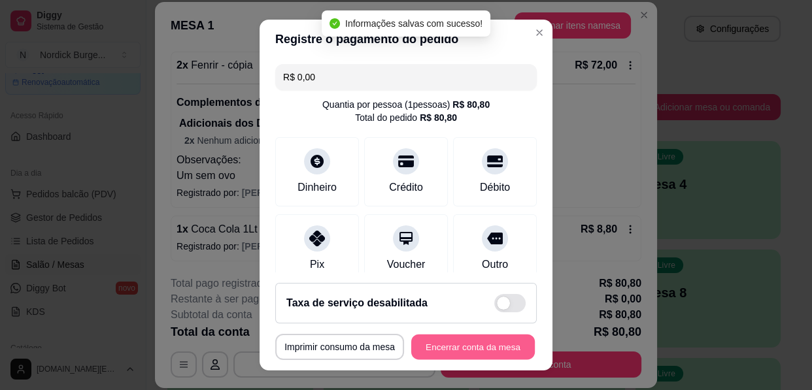
click at [494, 347] on button "Encerrar conta da mesa" at bounding box center [473, 348] width 124 height 26
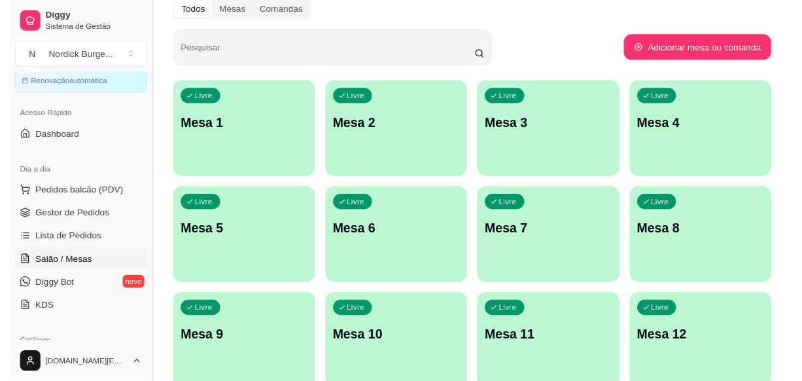
scroll to position [0, 0]
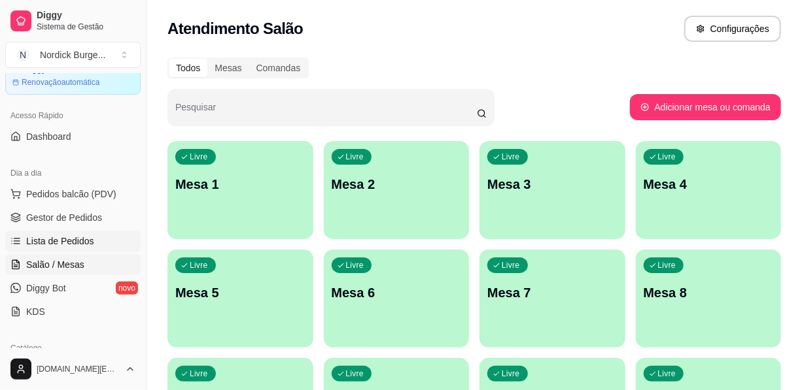
click at [59, 244] on span "Lista de Pedidos" at bounding box center [60, 241] width 68 height 13
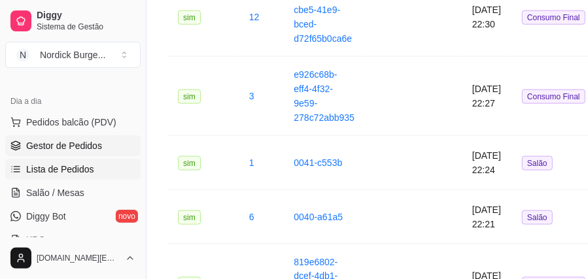
scroll to position [218, 0]
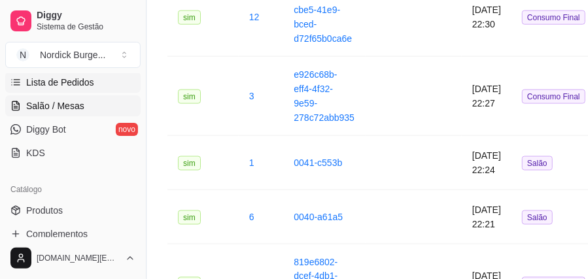
click at [41, 101] on span "Salão / Mesas" at bounding box center [55, 105] width 58 height 13
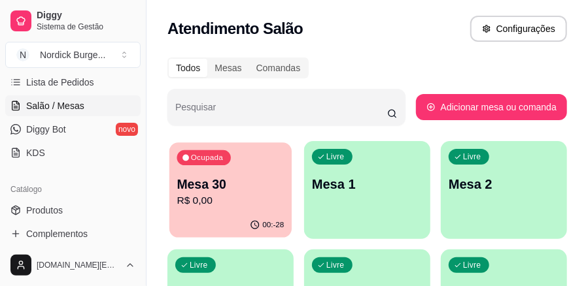
click at [254, 183] on p "Mesa 30" at bounding box center [230, 185] width 107 height 18
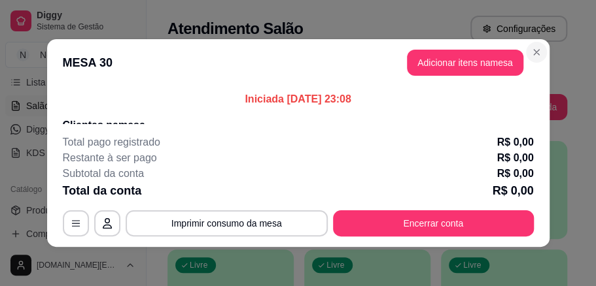
drag, startPoint x: 530, startPoint y: 41, endPoint x: 529, endPoint y: 48, distance: 7.2
click at [529, 47] on section "MESA 30 Adicionar itens na mesa Iniciada [DATE] 23:08 Clientes na mesa Funciona…" at bounding box center [298, 143] width 502 height 208
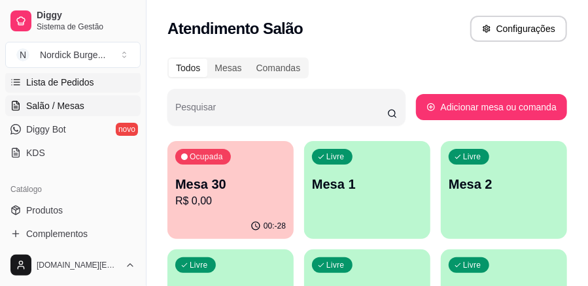
click at [78, 82] on span "Lista de Pedidos" at bounding box center [60, 82] width 68 height 13
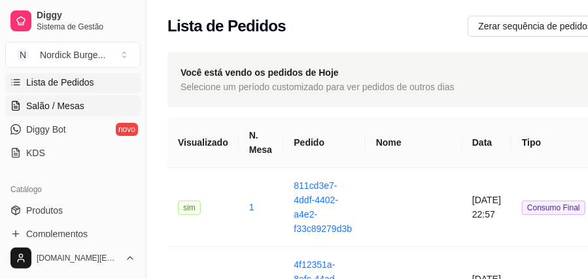
click at [56, 110] on span "Salão / Mesas" at bounding box center [55, 105] width 58 height 13
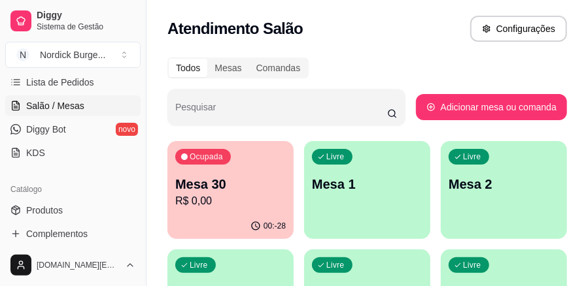
click at [209, 201] on p "R$ 0,00" at bounding box center [230, 202] width 111 height 16
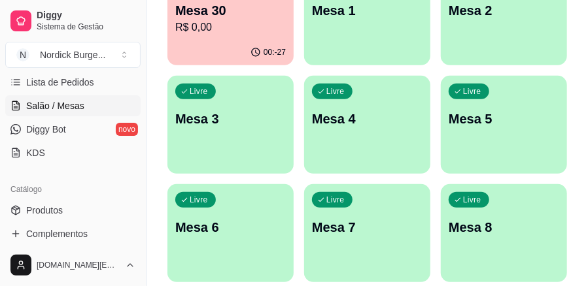
scroll to position [43, 0]
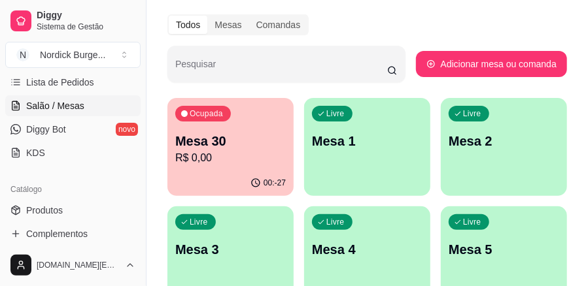
click at [226, 140] on p "Mesa 30" at bounding box center [230, 141] width 111 height 18
click at [86, 90] on link "Lista de Pedidos" at bounding box center [72, 82] width 135 height 21
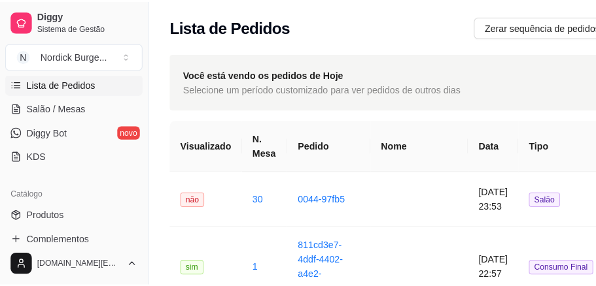
scroll to position [43, 0]
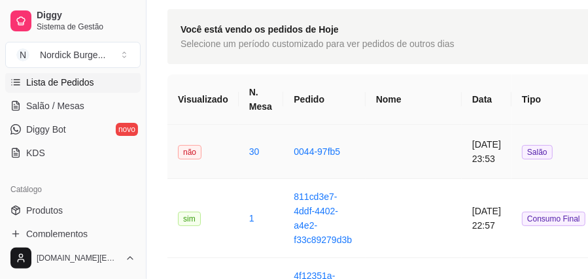
click at [277, 145] on td "30" at bounding box center [261, 152] width 45 height 54
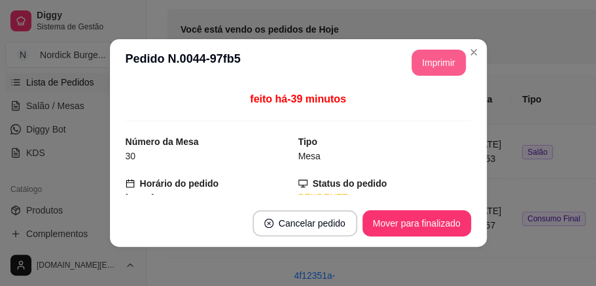
click at [430, 60] on button "Imprimir" at bounding box center [438, 63] width 54 height 26
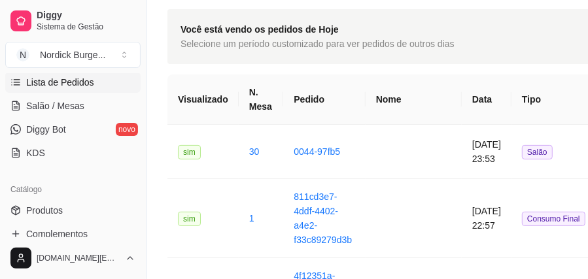
scroll to position [0, 0]
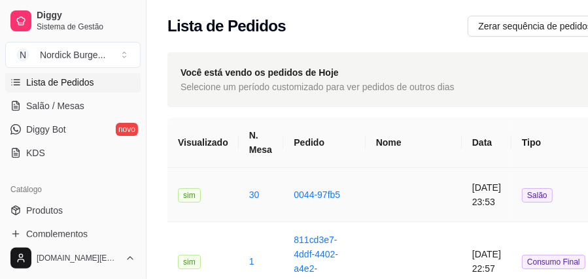
click at [388, 172] on td at bounding box center [414, 195] width 96 height 54
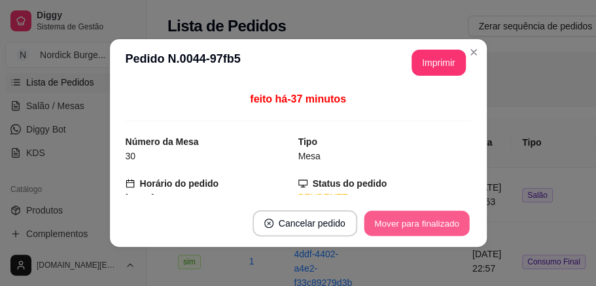
click at [377, 224] on button "Mover para finalizado" at bounding box center [416, 224] width 105 height 26
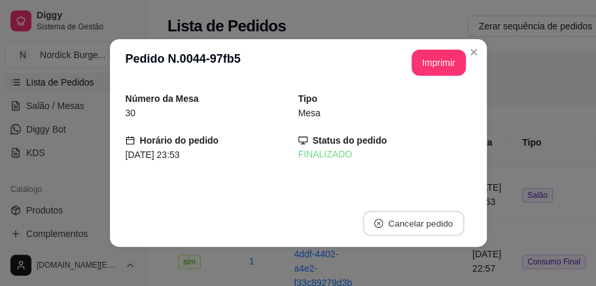
click at [423, 219] on button "Cancelar pedido" at bounding box center [412, 224] width 101 height 26
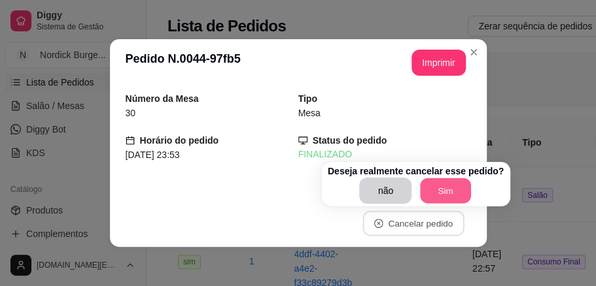
click at [462, 188] on button "Sim" at bounding box center [446, 192] width 51 height 26
